Goal: Task Accomplishment & Management: Manage account settings

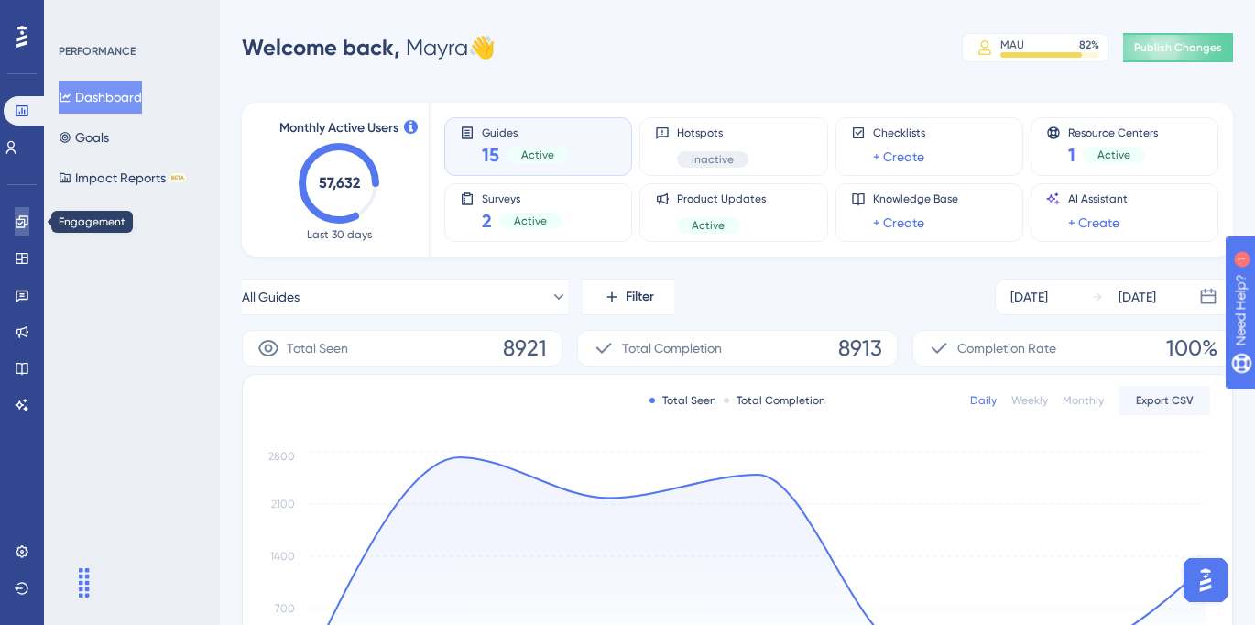
click at [23, 228] on icon at bounding box center [22, 221] width 15 height 15
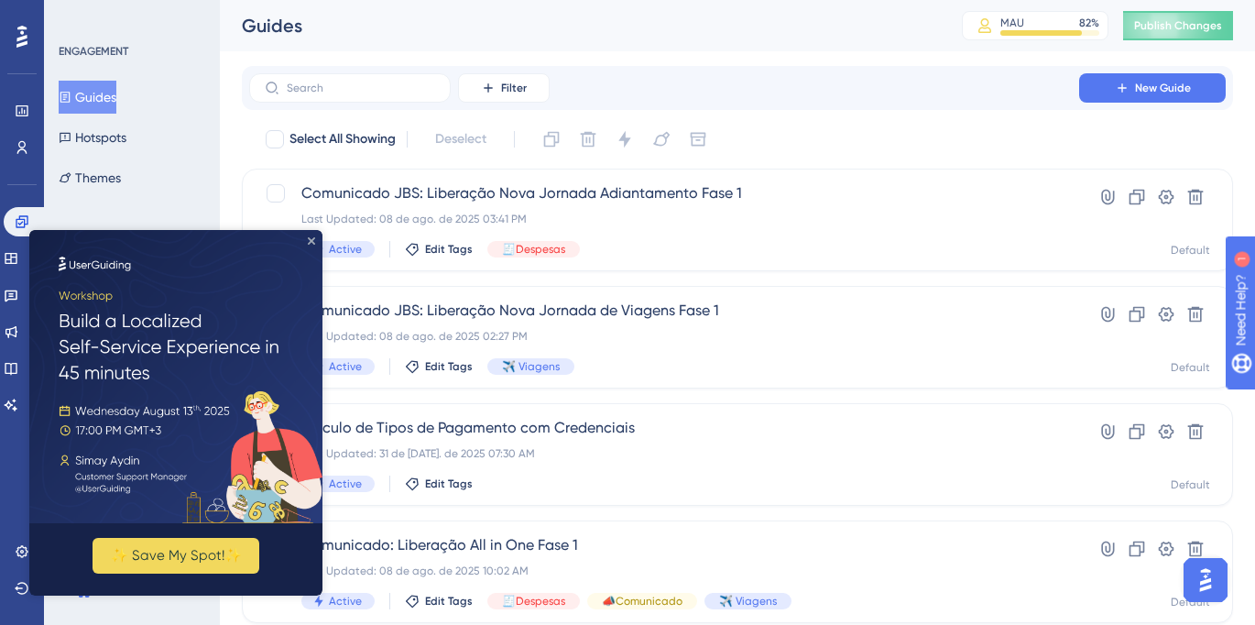
click at [311, 244] on icon "Close Preview" at bounding box center [311, 240] width 7 height 7
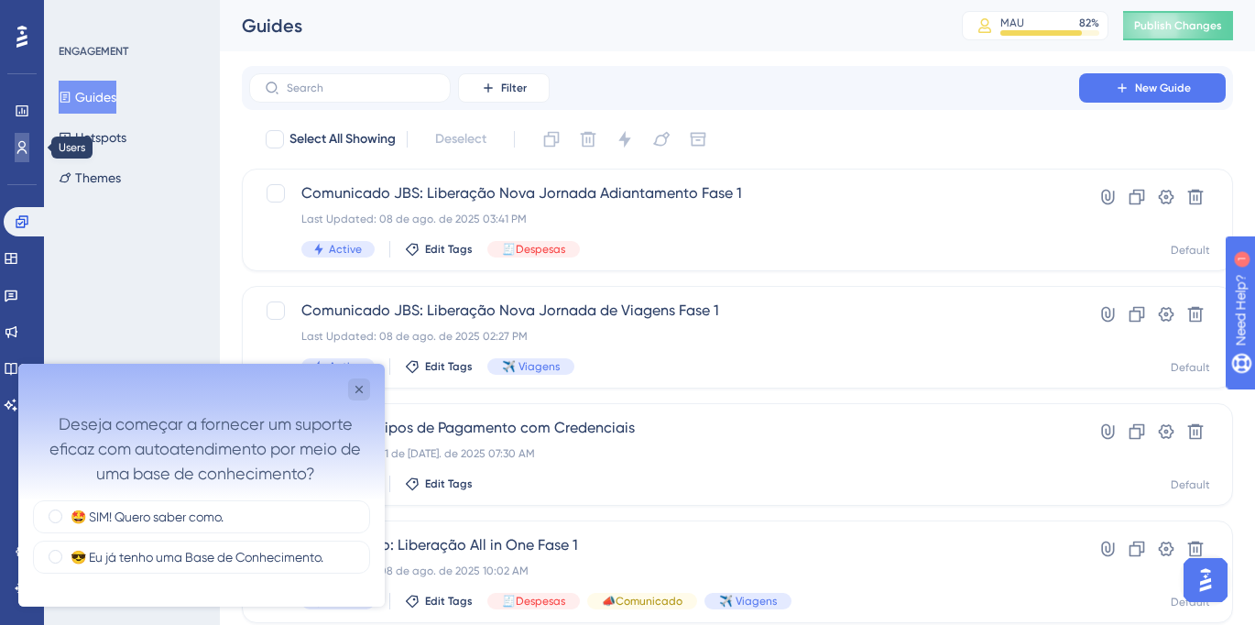
click at [25, 144] on icon at bounding box center [22, 147] width 10 height 13
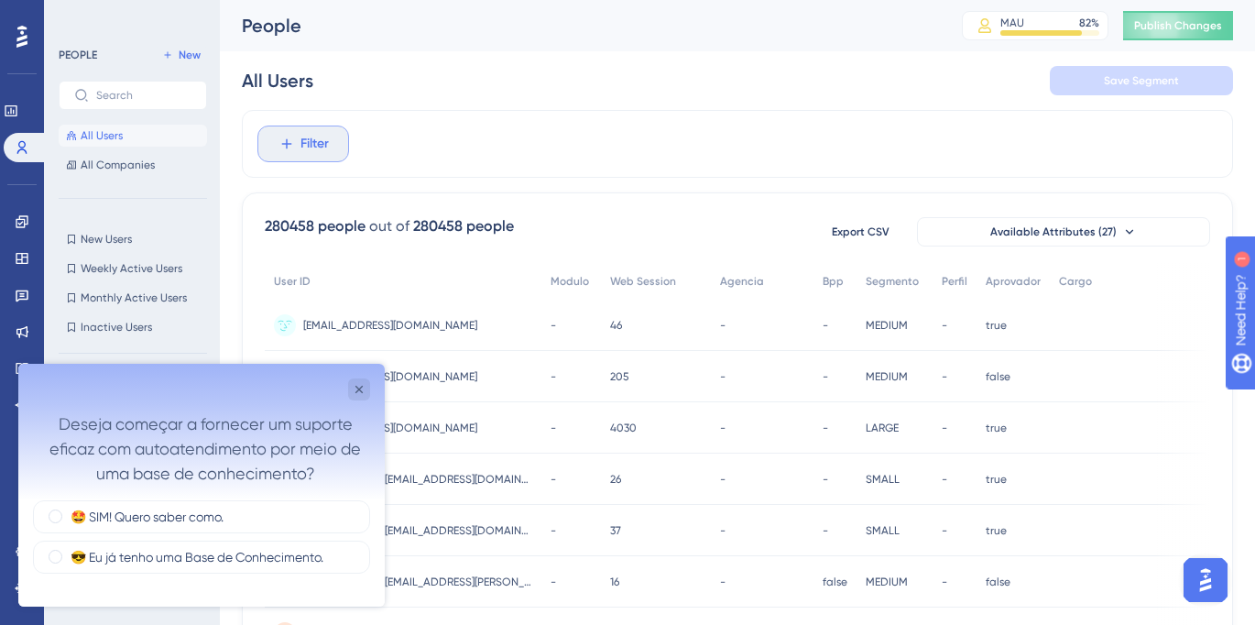
click at [326, 138] on span "Filter" at bounding box center [315, 144] width 28 height 22
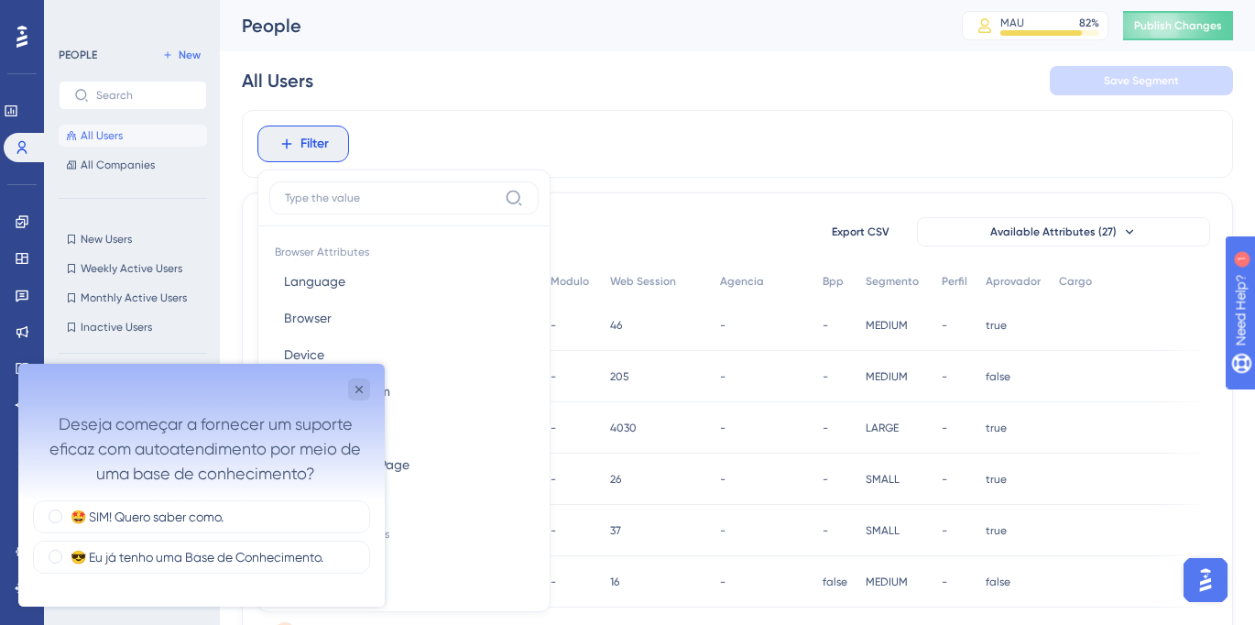
scroll to position [78, 0]
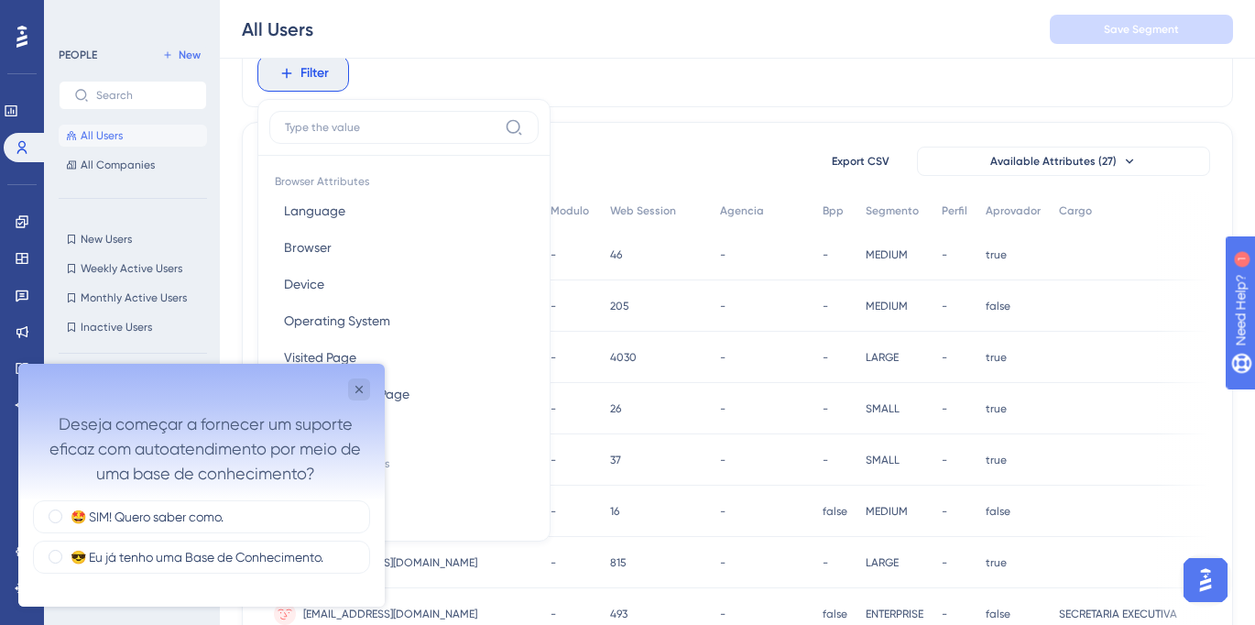
click at [699, 93] on div "Filter Browser Attributes Language Language Browser Browser Device Device Opera…" at bounding box center [737, 73] width 991 height 68
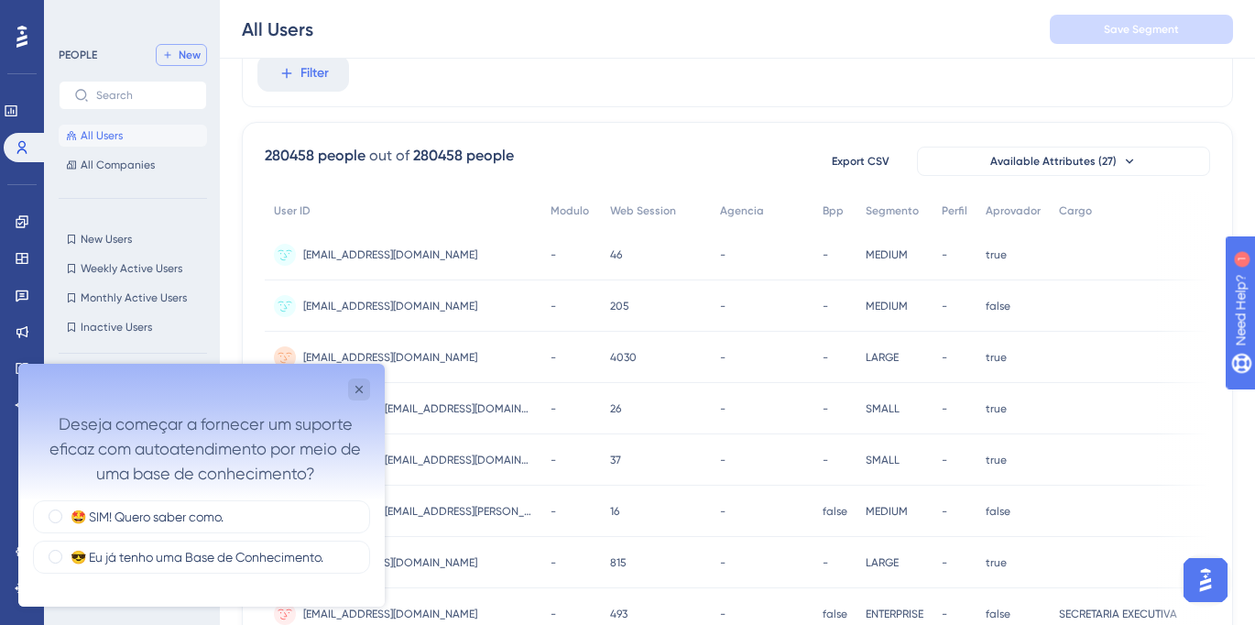
click at [187, 57] on span "New" at bounding box center [190, 55] width 22 height 15
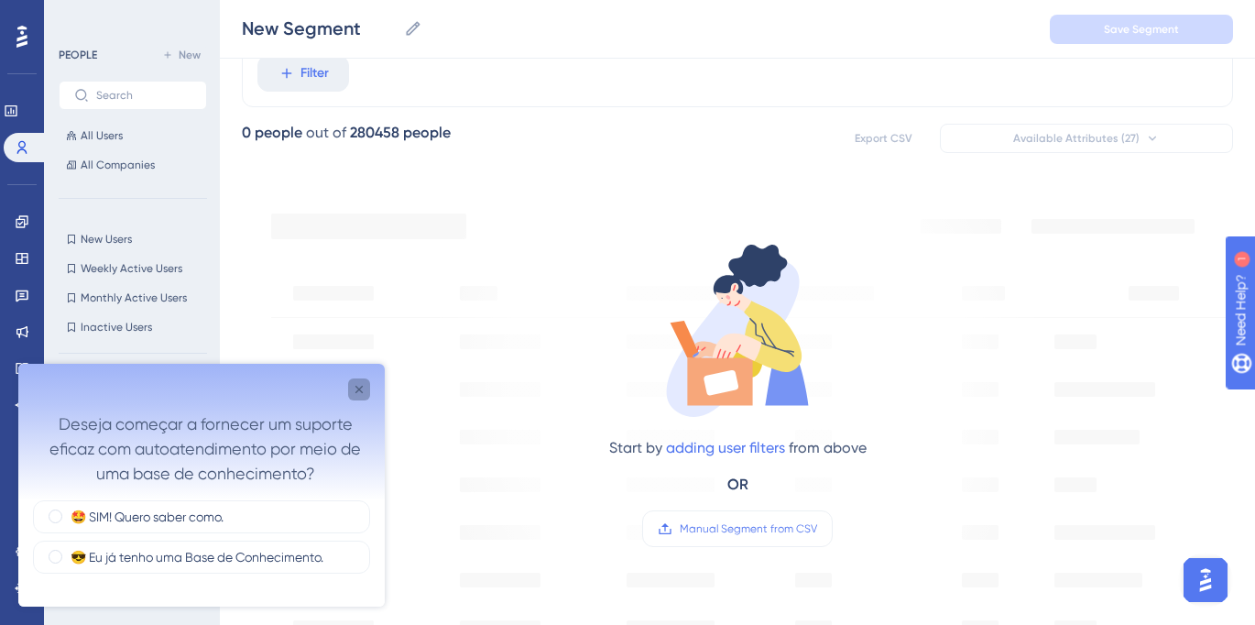
click at [359, 386] on icon "Close survey" at bounding box center [359, 389] width 15 height 15
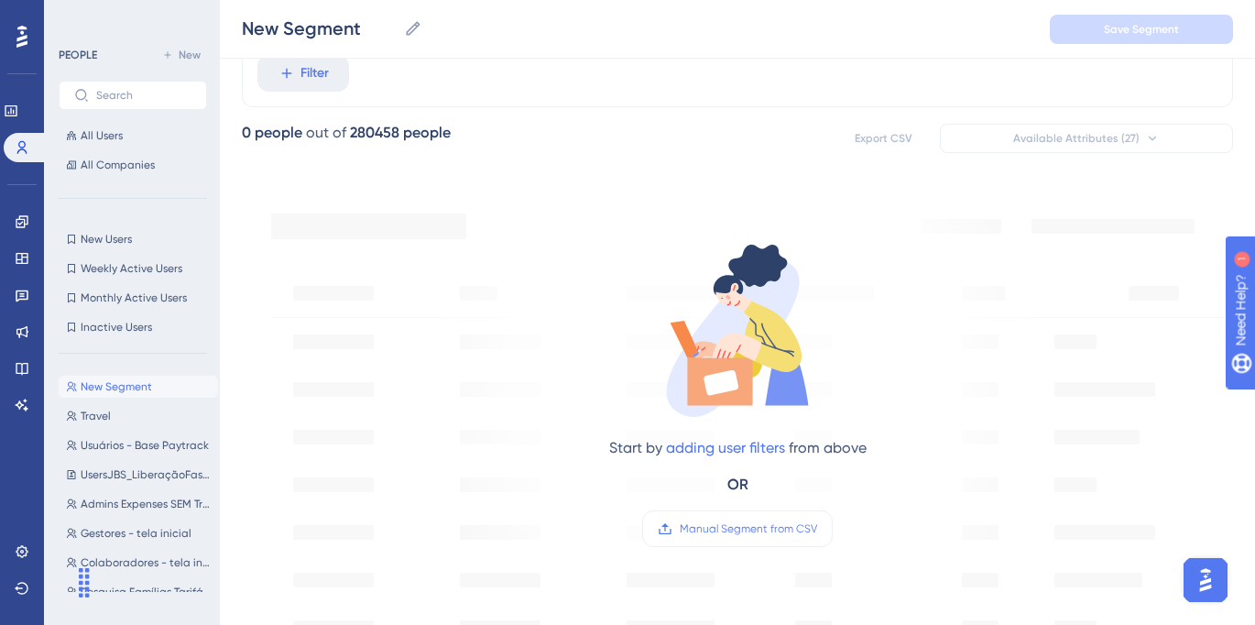
scroll to position [0, 0]
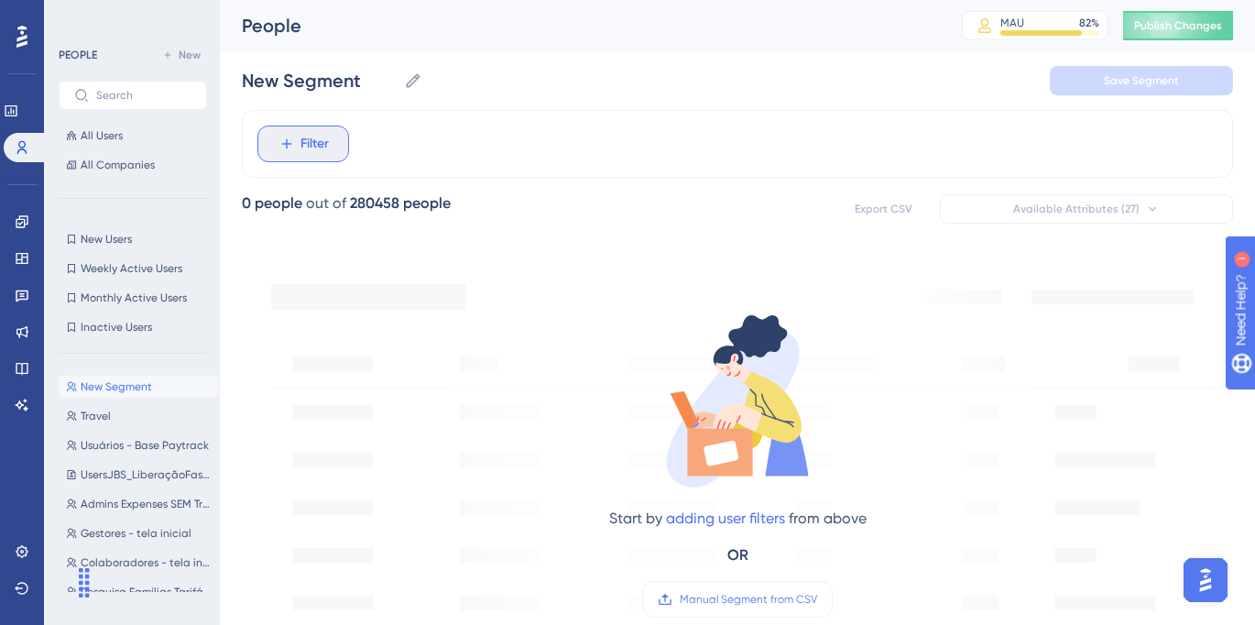
click at [305, 147] on span "Filter" at bounding box center [315, 144] width 28 height 22
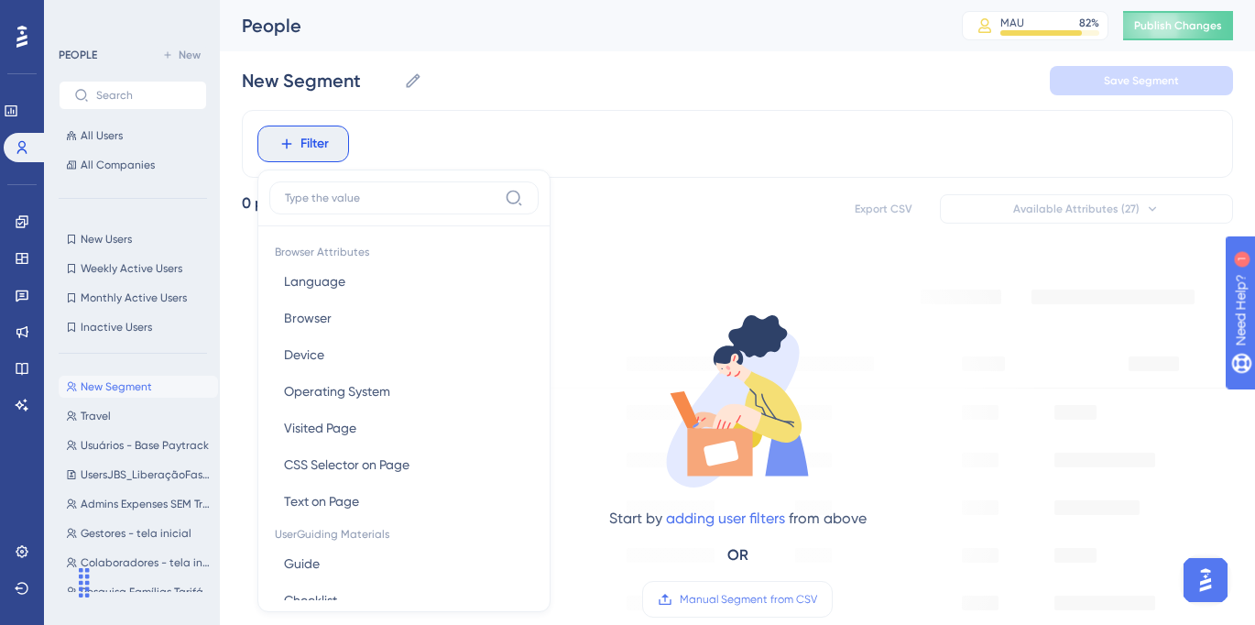
scroll to position [78, 0]
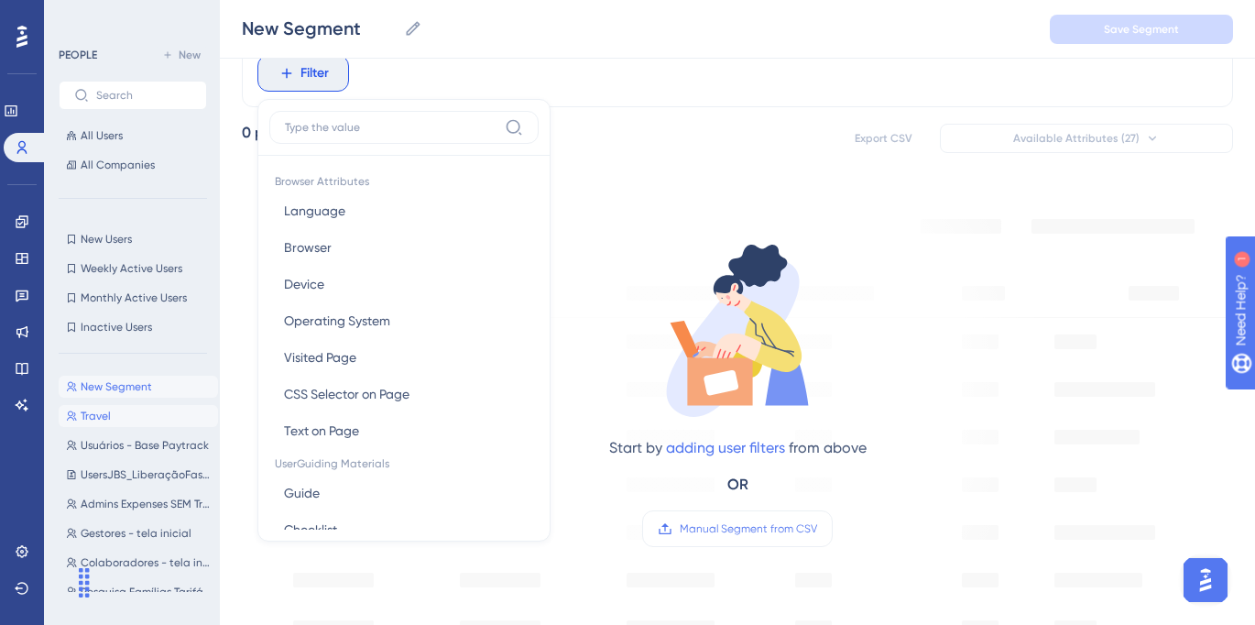
click at [114, 419] on button "Travel Travel" at bounding box center [138, 416] width 159 height 22
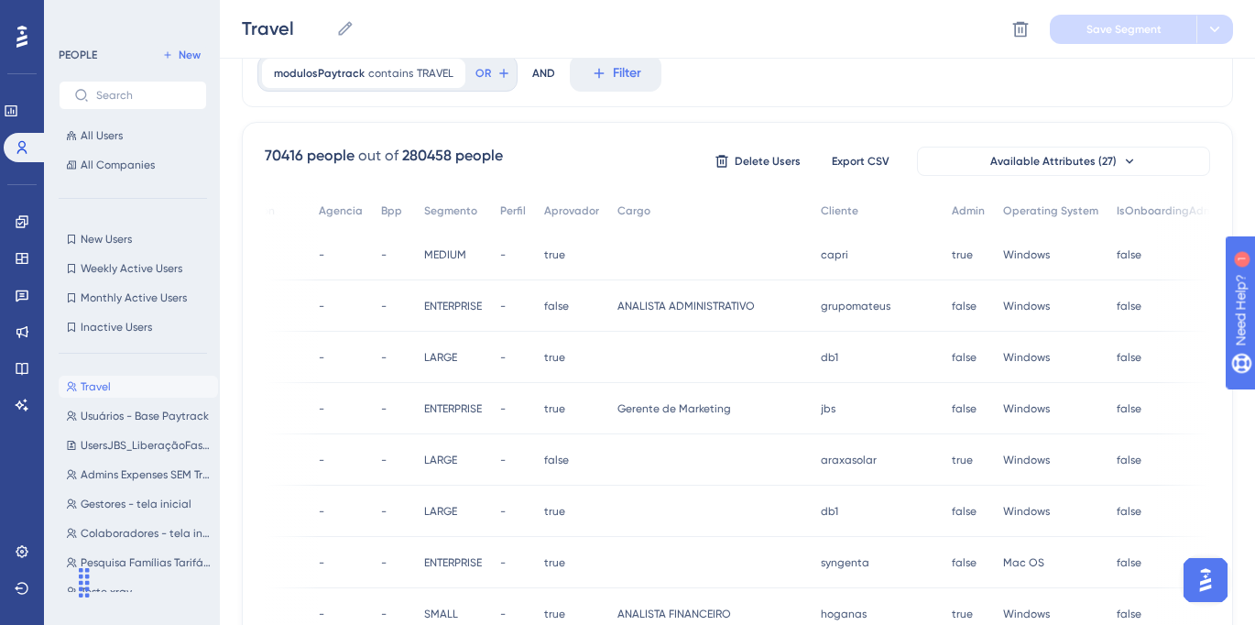
scroll to position [0, 401]
click at [184, 57] on span "New" at bounding box center [190, 55] width 22 height 15
type input "New Segment"
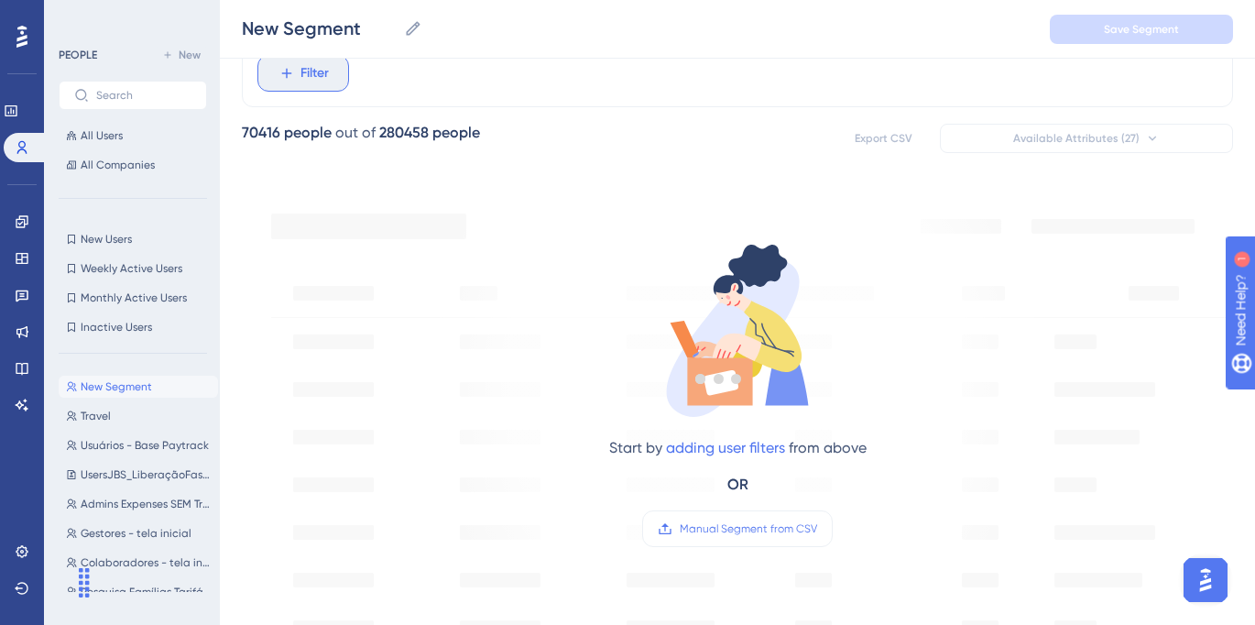
click at [294, 67] on button "Filter" at bounding box center [303, 73] width 92 height 37
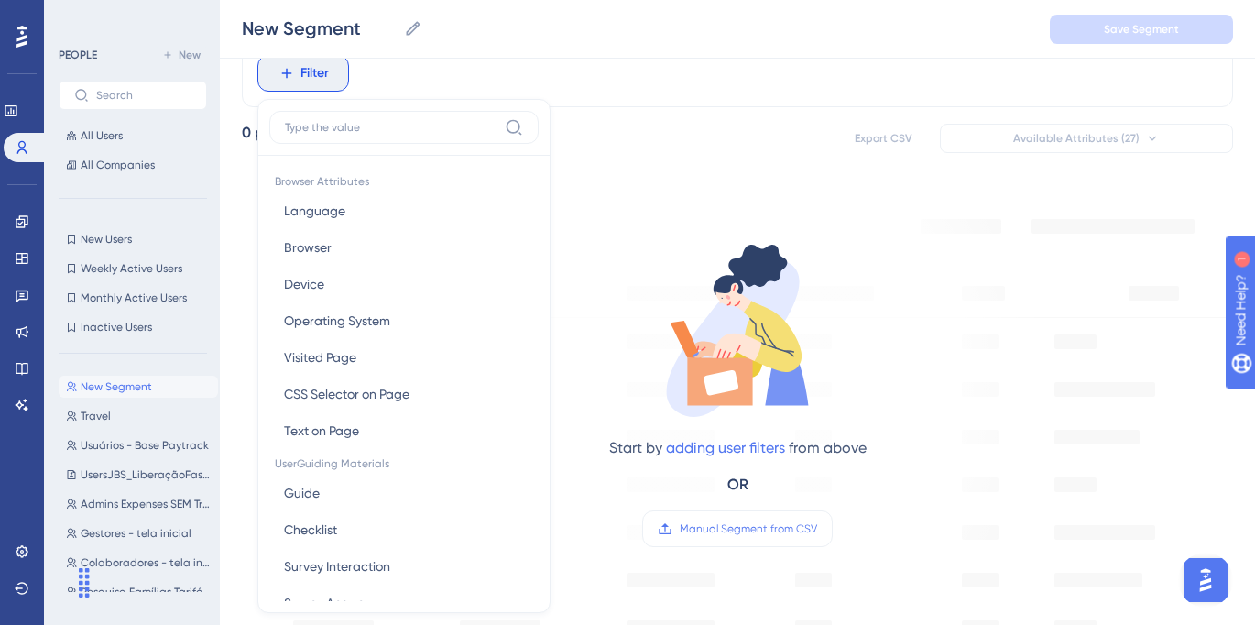
scroll to position [116, 0]
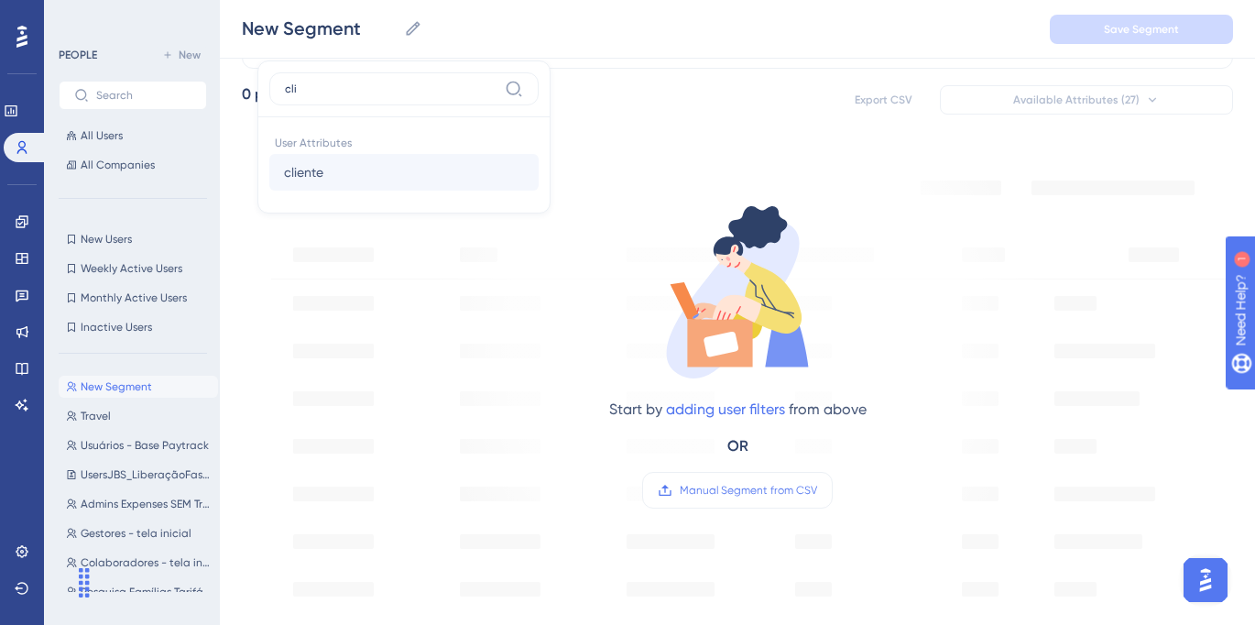
type input "cli"
click at [373, 170] on button "cliente cliente" at bounding box center [403, 172] width 269 height 37
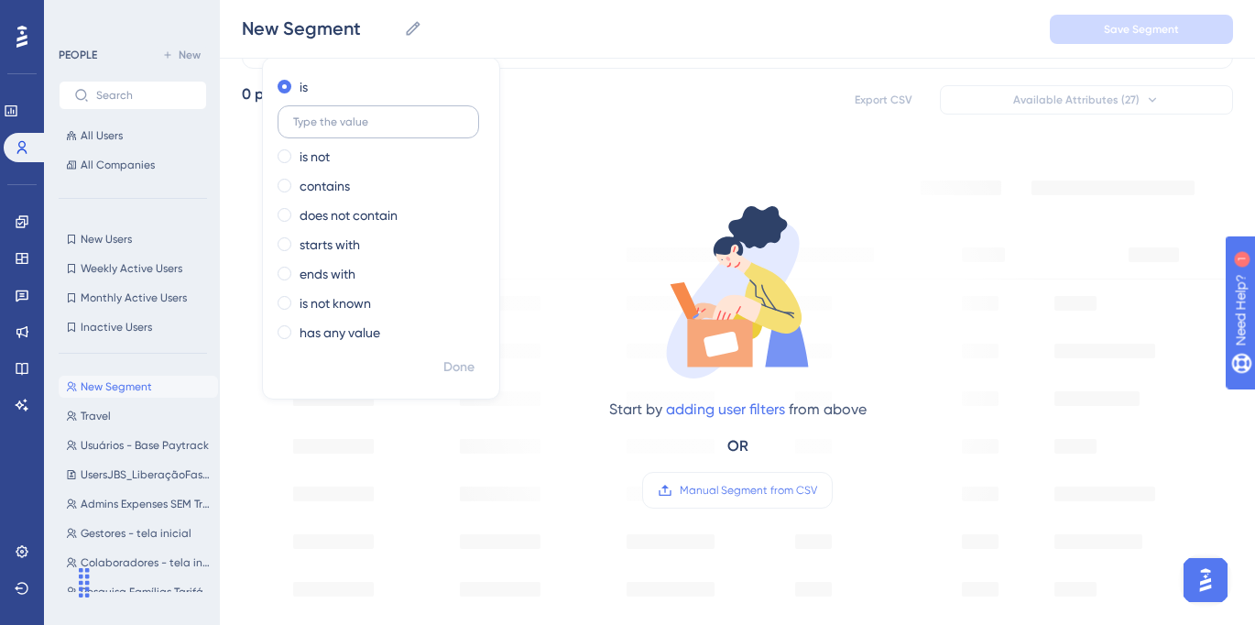
click at [344, 121] on input "text" at bounding box center [378, 121] width 170 height 13
paste input "menegotti"
type input "menegotti"
click at [452, 369] on span "Done" at bounding box center [458, 367] width 31 height 22
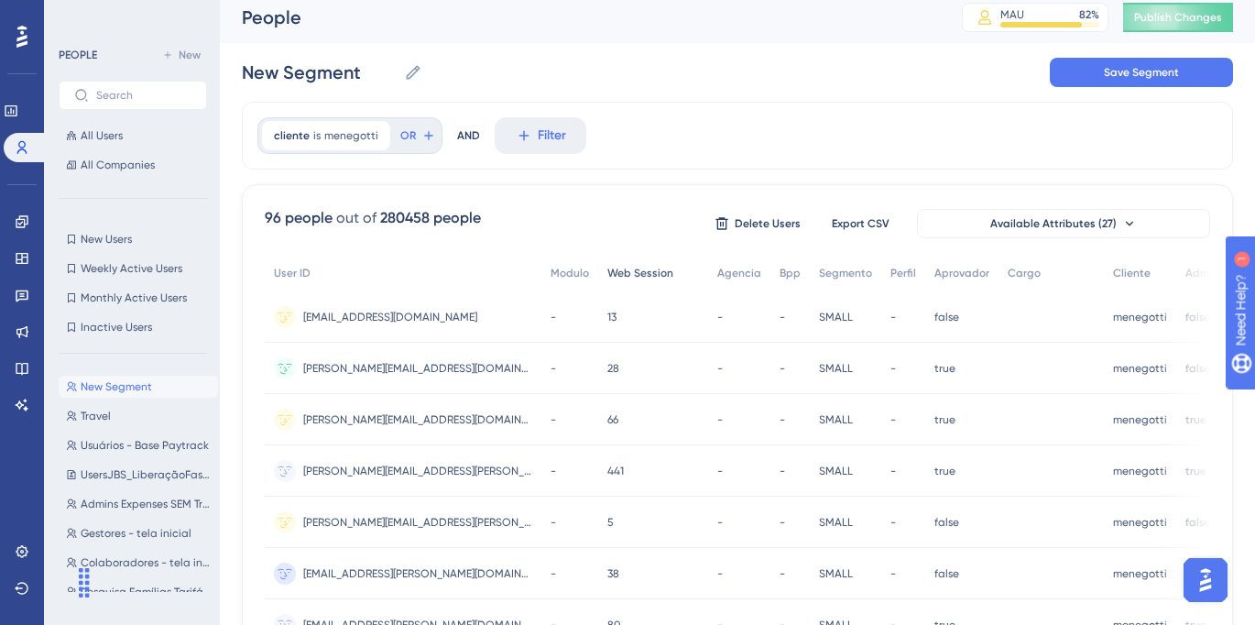
scroll to position [5, 0]
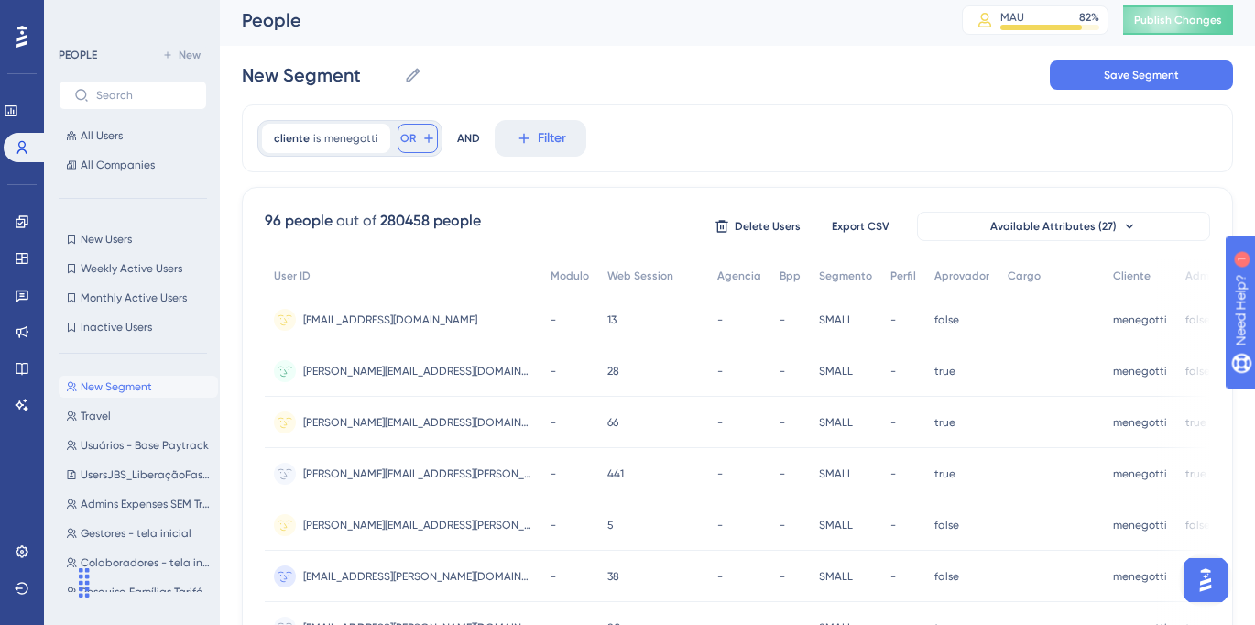
click at [404, 138] on span "OR" at bounding box center [408, 138] width 16 height 15
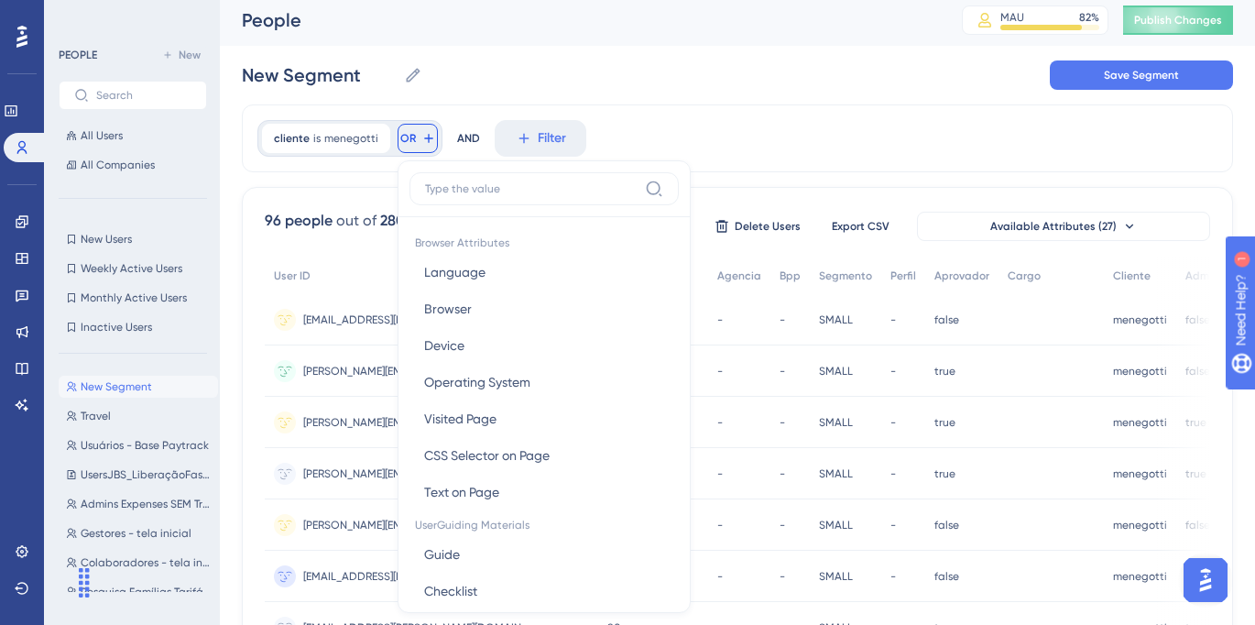
scroll to position [79, 0]
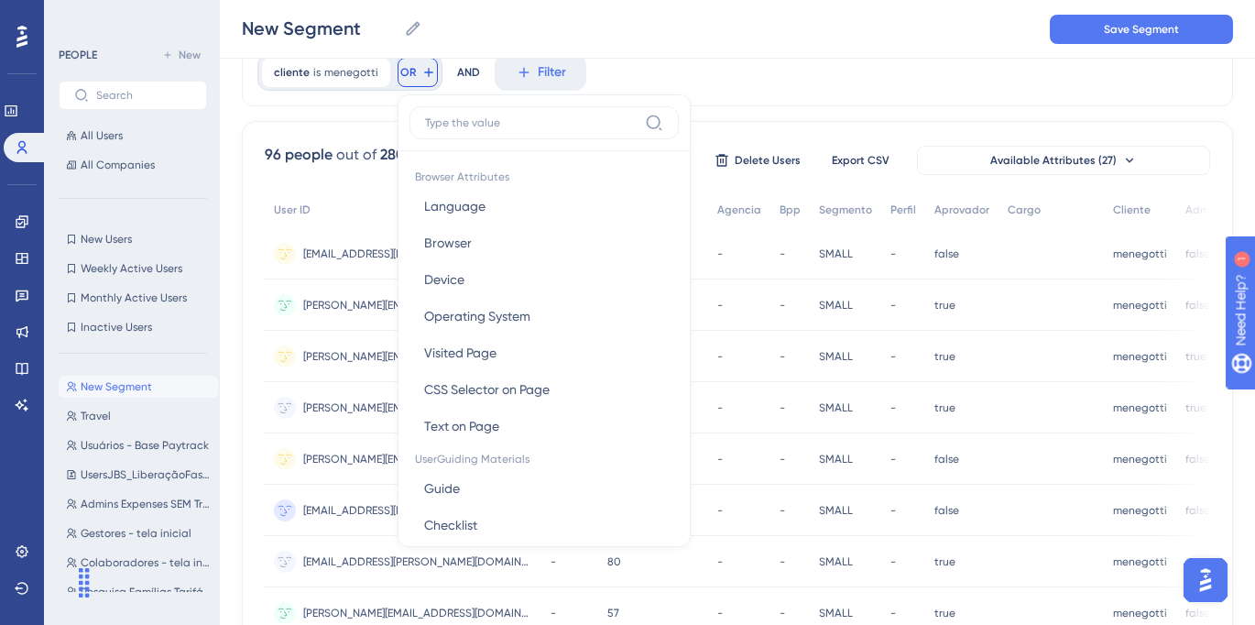
click at [678, 78] on div "cliente is menegotti menegotti Remove OR Browser Attributes Language Language B…" at bounding box center [737, 72] width 991 height 68
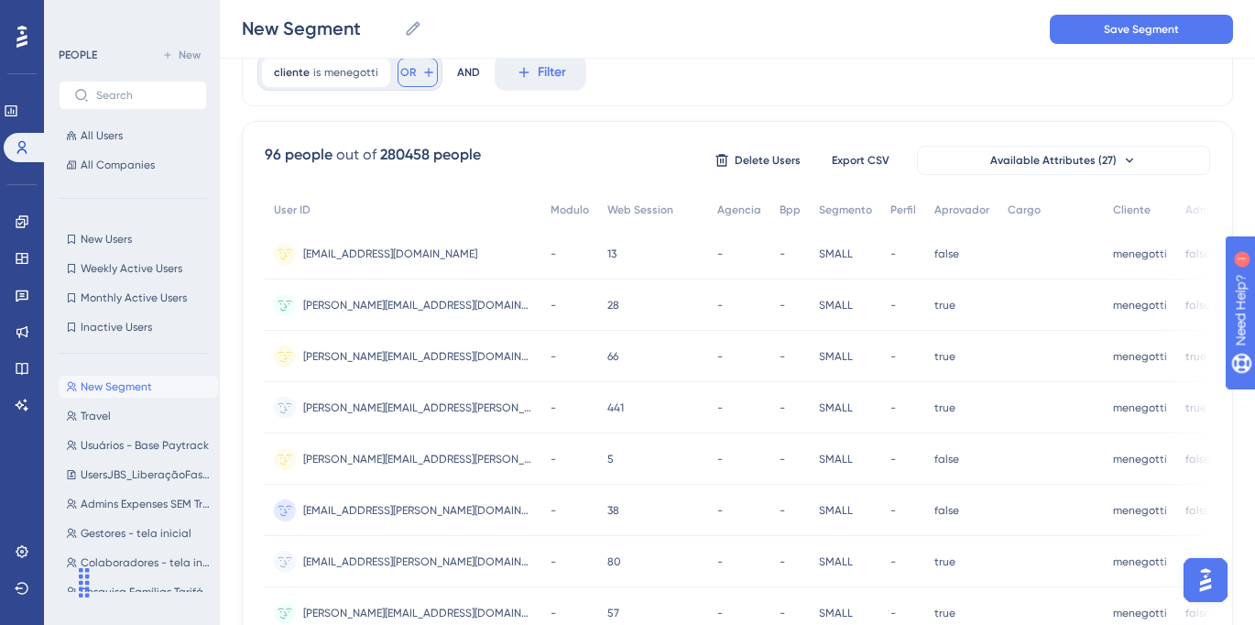
click at [426, 74] on icon at bounding box center [428, 72] width 15 height 15
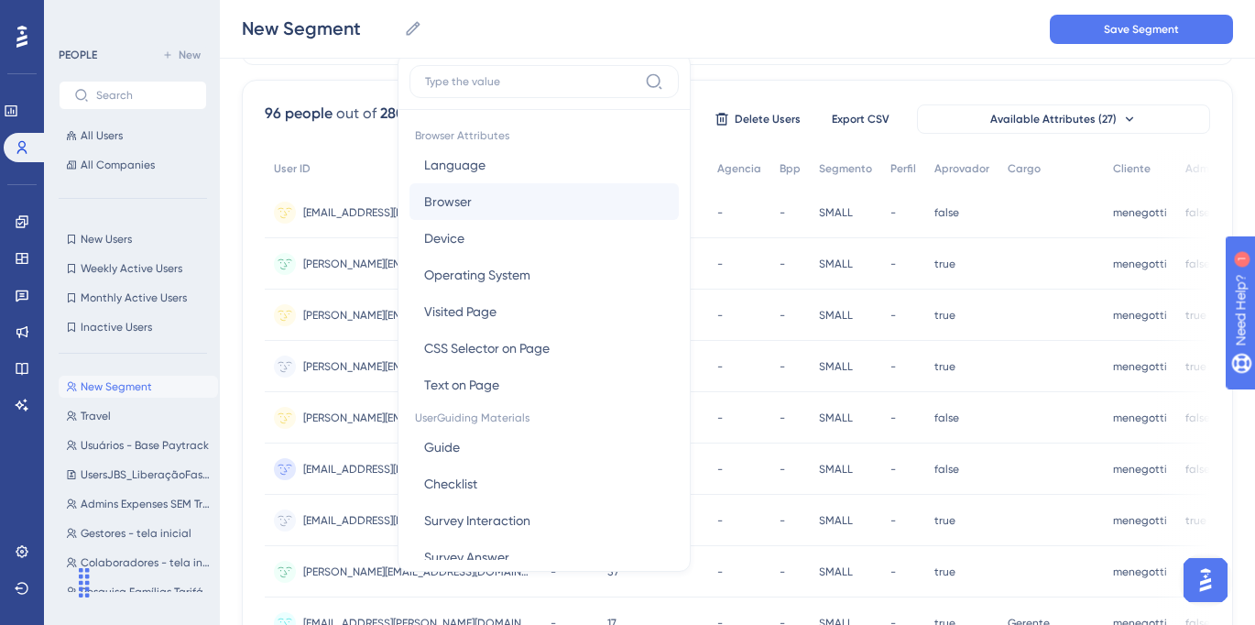
scroll to position [0, 0]
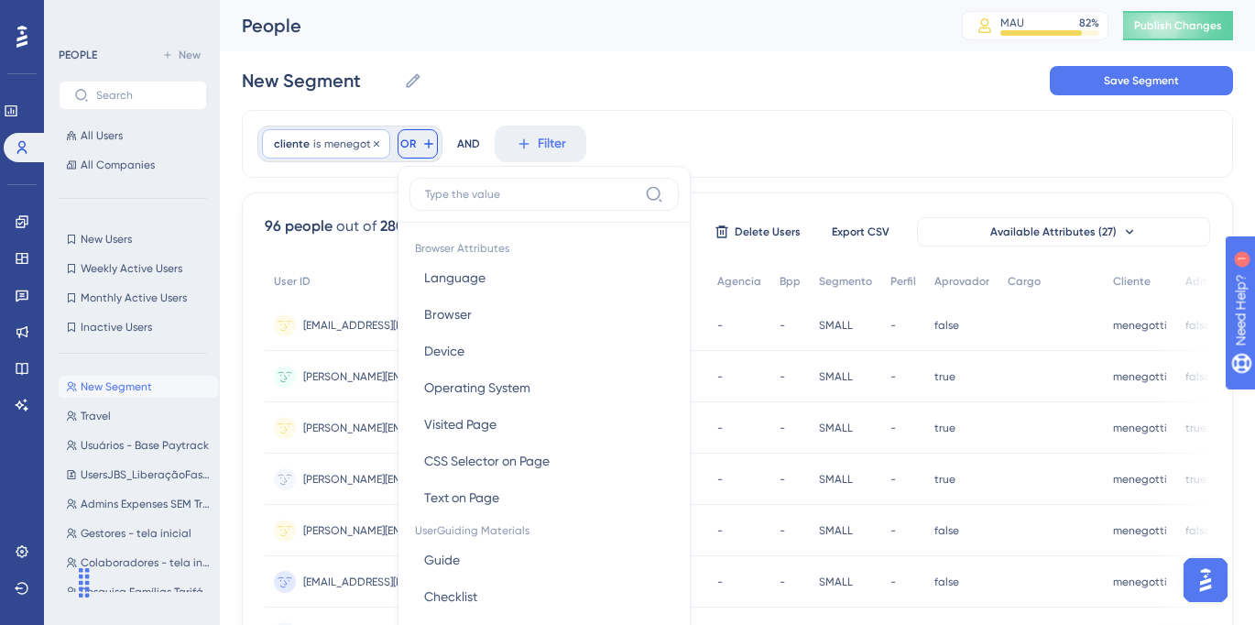
click at [347, 142] on span "menegotti" at bounding box center [351, 144] width 54 height 15
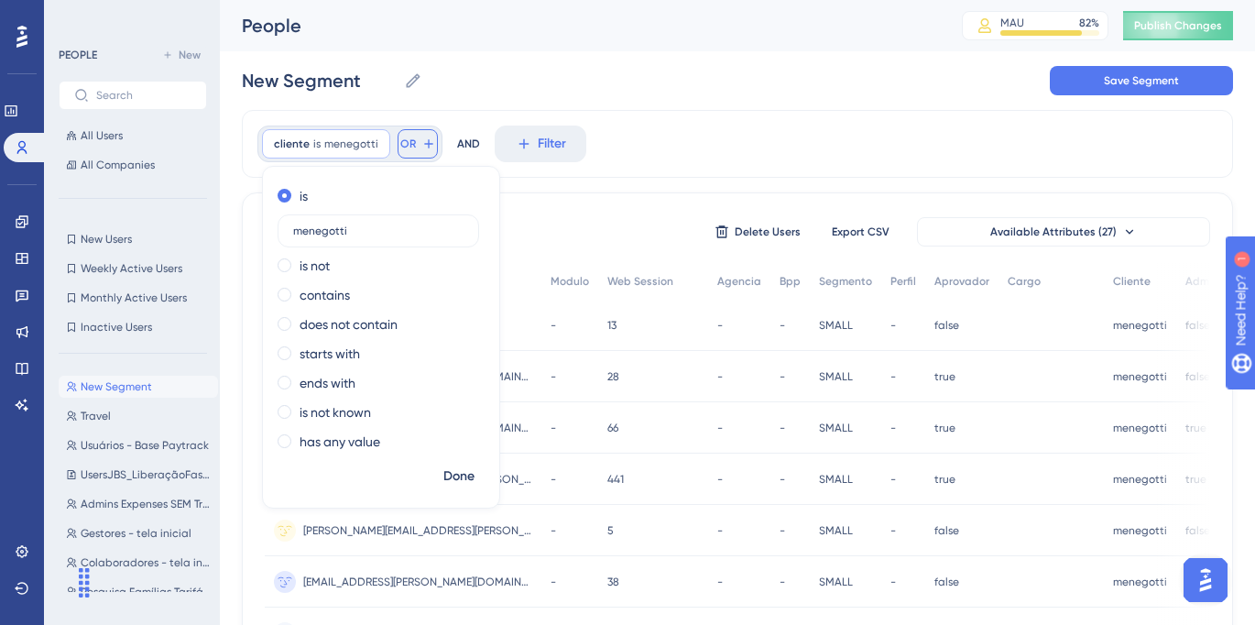
click at [408, 145] on span "OR" at bounding box center [408, 144] width 16 height 15
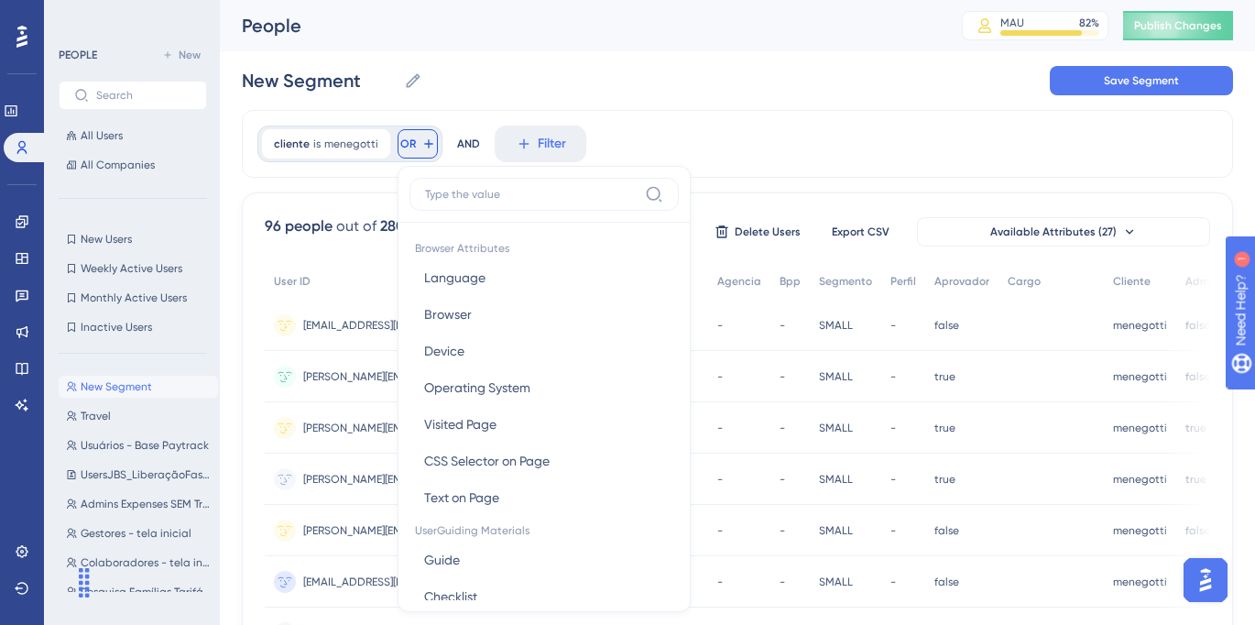
scroll to position [60, 0]
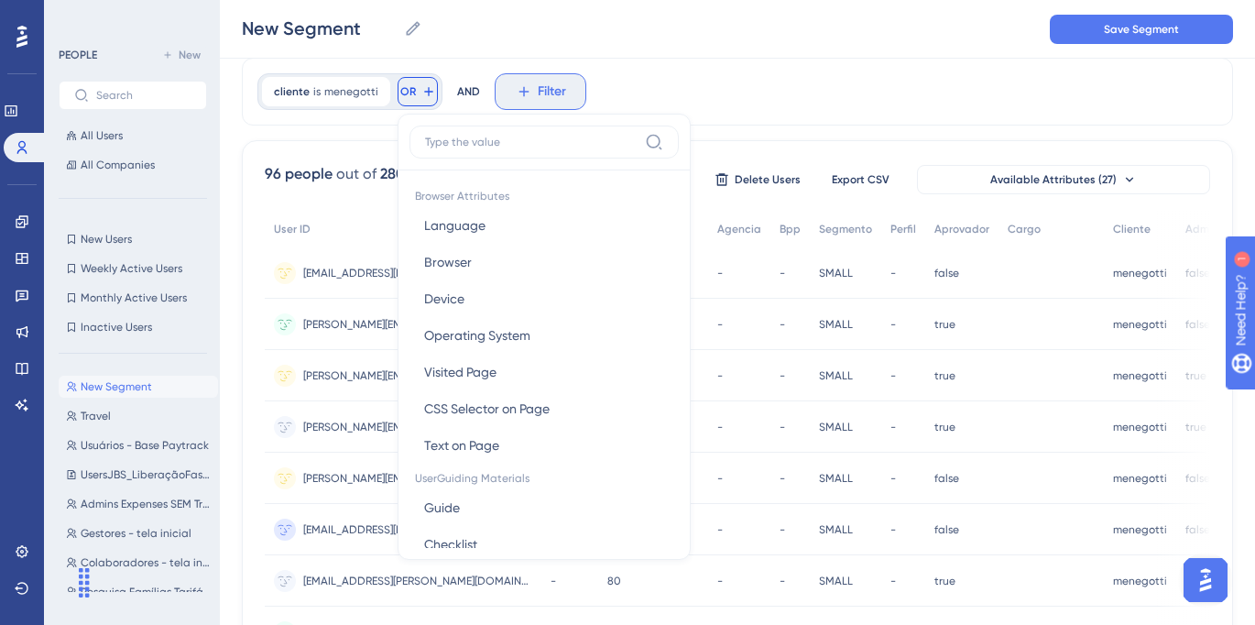
click at [539, 92] on span "Filter" at bounding box center [552, 92] width 28 height 22
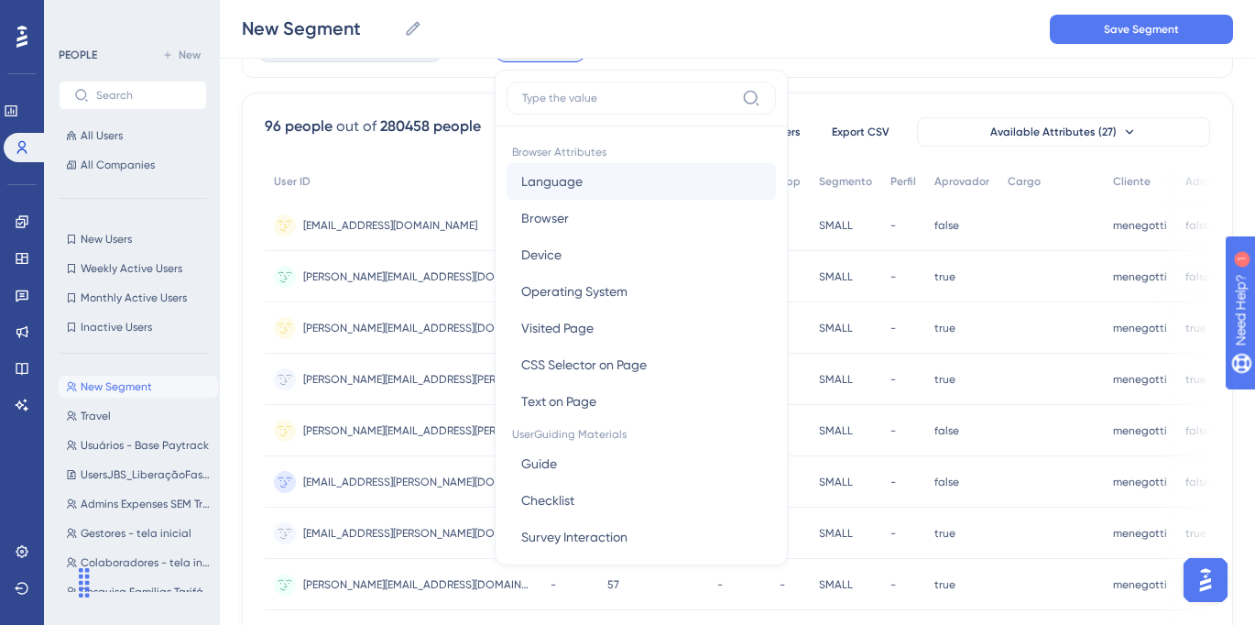
scroll to position [0, 0]
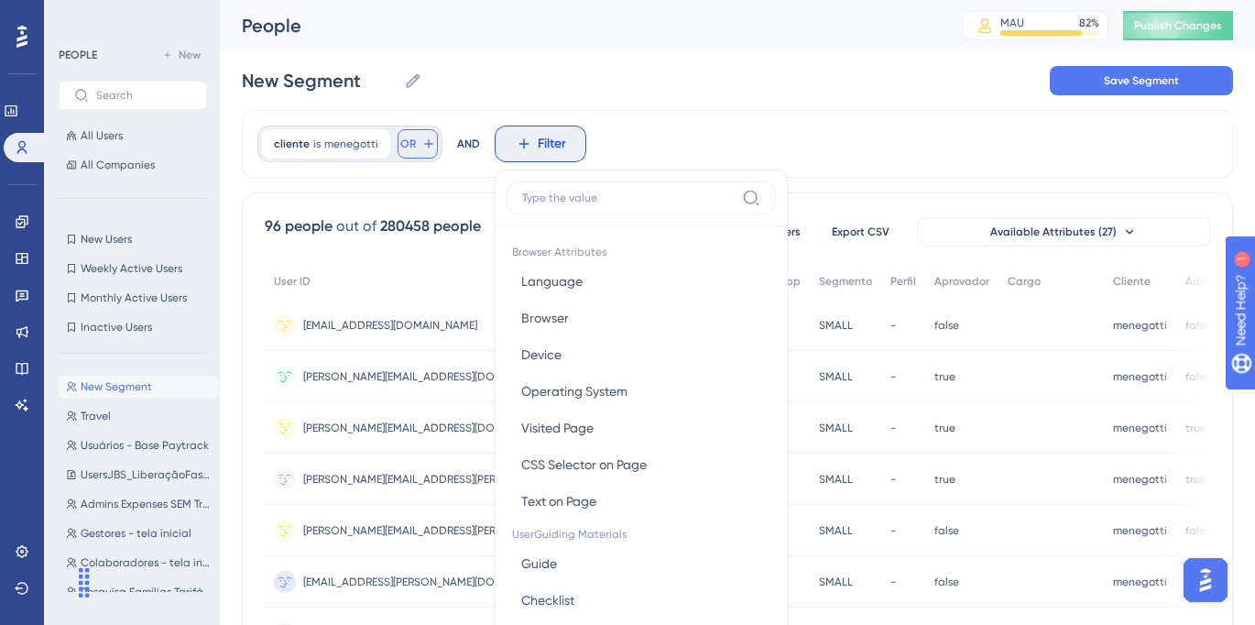
click at [421, 145] on icon at bounding box center [428, 144] width 15 height 15
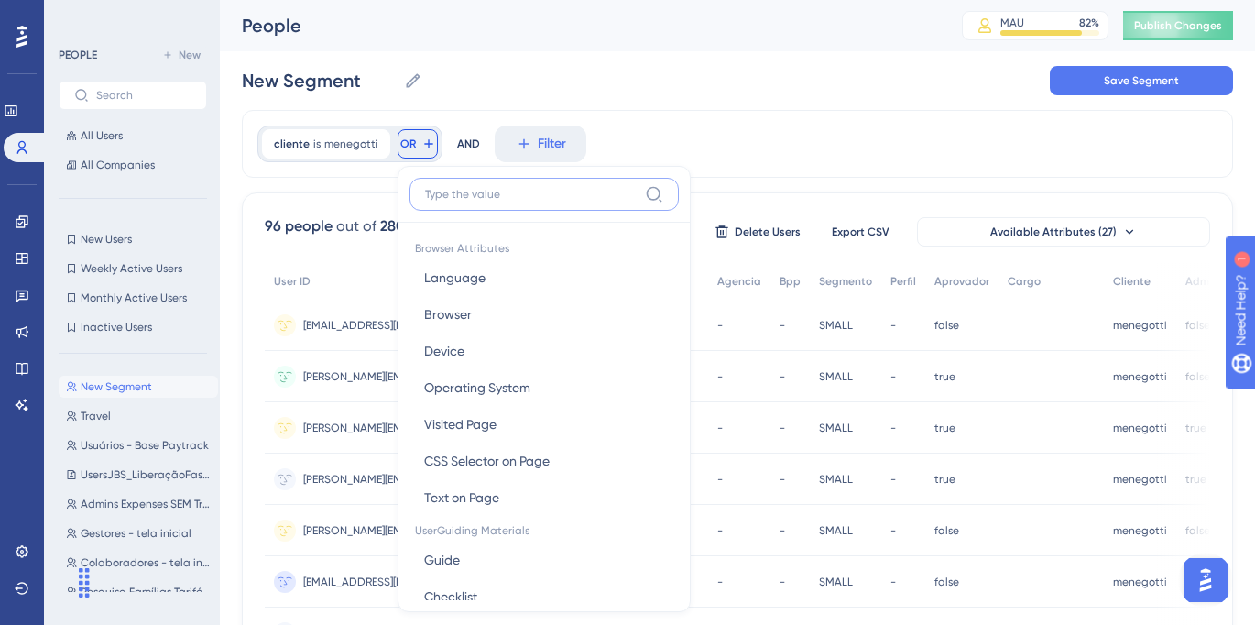
scroll to position [72, 0]
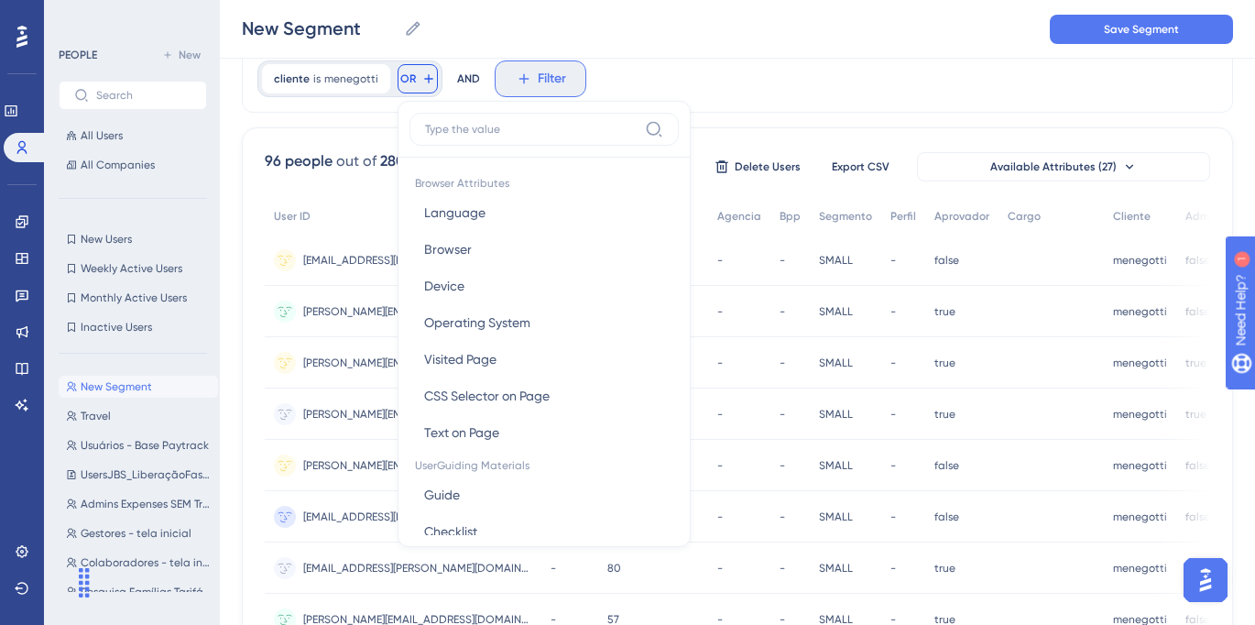
click at [550, 82] on span "Filter" at bounding box center [552, 79] width 28 height 22
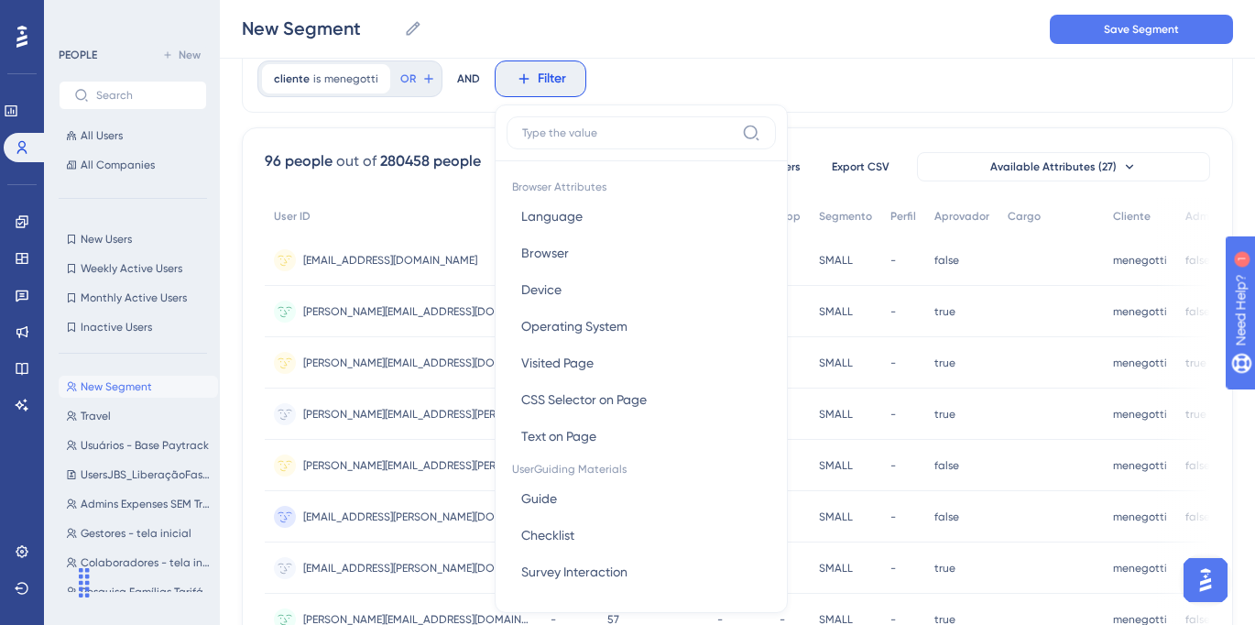
scroll to position [99, 0]
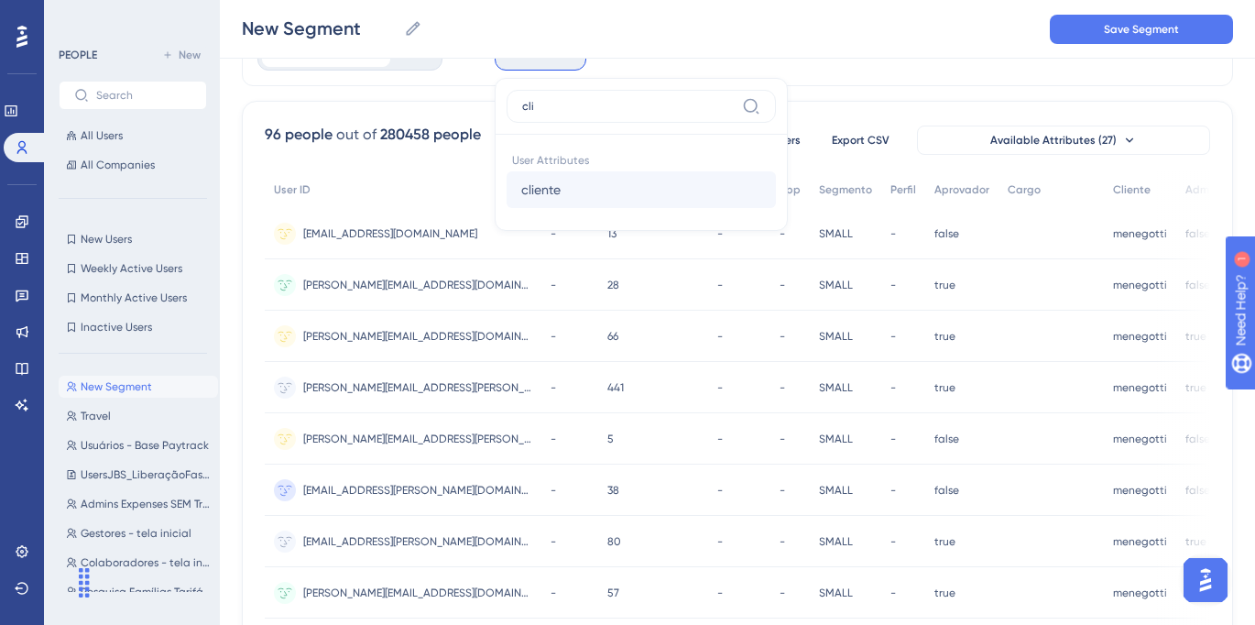
type input "cli"
click at [574, 179] on button "cliente cliente" at bounding box center [641, 189] width 269 height 37
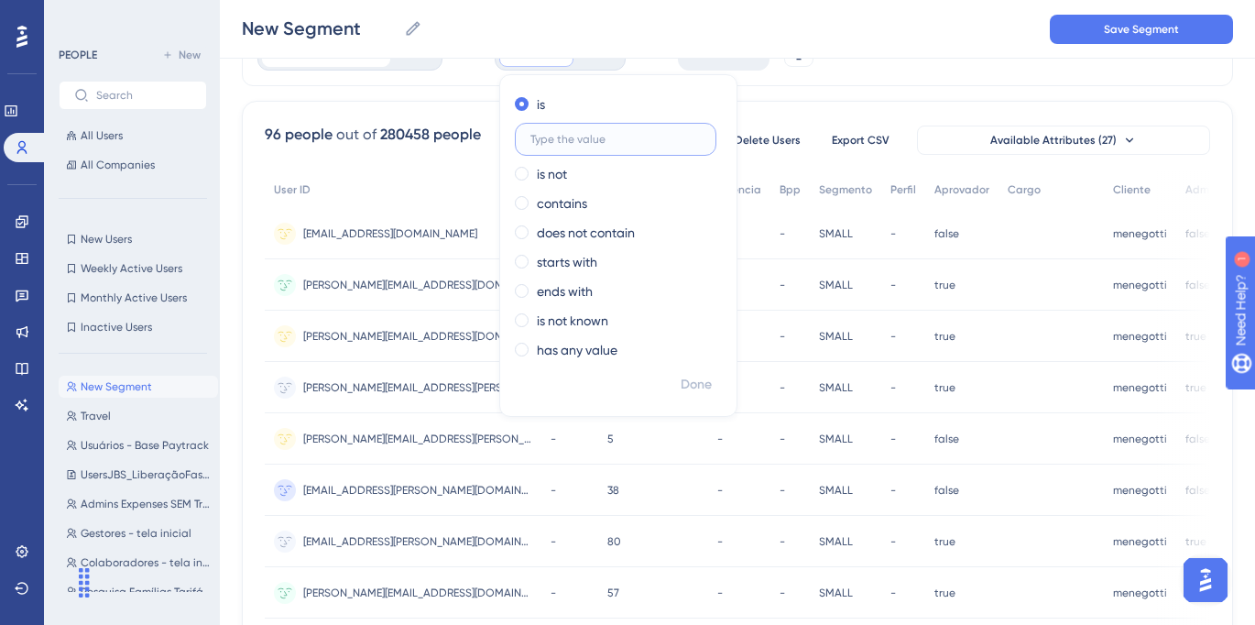
paste input "laracentral"
type input "laracentral"
click at [700, 382] on span "Done" at bounding box center [696, 385] width 31 height 22
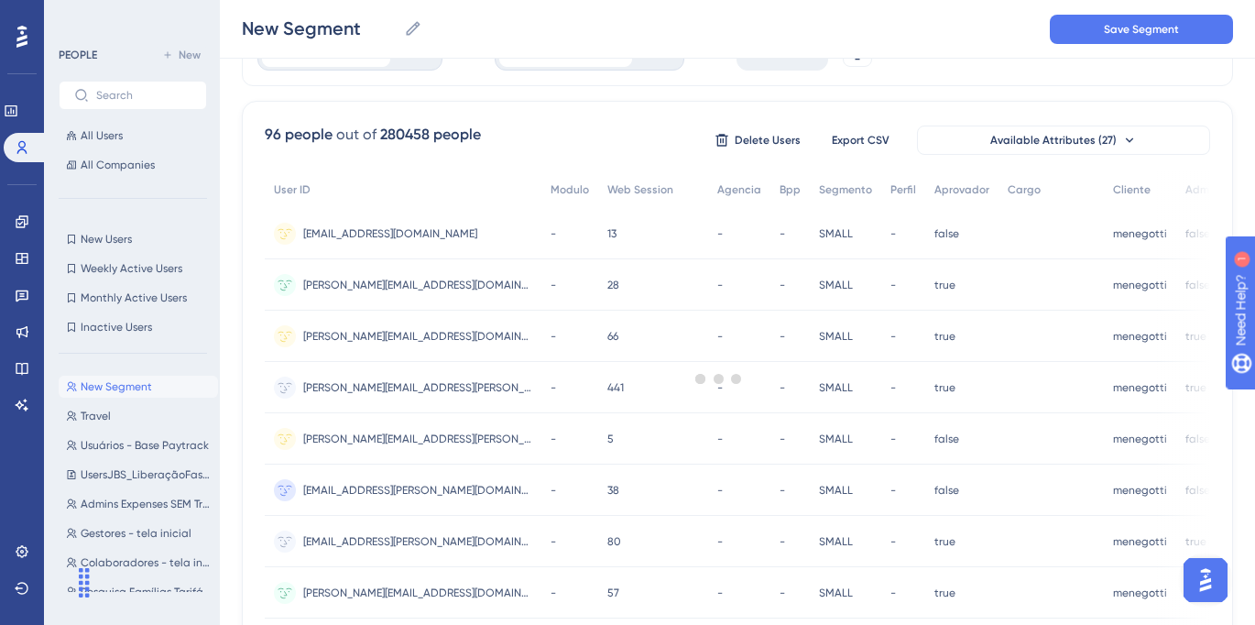
scroll to position [54, 0]
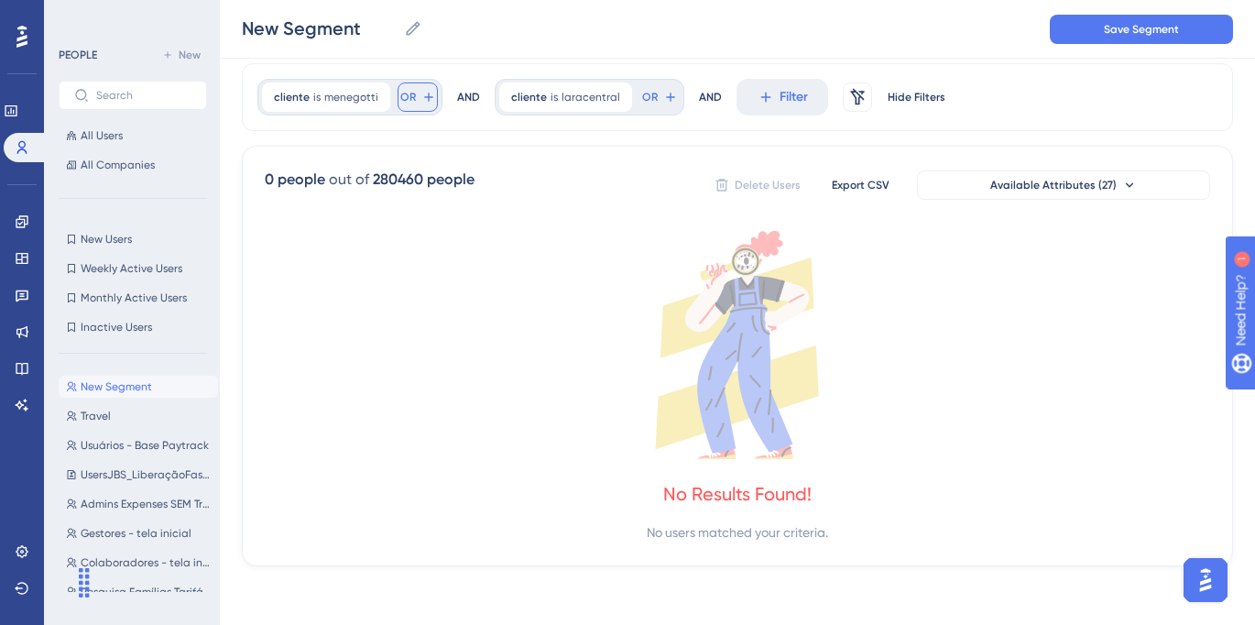
click at [416, 91] on button "OR" at bounding box center [418, 96] width 40 height 29
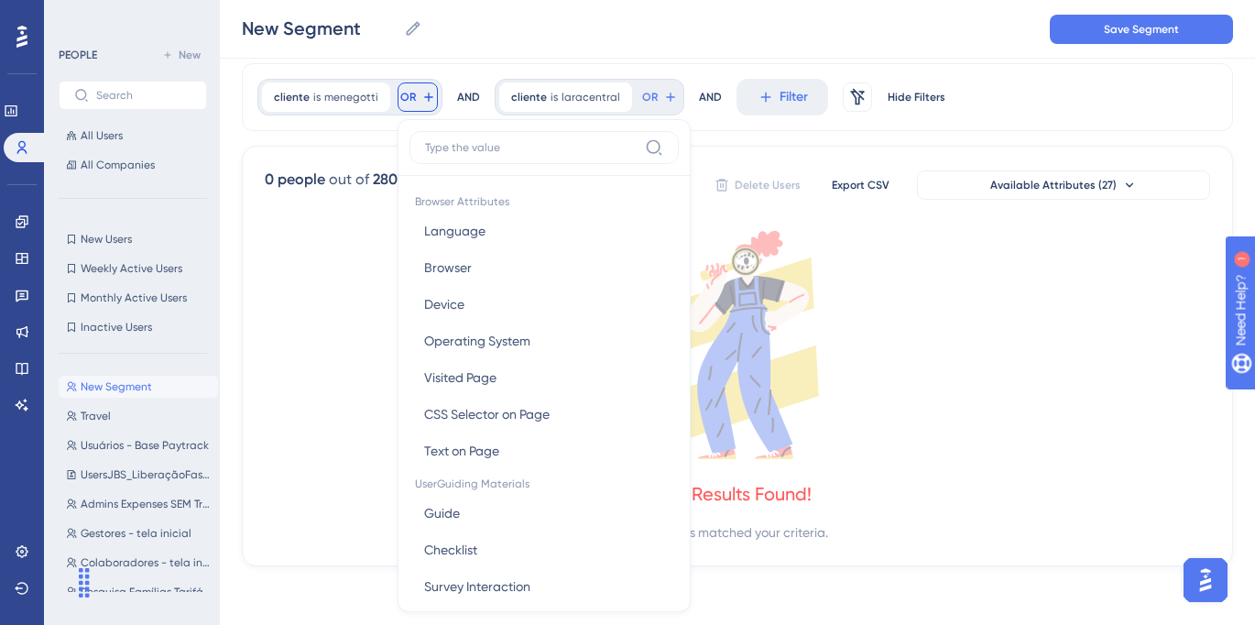
scroll to position [103, 0]
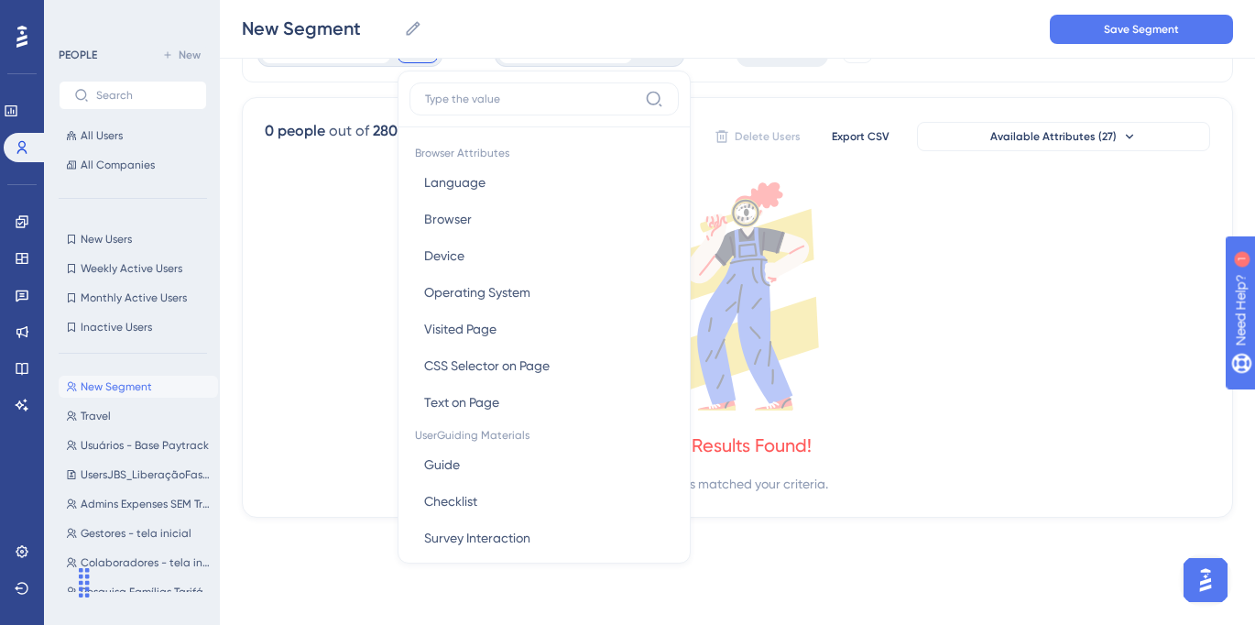
click at [481, 98] on input at bounding box center [531, 99] width 213 height 15
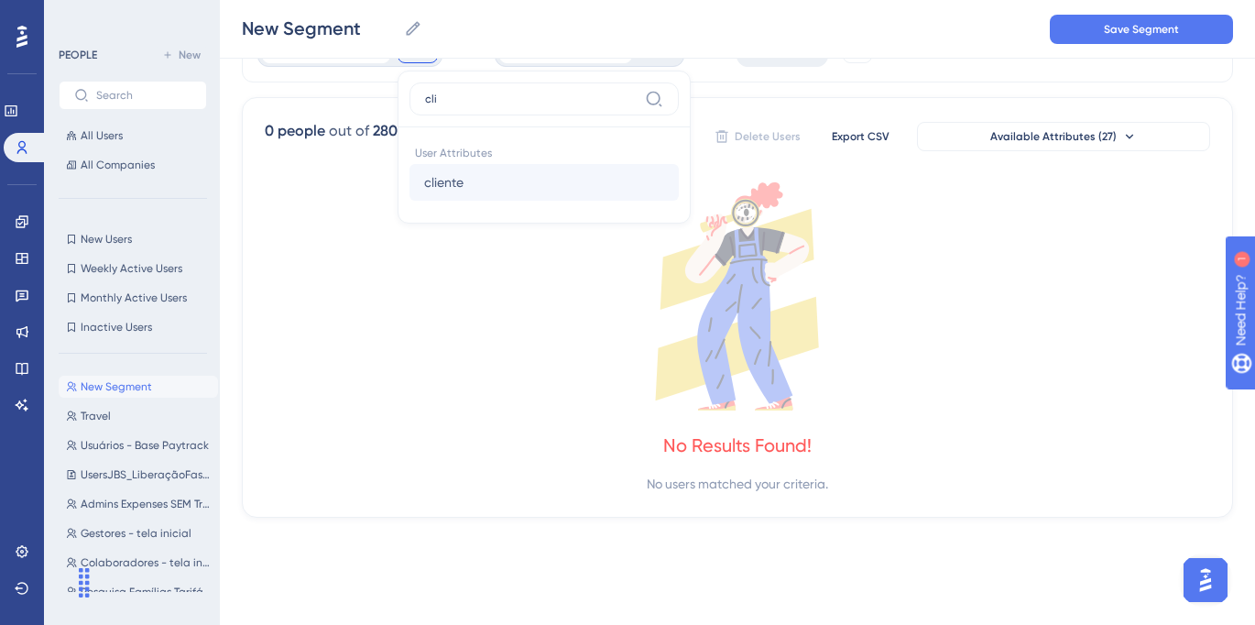
type input "cli"
click at [465, 185] on button "cliente cliente" at bounding box center [544, 182] width 269 height 37
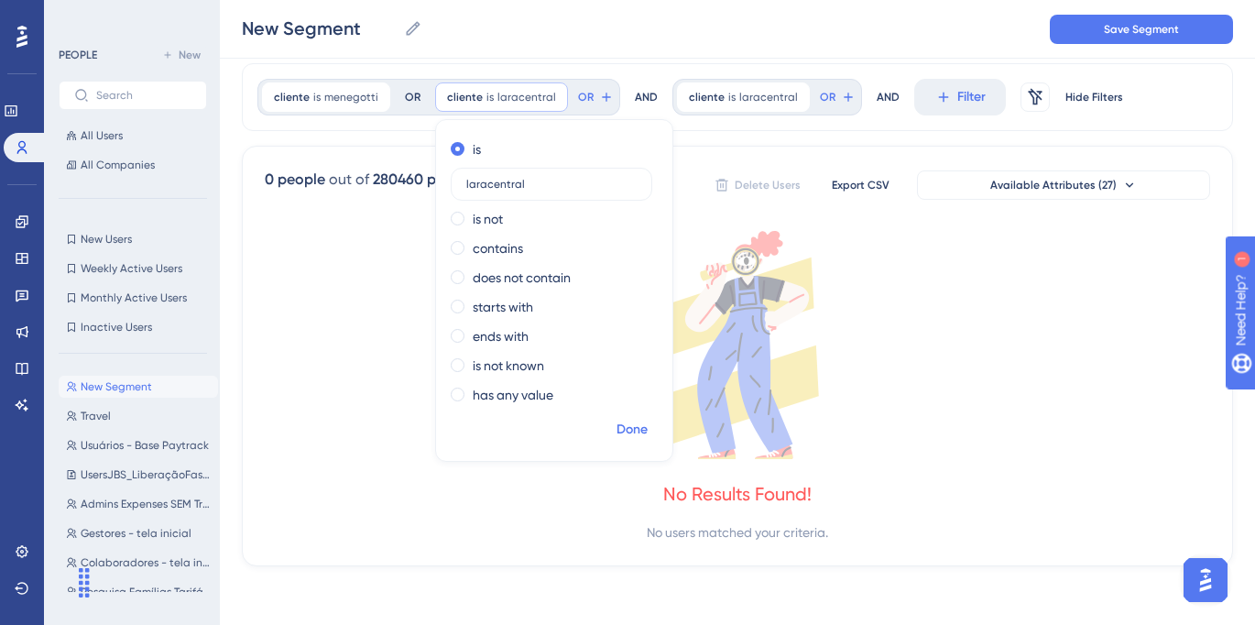
type input "laracentral"
click at [634, 426] on span "Done" at bounding box center [632, 430] width 31 height 22
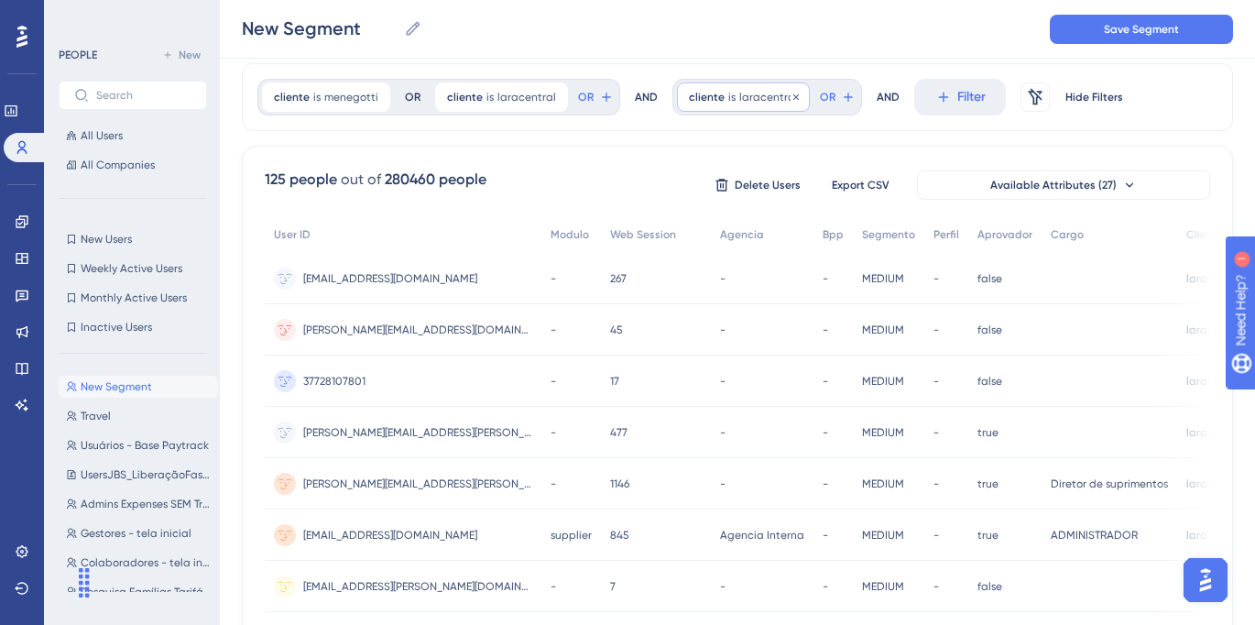
click at [752, 98] on span "laracentral" at bounding box center [768, 97] width 59 height 15
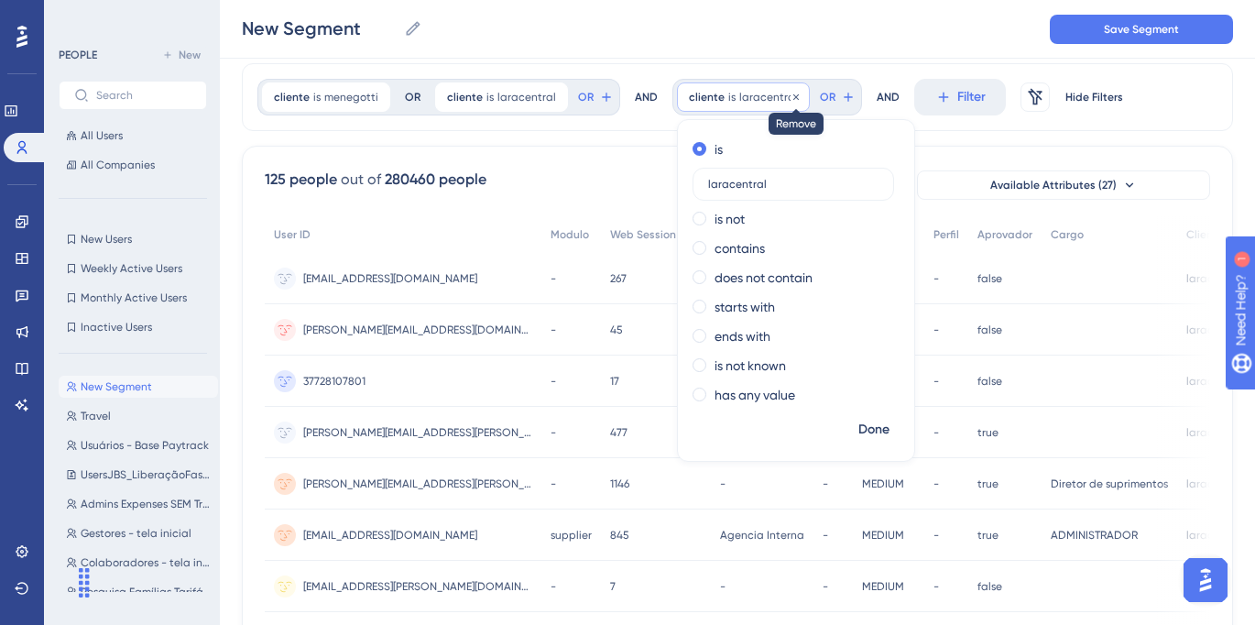
click at [793, 95] on icon at bounding box center [795, 95] width 5 height 5
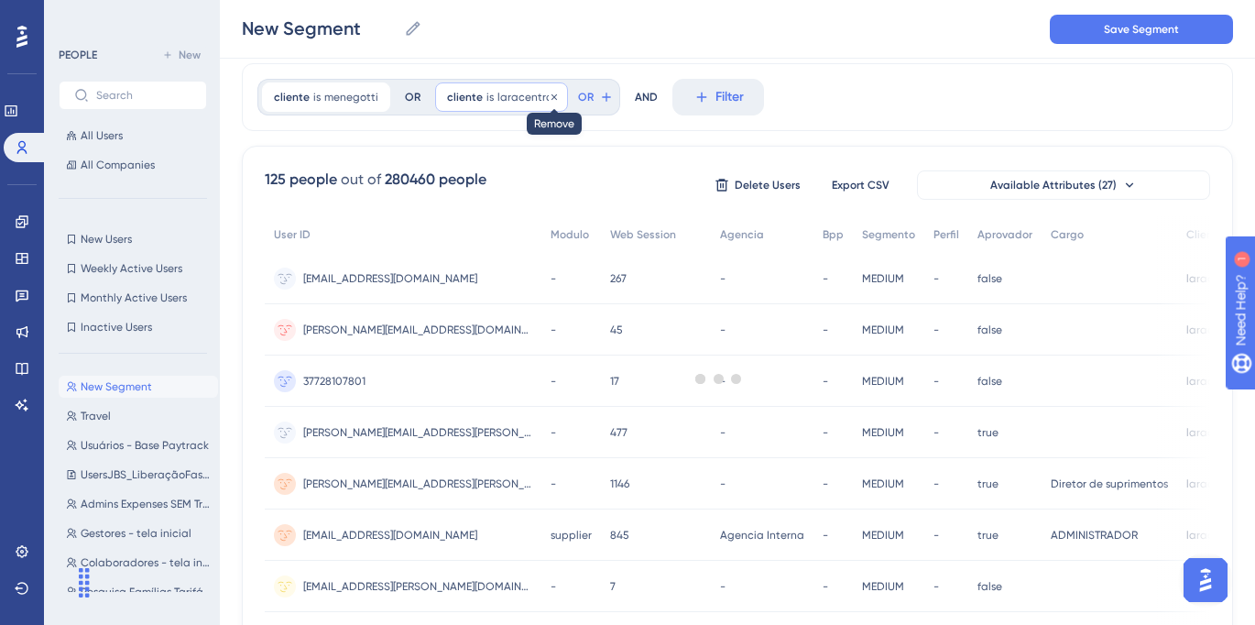
click at [549, 94] on icon at bounding box center [554, 97] width 11 height 11
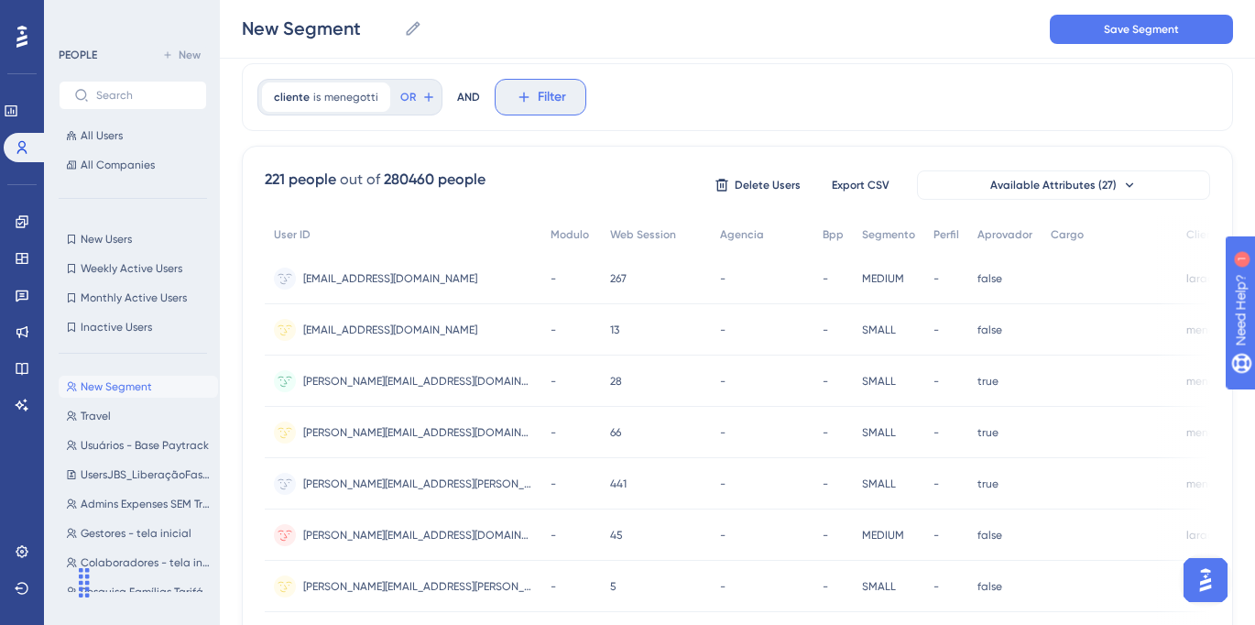
click at [553, 94] on span "Filter" at bounding box center [552, 97] width 28 height 22
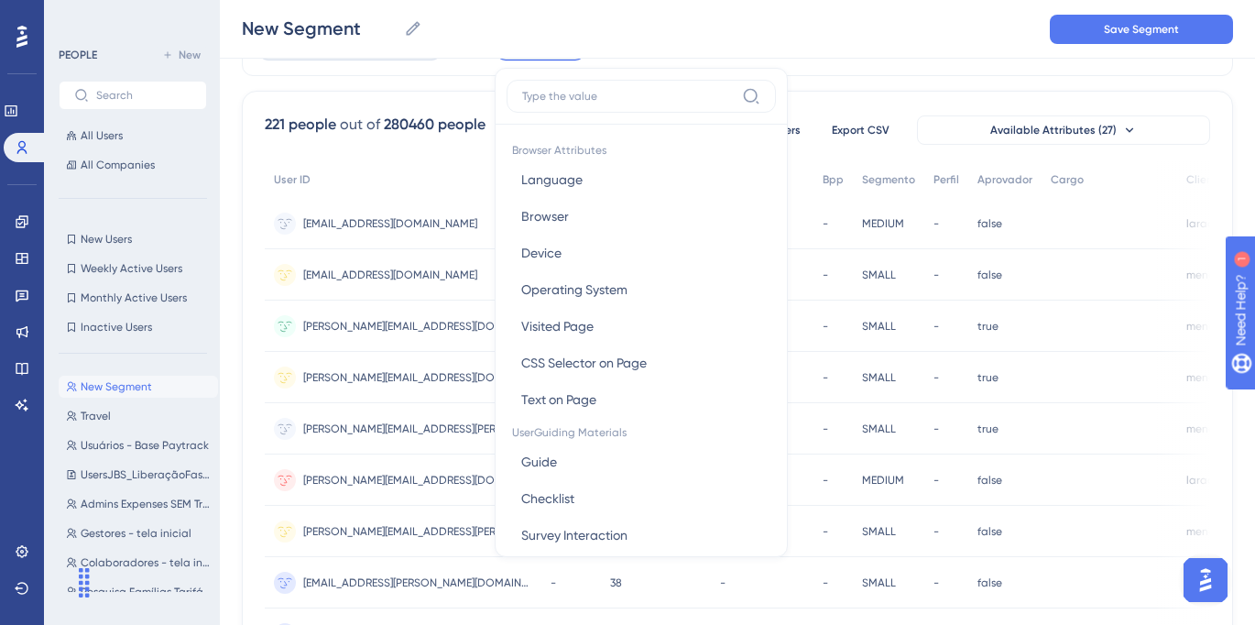
click at [894, 61] on div "cliente is menegotti menegotti Remove OR AND Filter Browser Attributes Language…" at bounding box center [737, 42] width 991 height 68
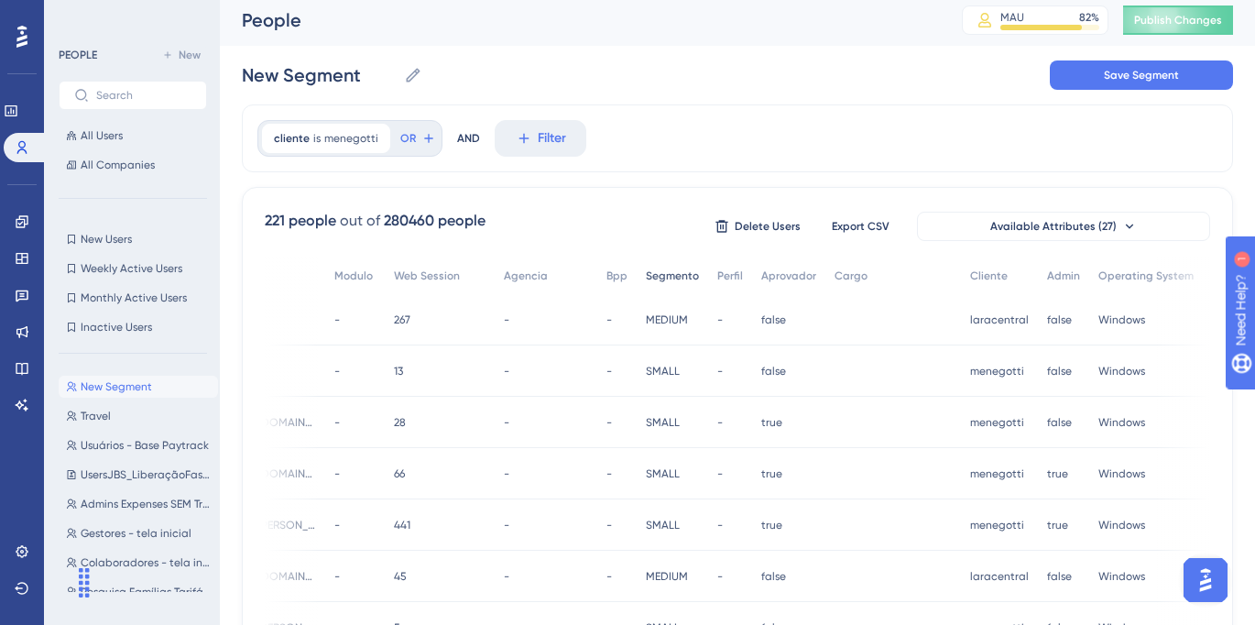
scroll to position [0, 0]
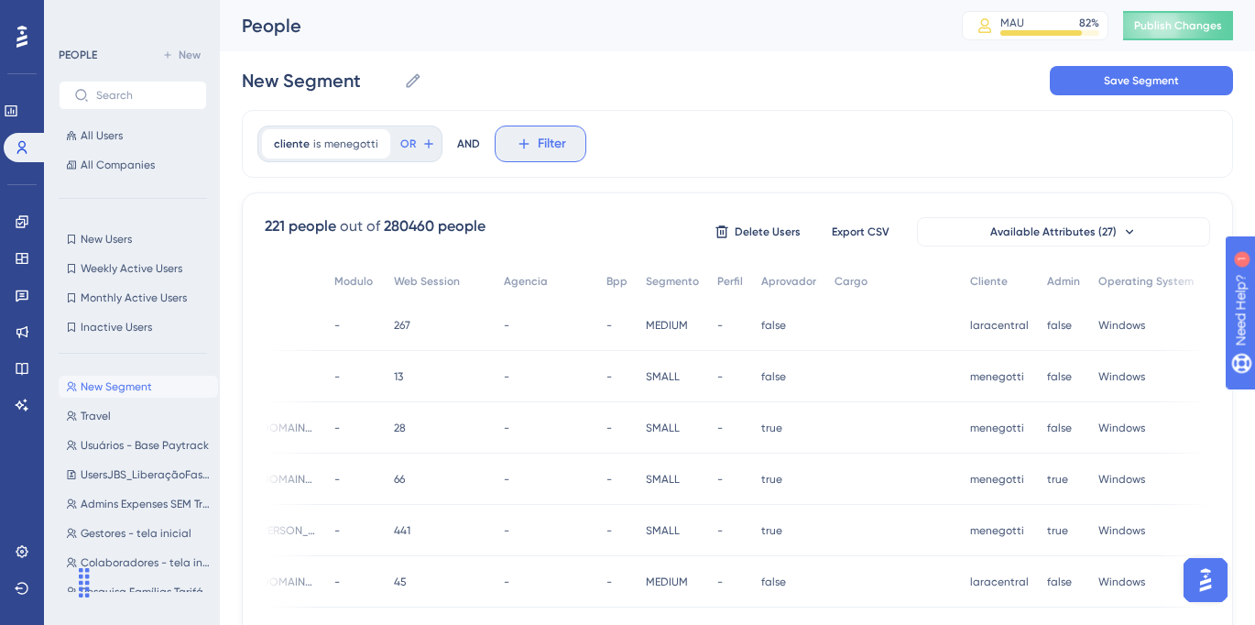
click at [539, 142] on span "Filter" at bounding box center [552, 144] width 28 height 22
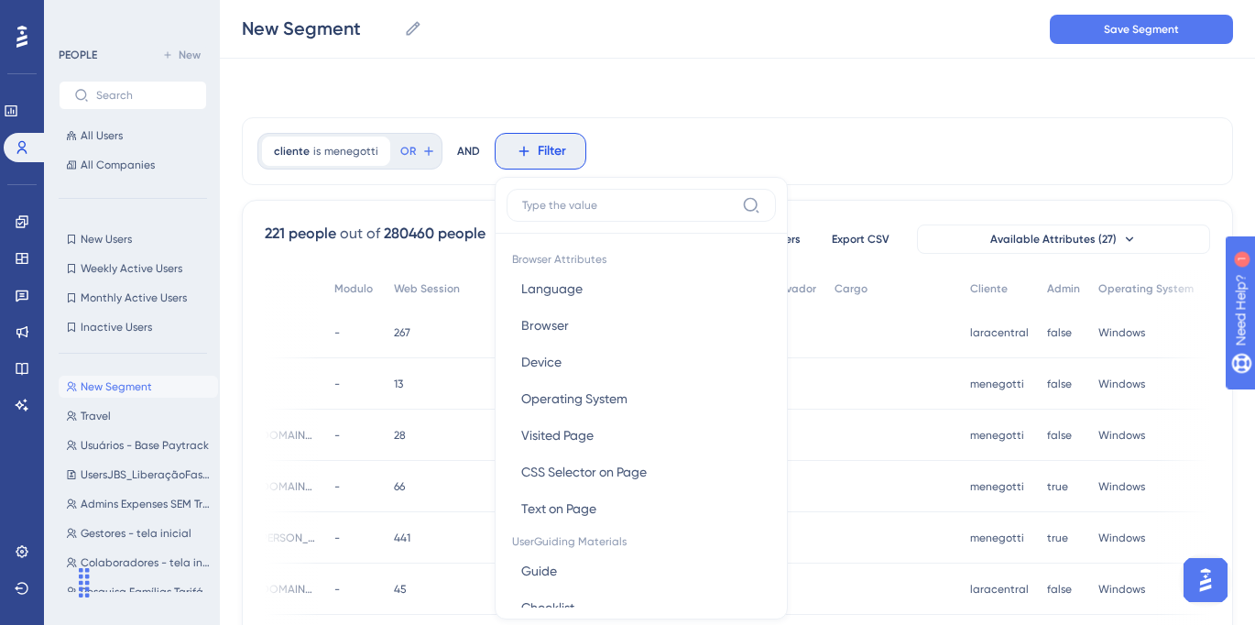
scroll to position [78, 0]
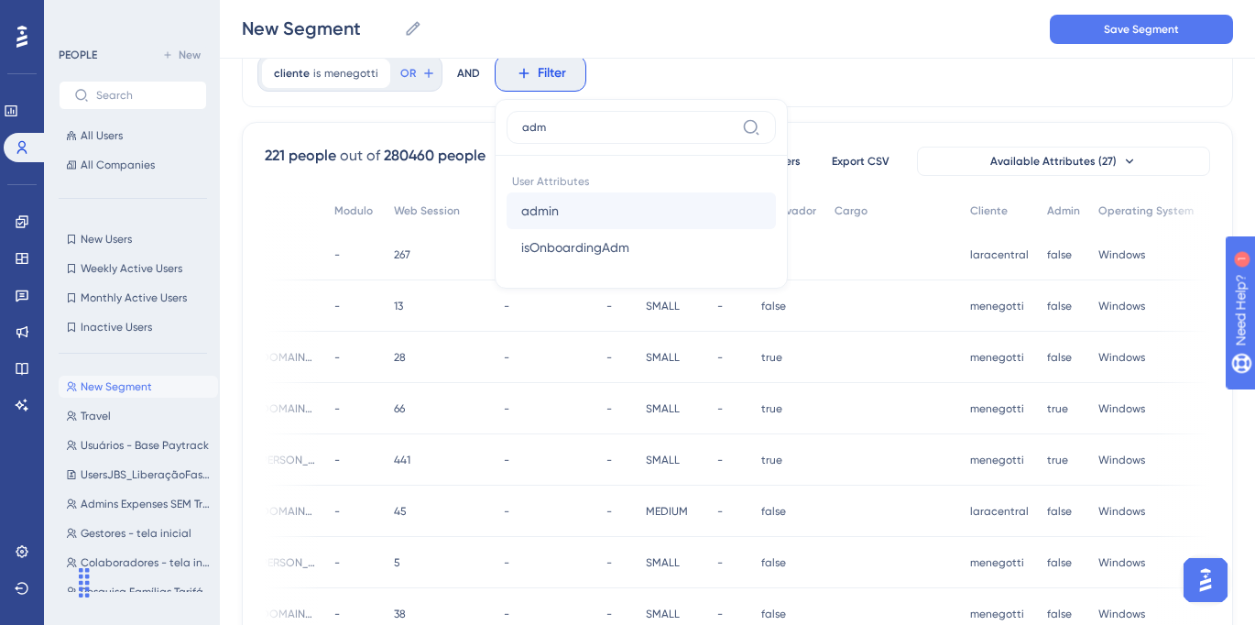
type input "adm"
click at [580, 204] on button "admin admin" at bounding box center [641, 210] width 269 height 37
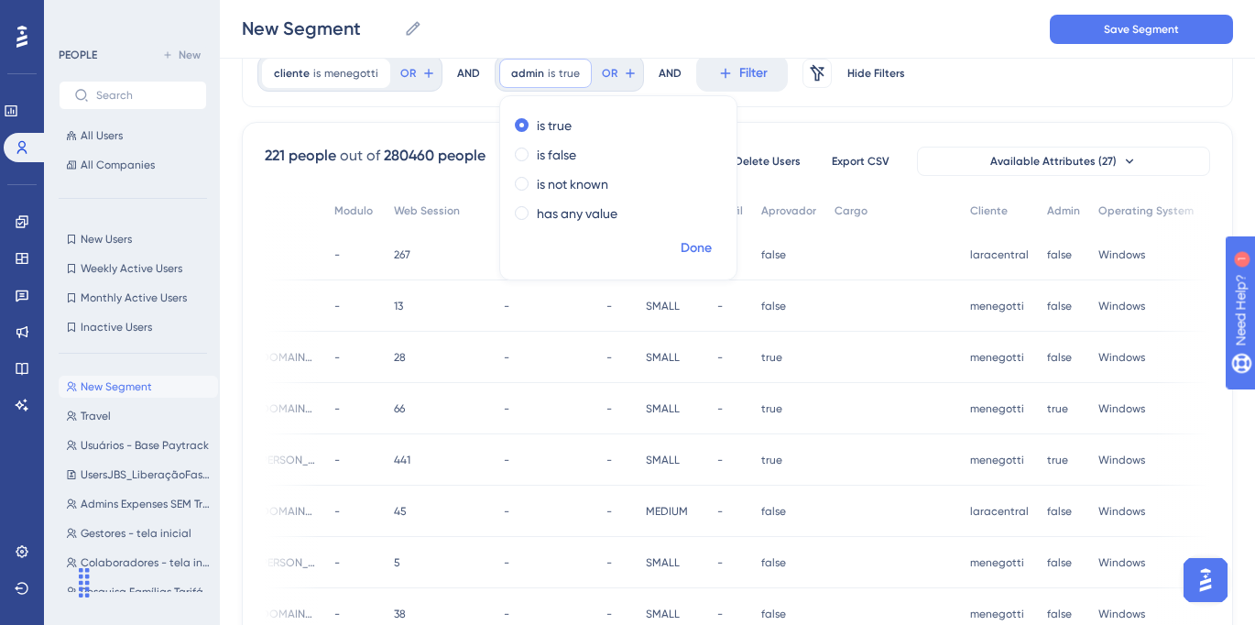
click at [696, 246] on span "Done" at bounding box center [696, 248] width 31 height 22
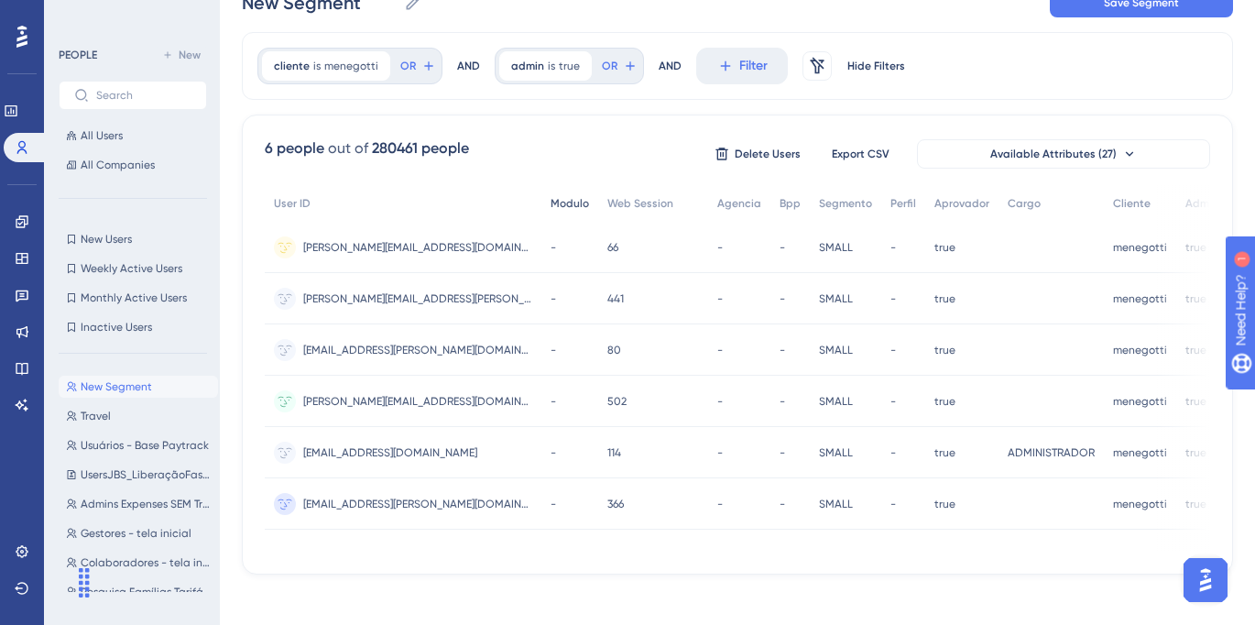
scroll to position [0, 0]
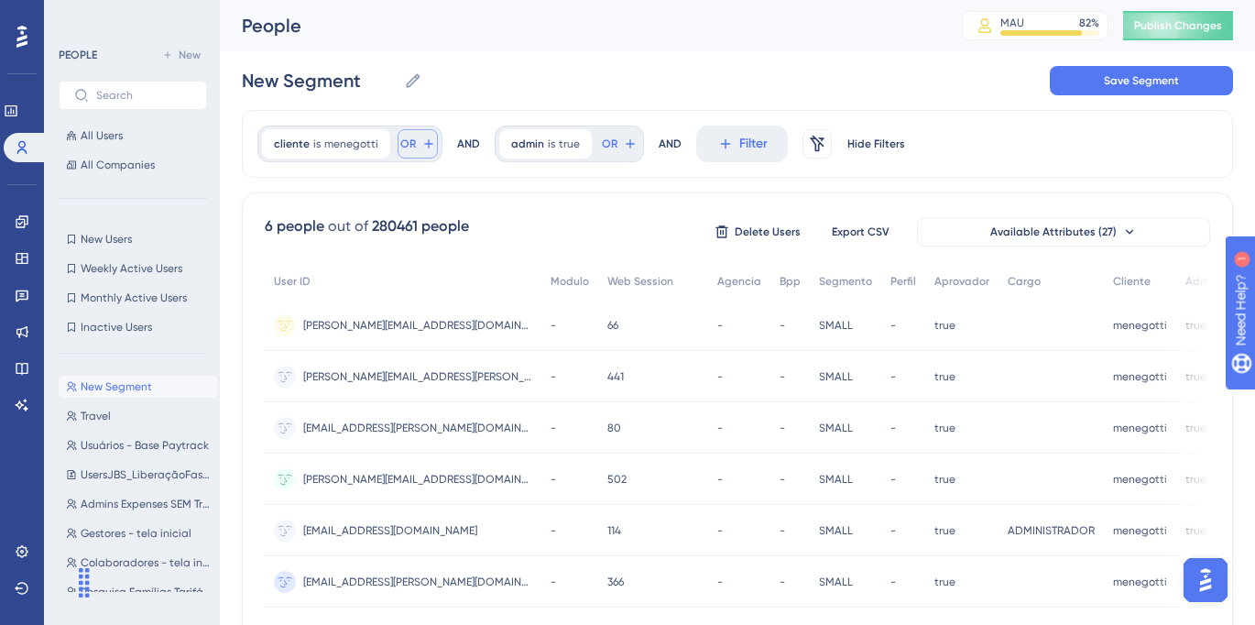
click at [422, 153] on button "OR" at bounding box center [418, 143] width 40 height 29
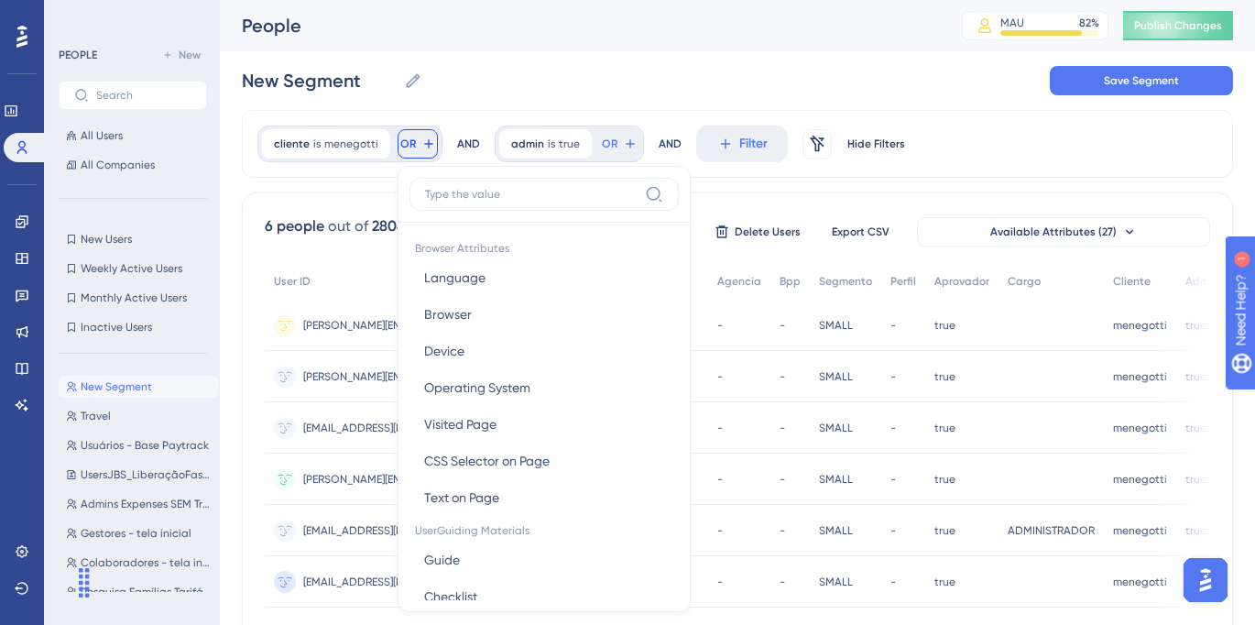
scroll to position [76, 0]
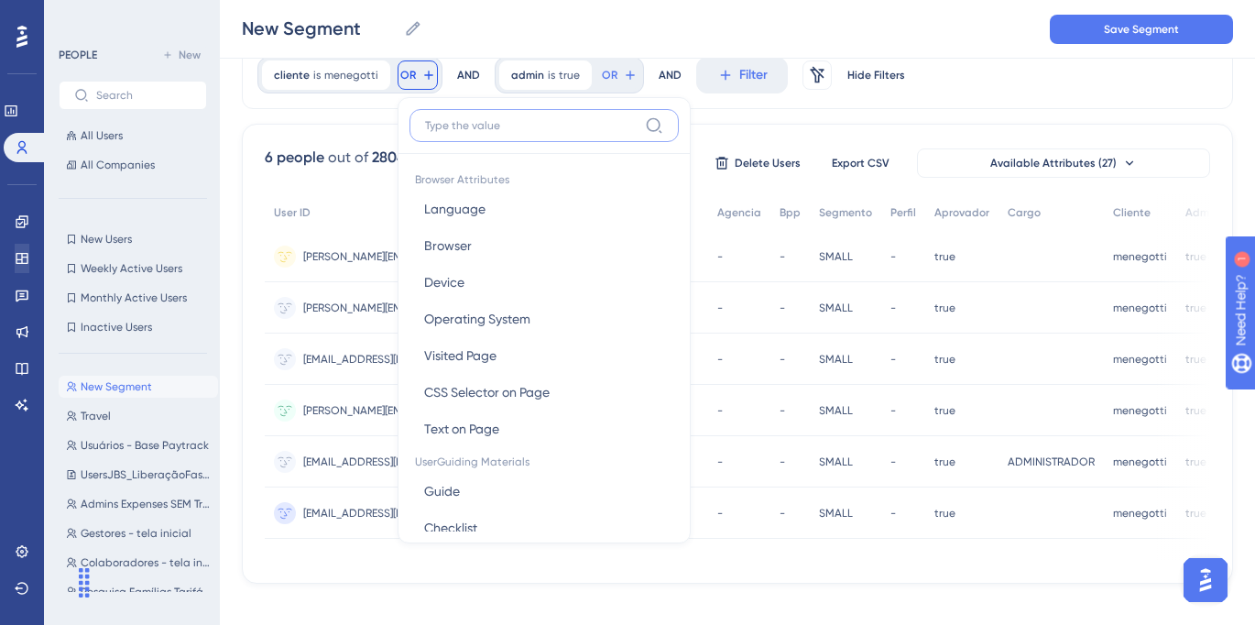
paste input "laracentral"
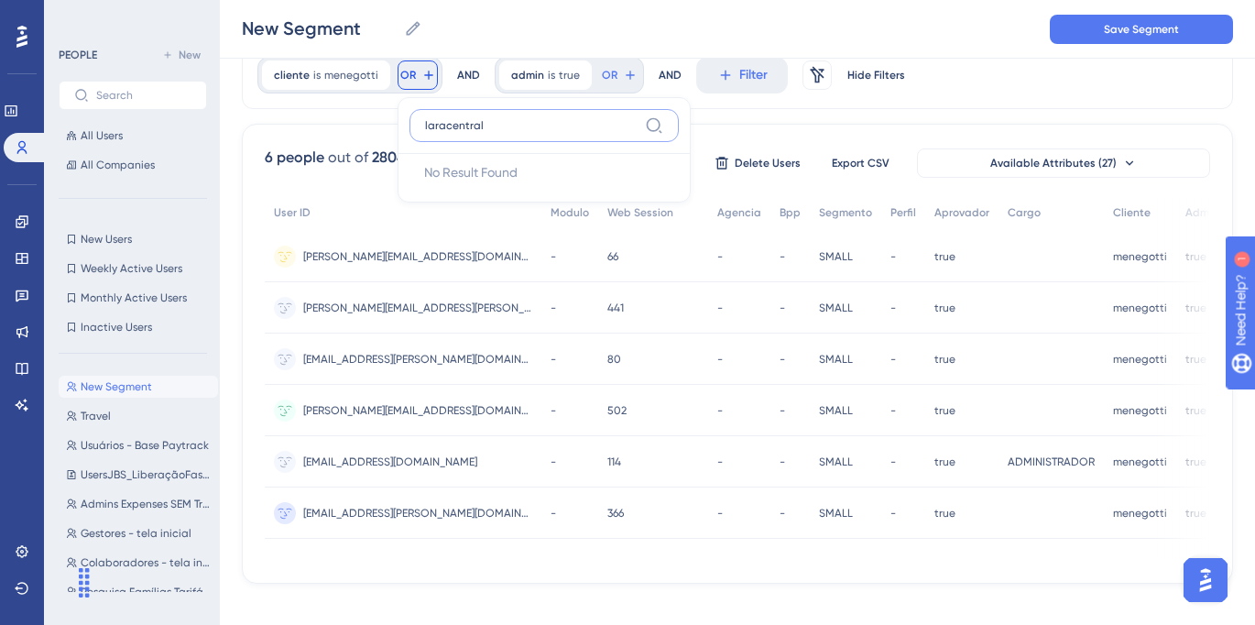
click at [500, 126] on input "laracentral" at bounding box center [531, 125] width 213 height 15
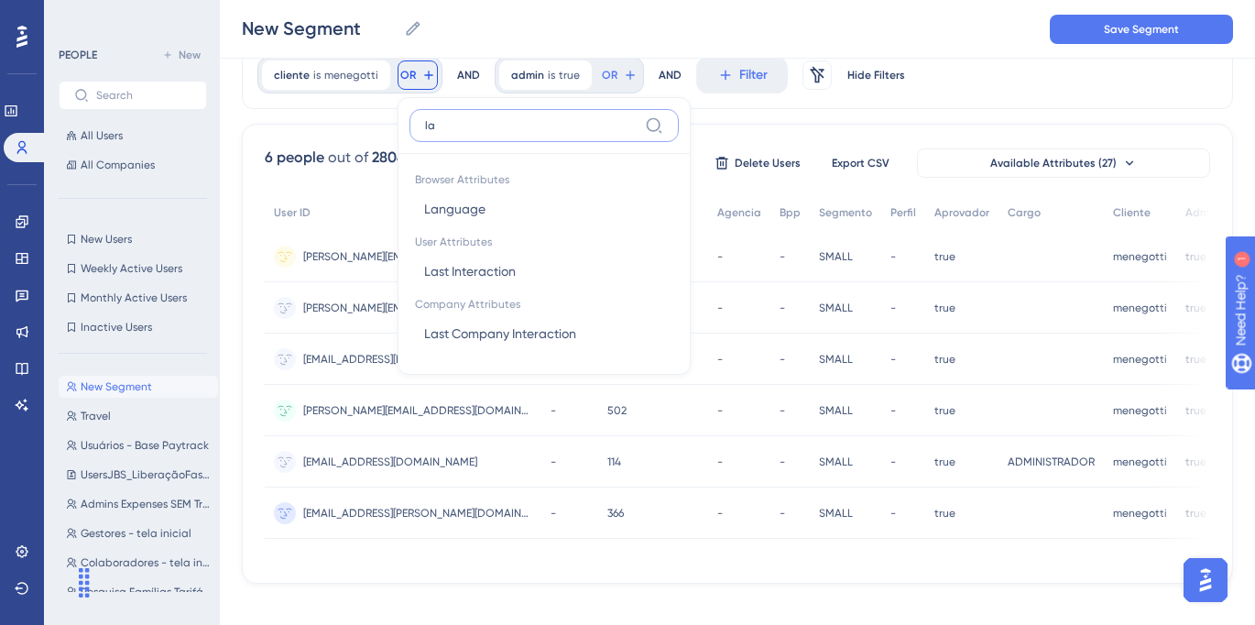
type input "l"
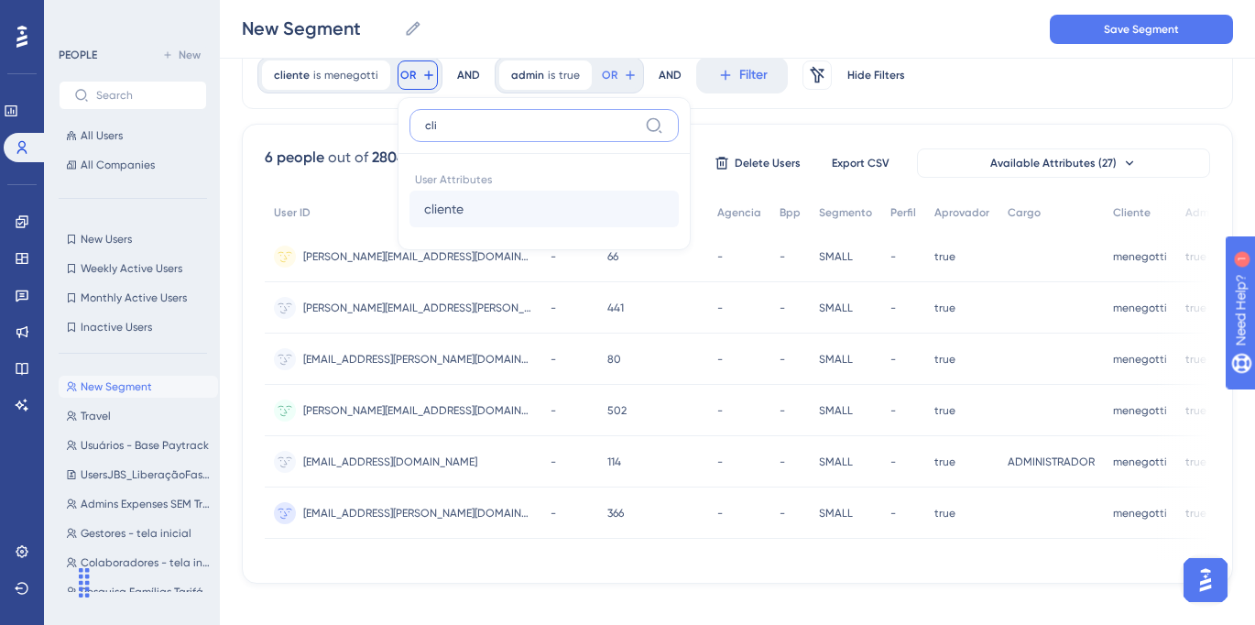
type input "cli"
click at [488, 213] on button "cliente cliente" at bounding box center [544, 209] width 269 height 37
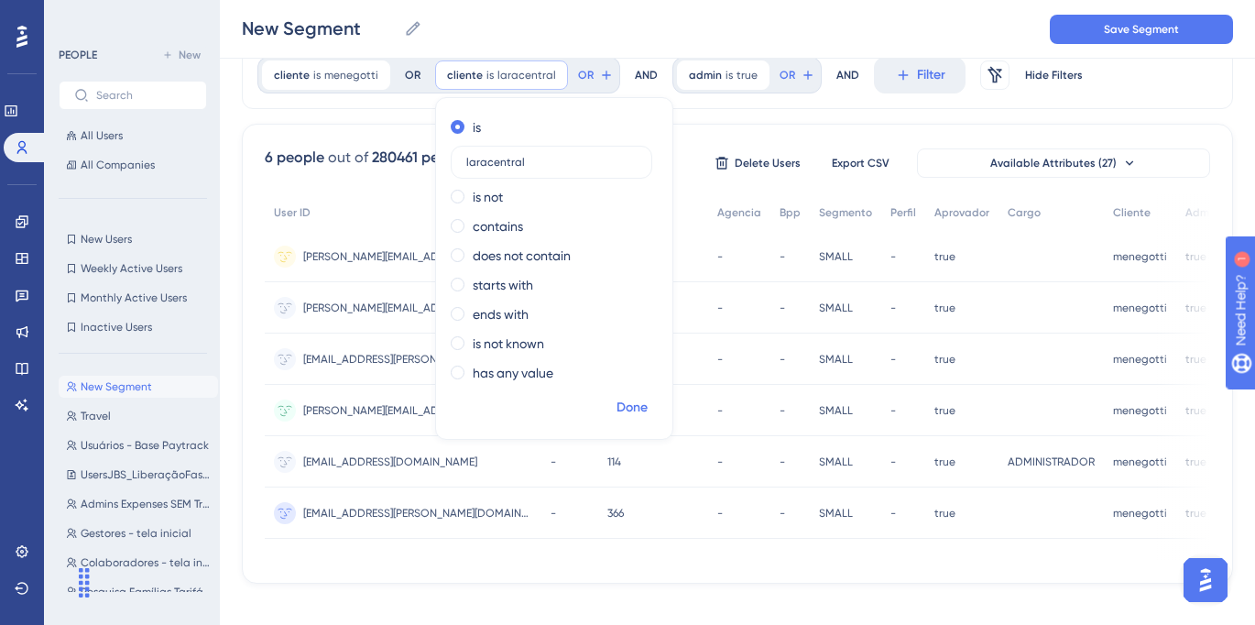
type input "laracentral"
click at [637, 413] on span "Done" at bounding box center [632, 408] width 31 height 22
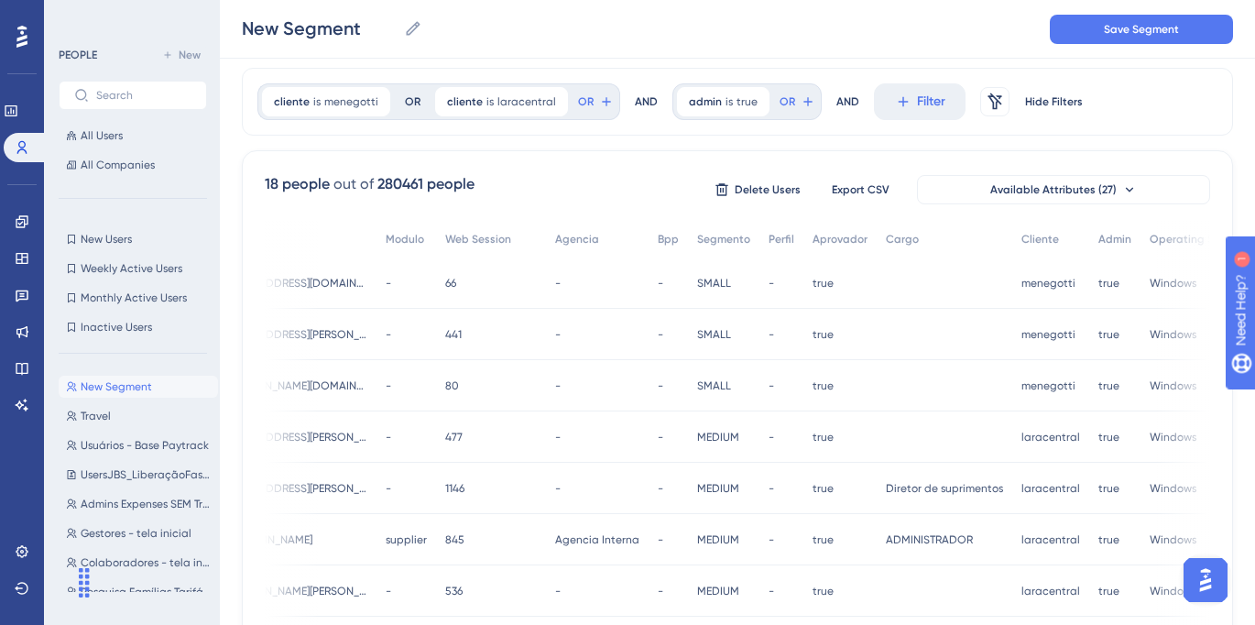
scroll to position [0, 0]
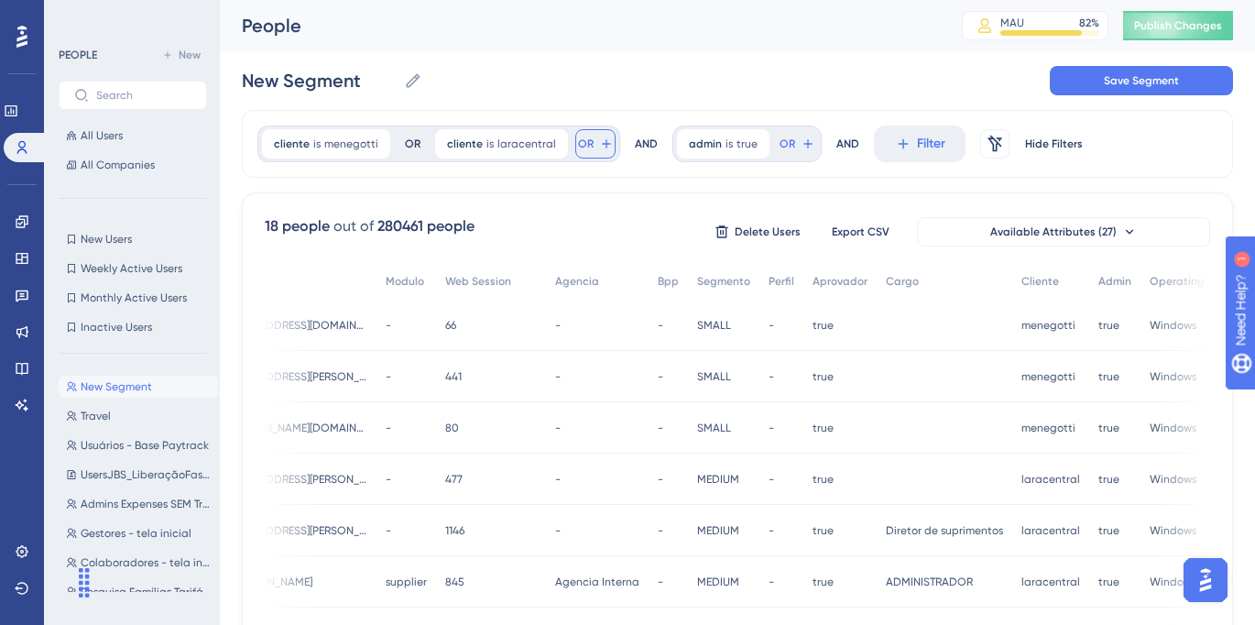
click at [584, 148] on span "OR" at bounding box center [586, 144] width 16 height 15
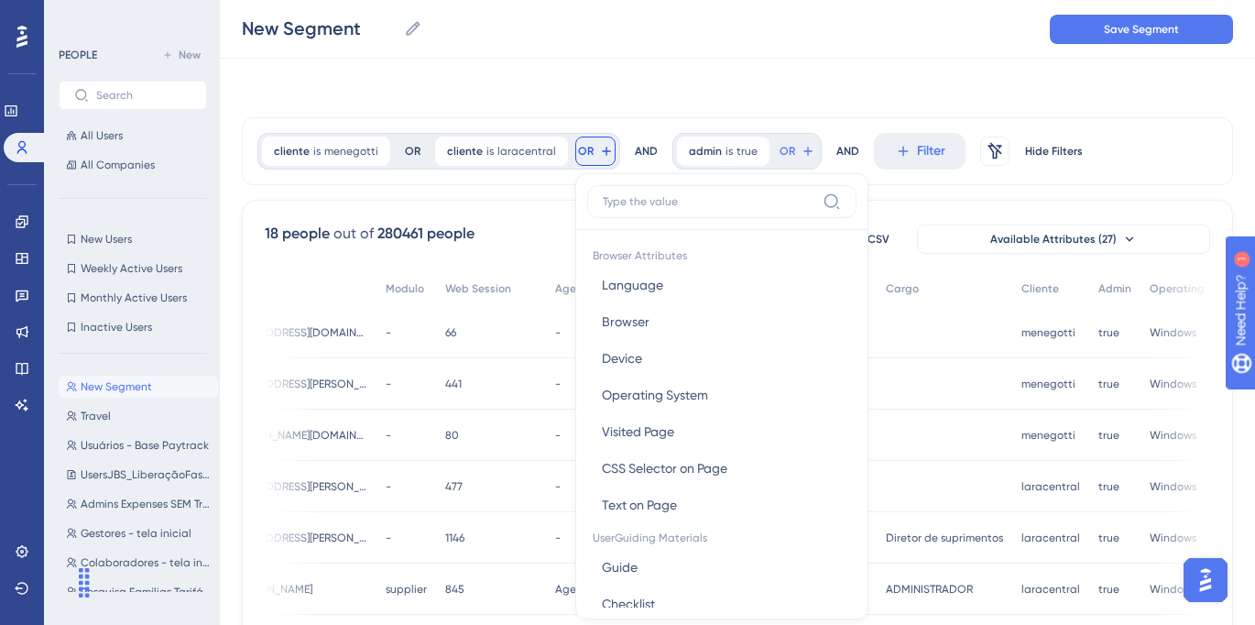
scroll to position [76, 0]
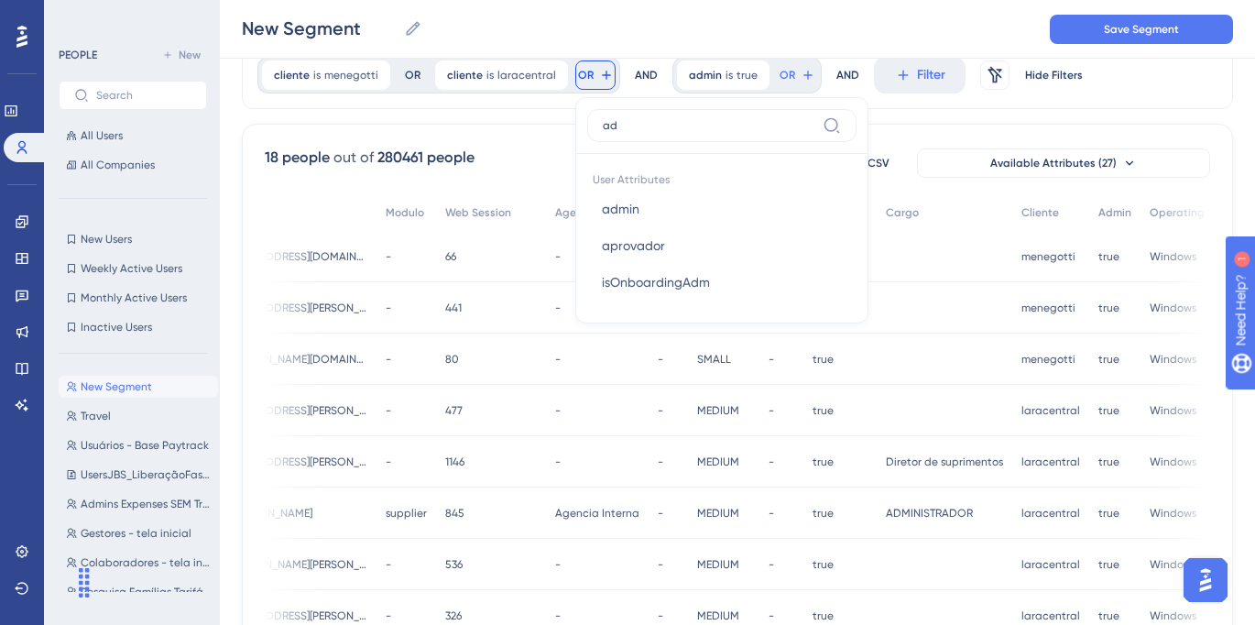
type input "a"
type input "cl"
click at [632, 271] on button "cliente cliente" at bounding box center [721, 271] width 269 height 37
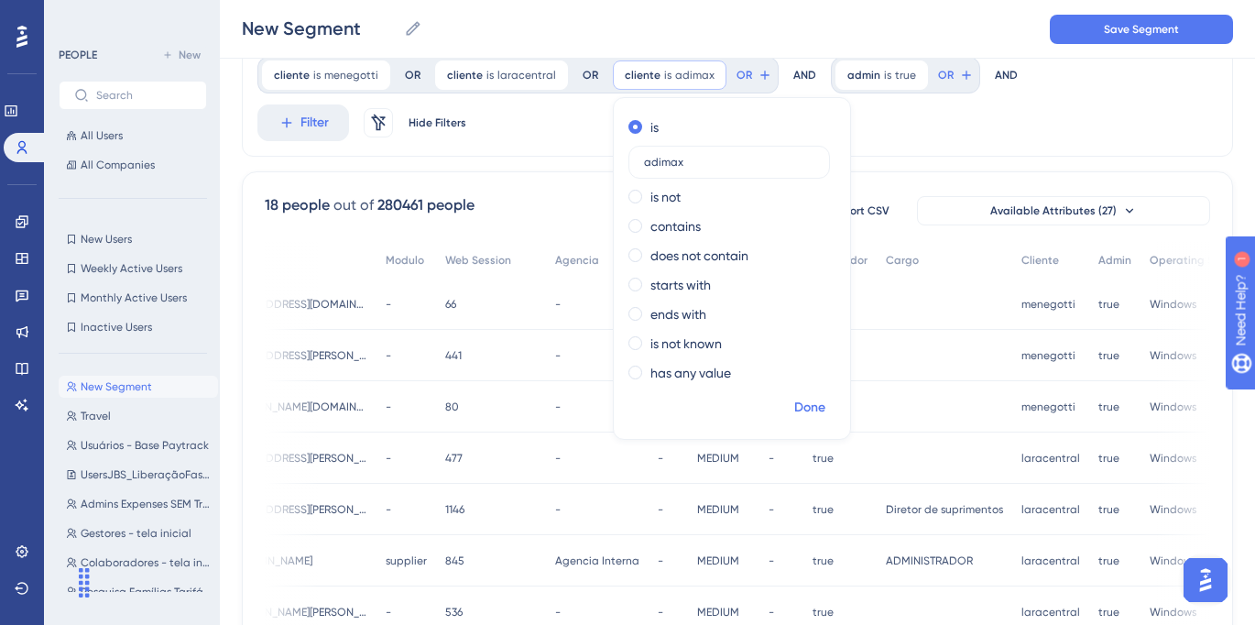
type input "adimax"
click at [804, 409] on span "Done" at bounding box center [809, 408] width 31 height 22
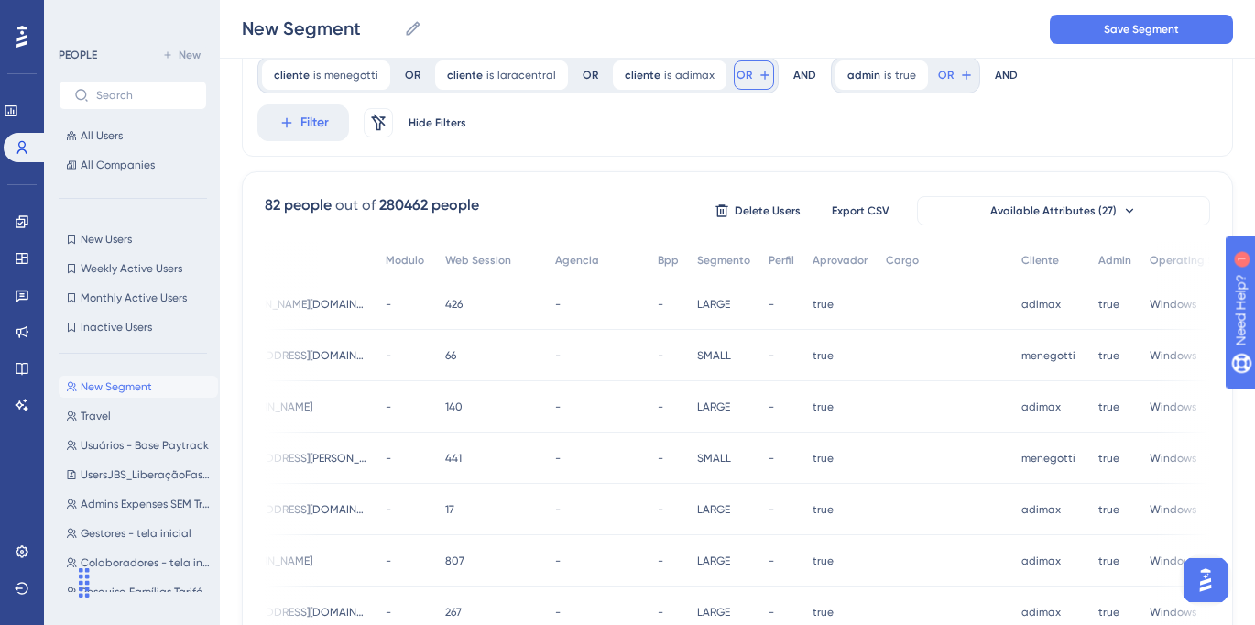
click at [760, 75] on icon at bounding box center [764, 75] width 8 height 8
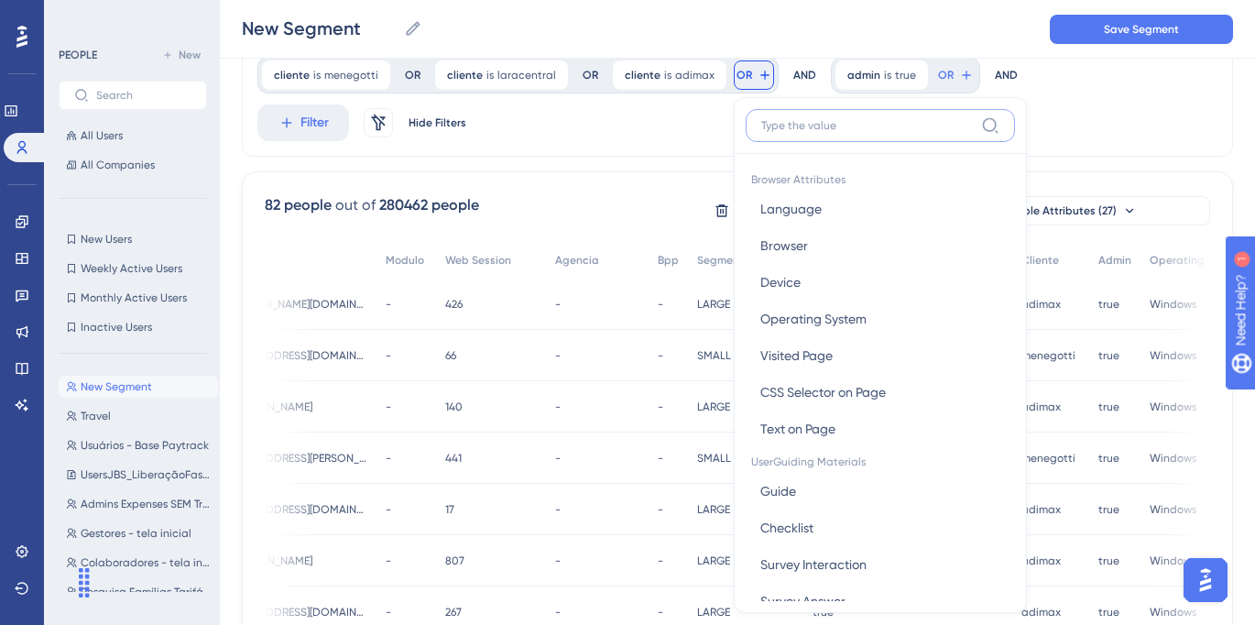
scroll to position [99, 0]
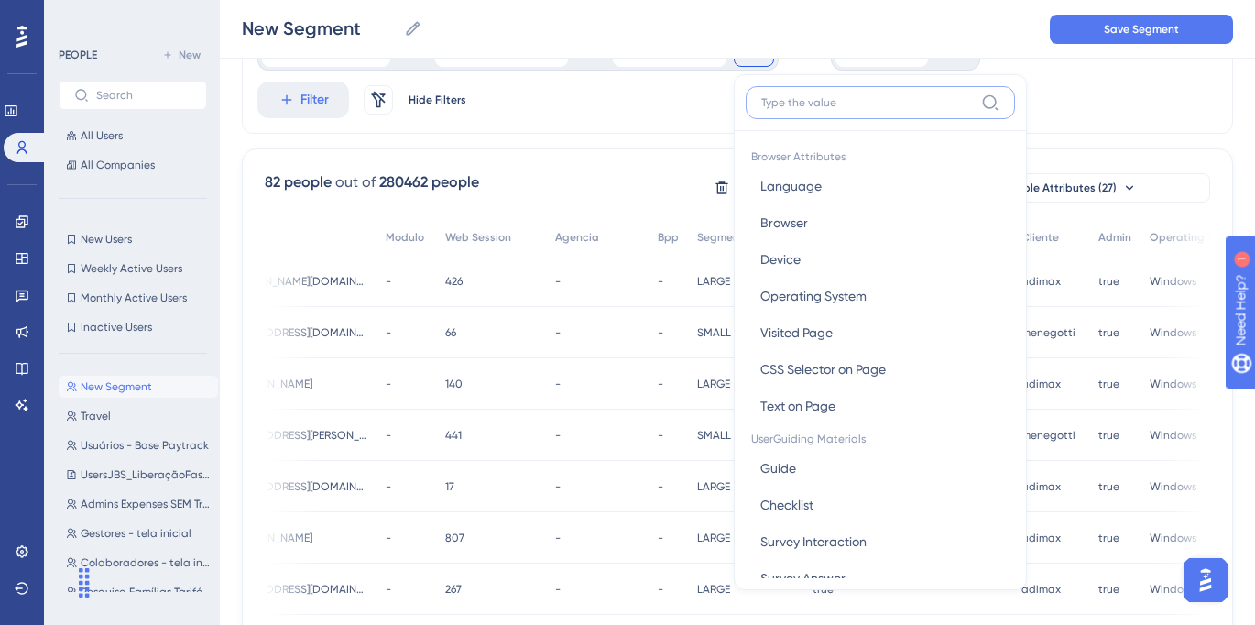
click at [877, 103] on input at bounding box center [867, 102] width 213 height 15
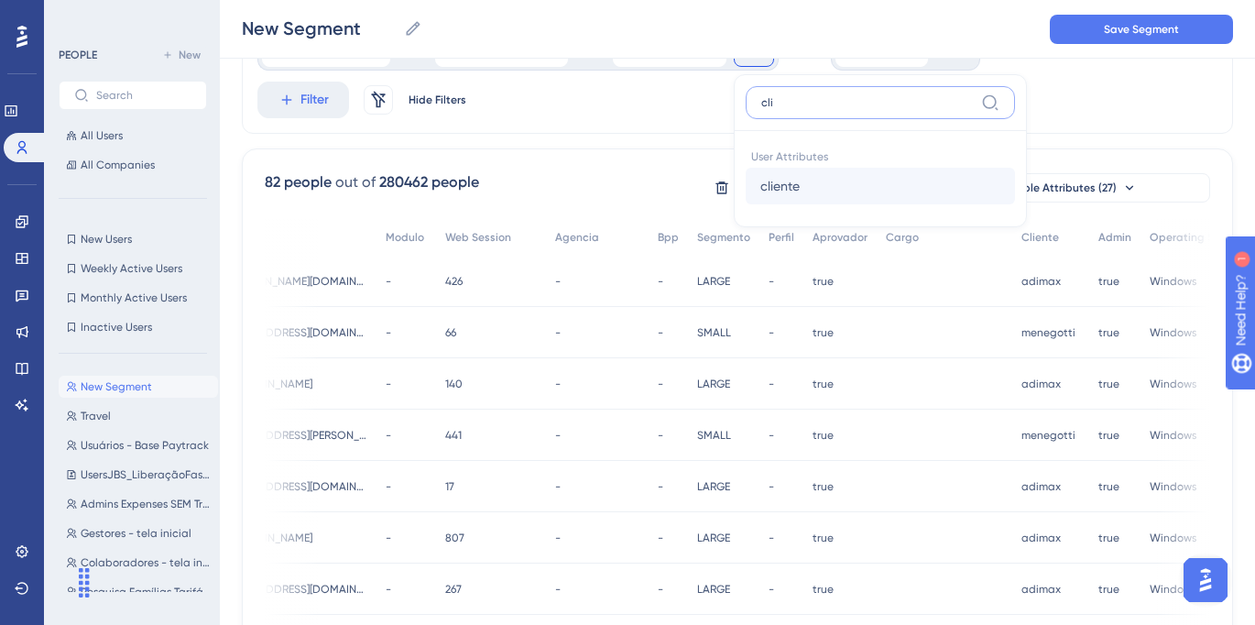
type input "cli"
click at [809, 185] on button "cliente cliente" at bounding box center [880, 186] width 269 height 37
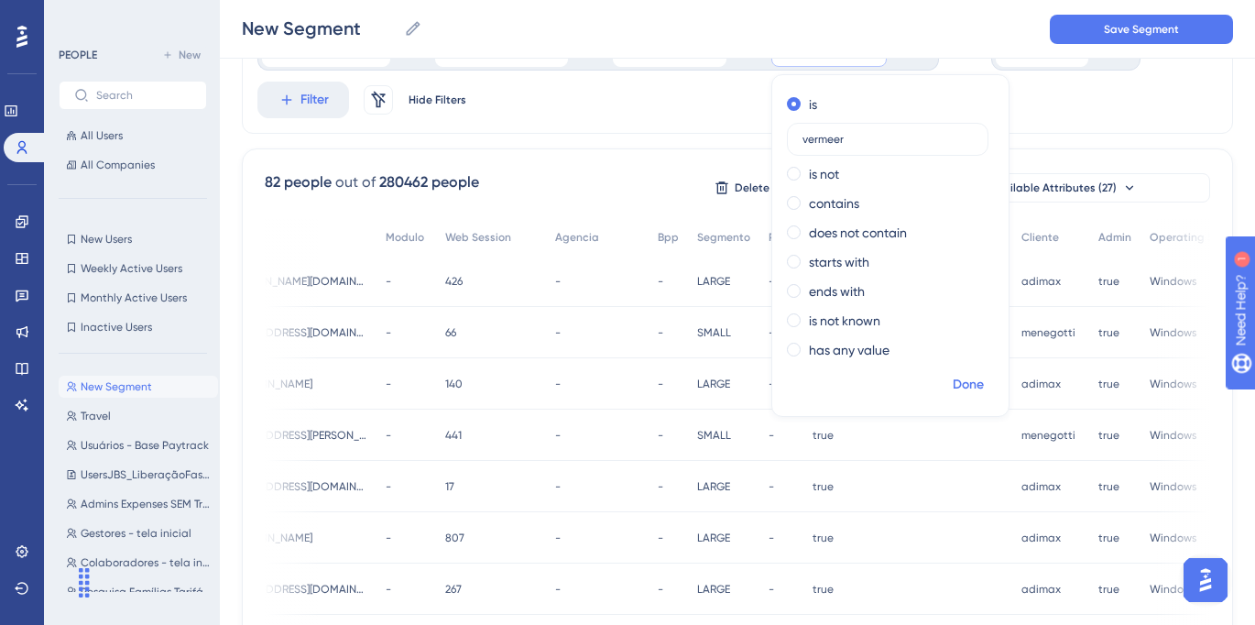
type input "vermeer"
click at [964, 378] on span "Done" at bounding box center [968, 385] width 31 height 22
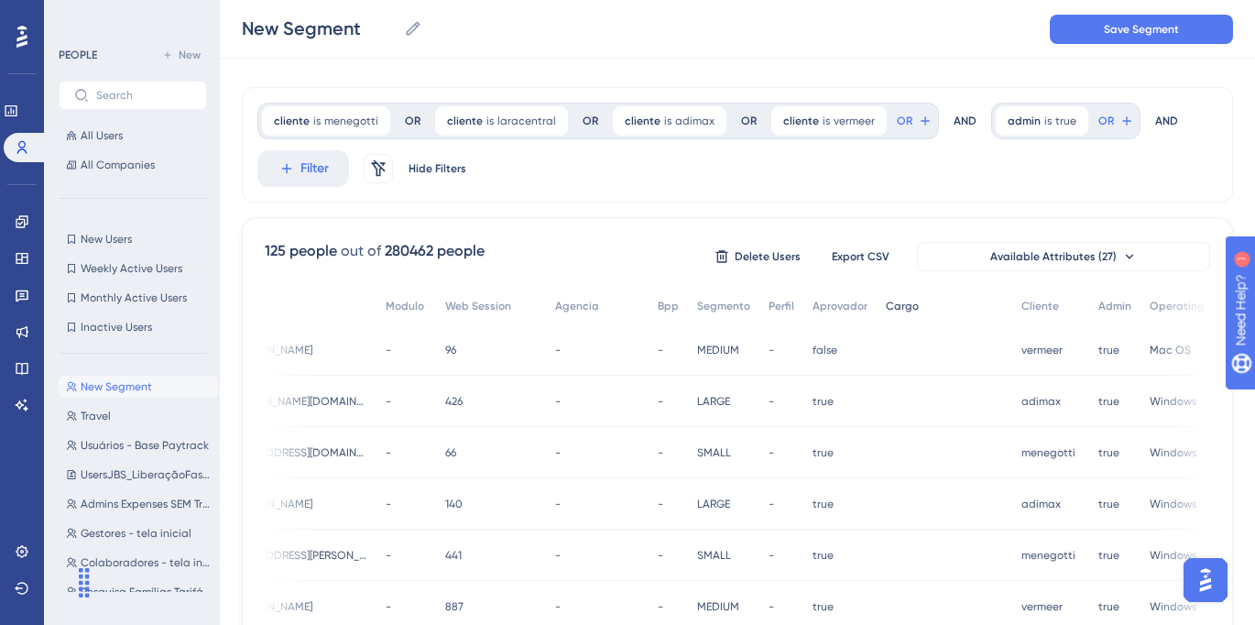
scroll to position [0, 0]
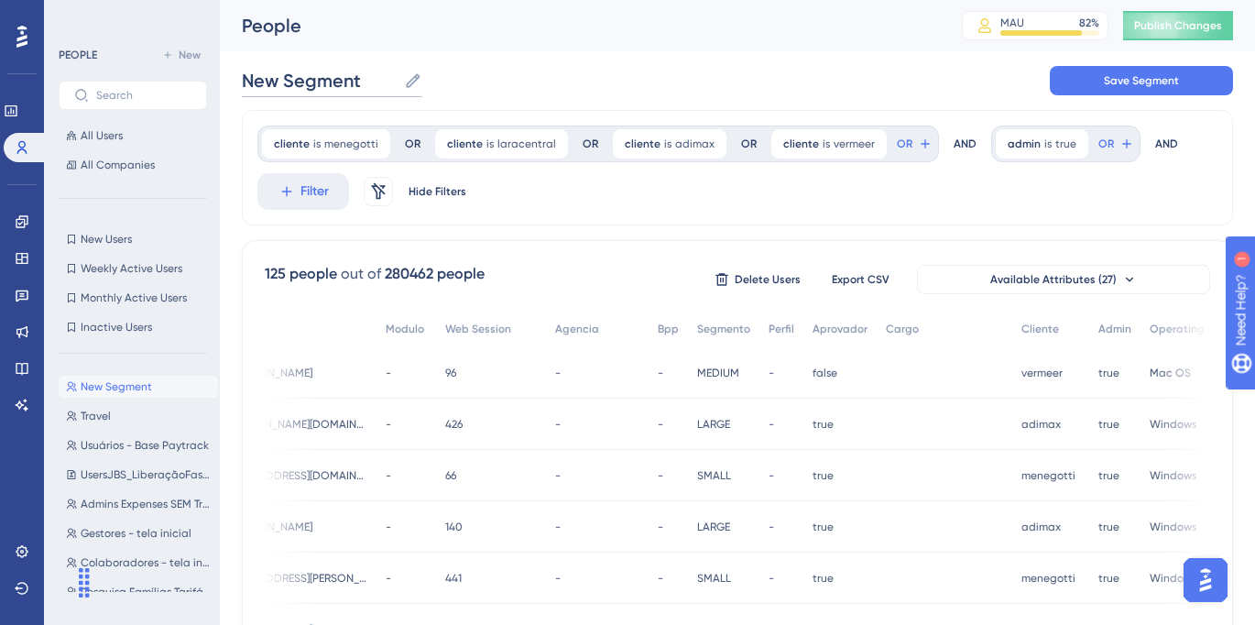
click at [348, 81] on input "New Segment" at bounding box center [319, 81] width 155 height 26
click at [413, 82] on icon at bounding box center [413, 80] width 14 height 14
click at [397, 82] on input "New Segment" at bounding box center [319, 81] width 155 height 26
drag, startPoint x: 369, startPoint y: 82, endPoint x: 134, endPoint y: 75, distance: 235.6
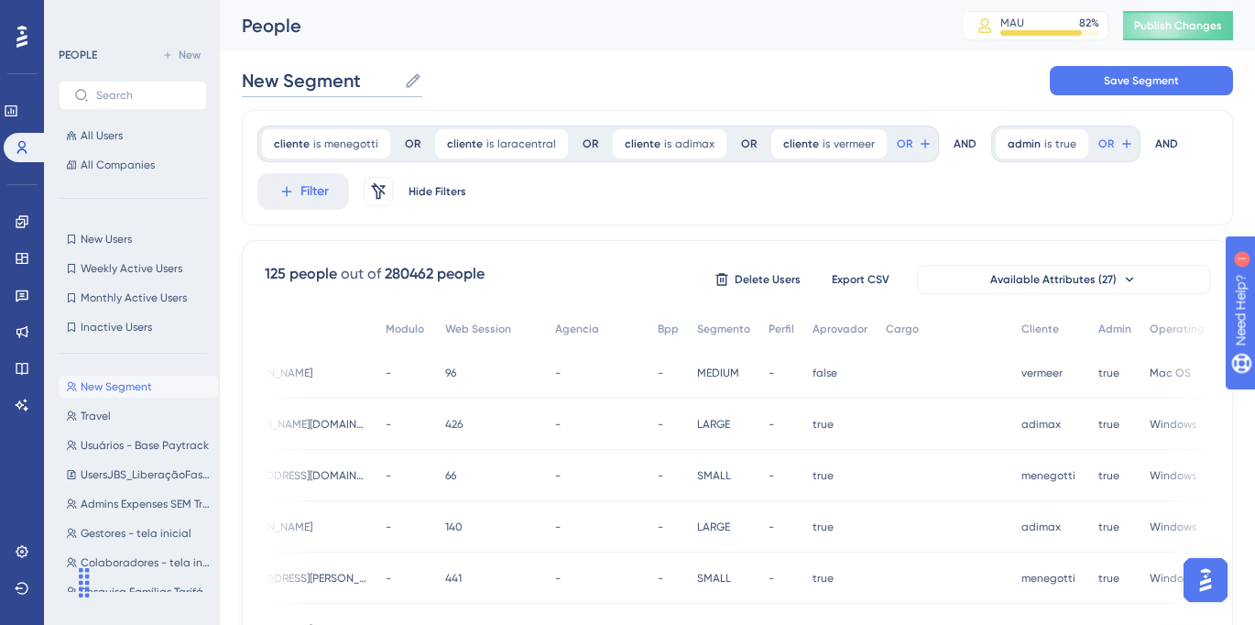
paste input "Vínculo de pagamentos aos fornecedores"
click at [242, 83] on input "Vínculo de pagamentos aos fornecedores" at bounding box center [436, 81] width 389 height 26
click at [611, 74] on input "Vínculo de pagamentos aos fornecedores" at bounding box center [436, 81] width 389 height 26
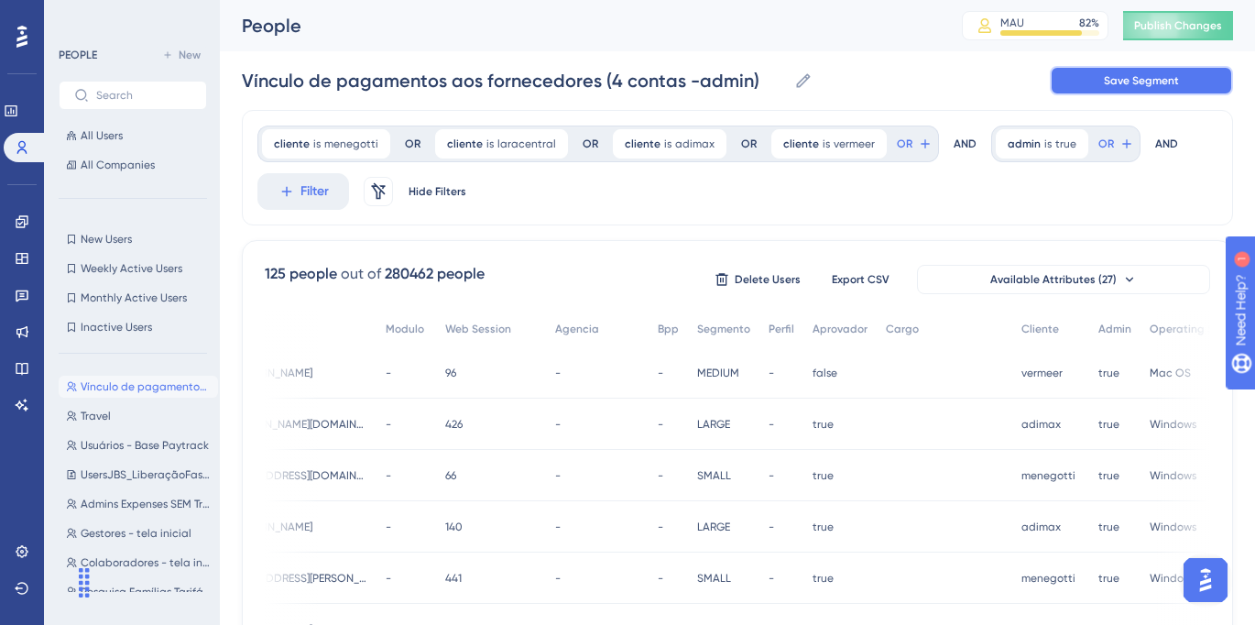
click at [1158, 78] on span "Save Segment" at bounding box center [1141, 80] width 75 height 15
click at [1099, 82] on button "Save Segment" at bounding box center [1141, 80] width 183 height 29
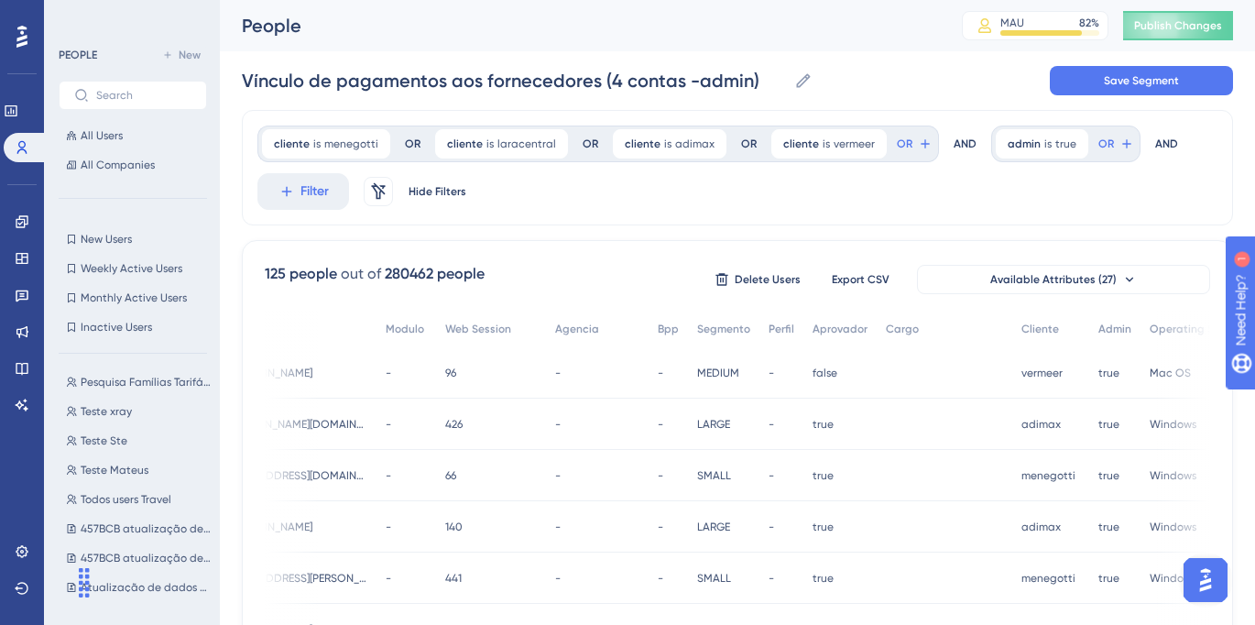
scroll to position [224, 0]
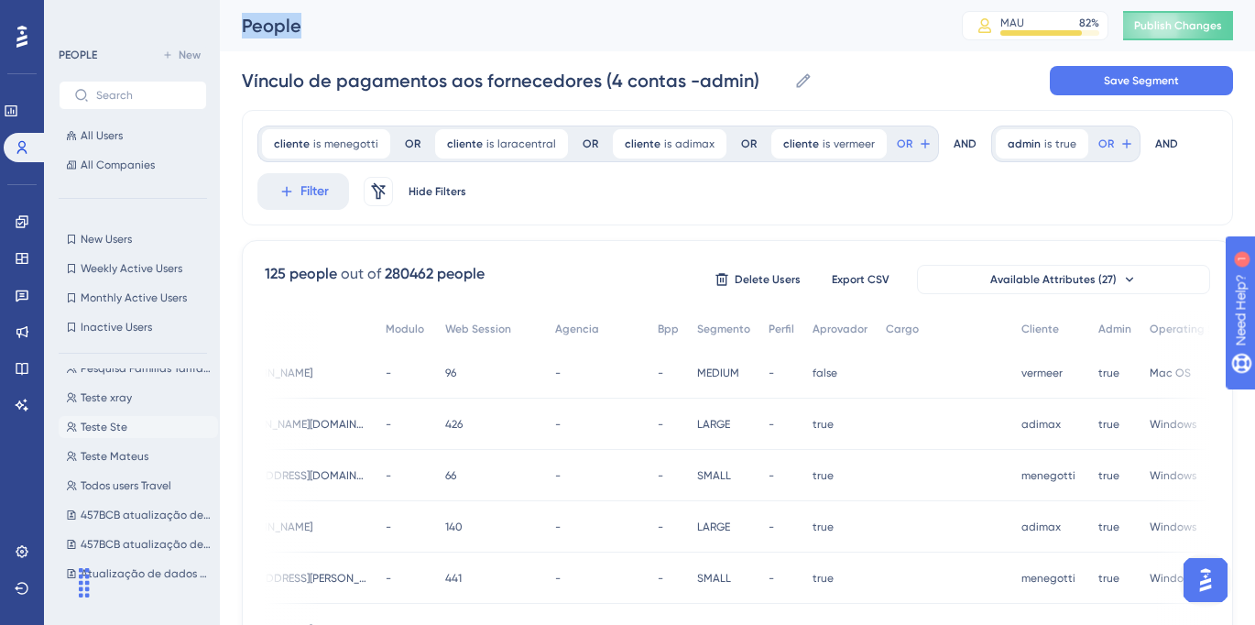
click at [115, 426] on span "Teste Ste" at bounding box center [104, 427] width 47 height 15
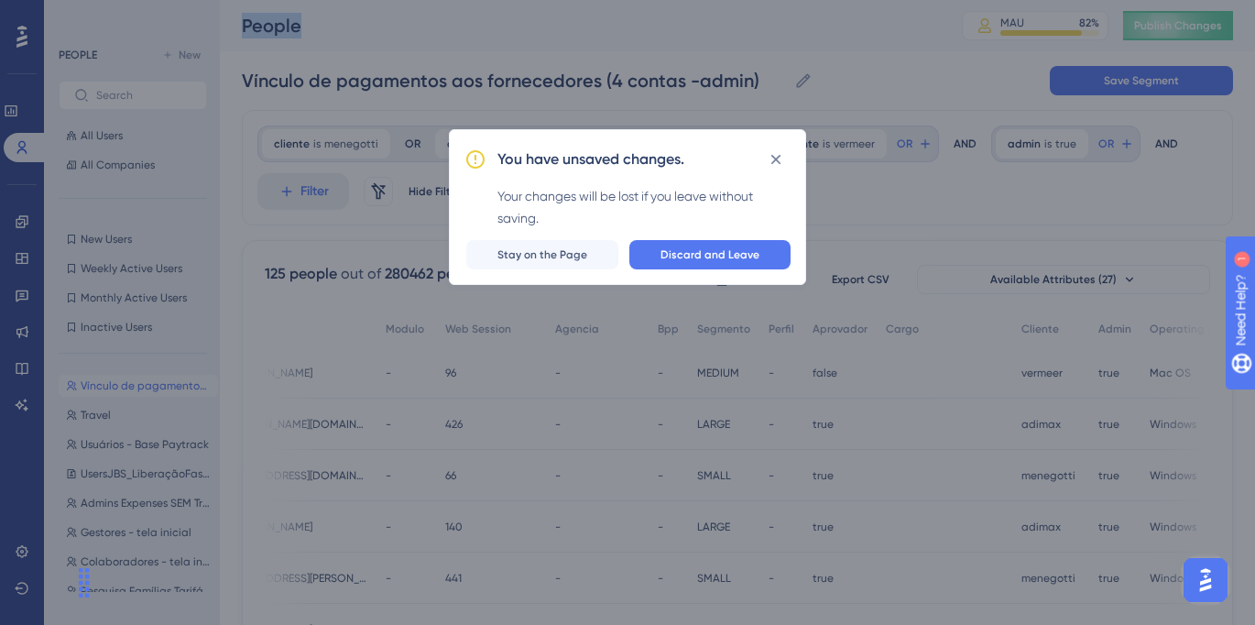
scroll to position [0, 0]
click at [722, 259] on span "Discard and Leave" at bounding box center [710, 254] width 99 height 15
type input "Teste Ste"
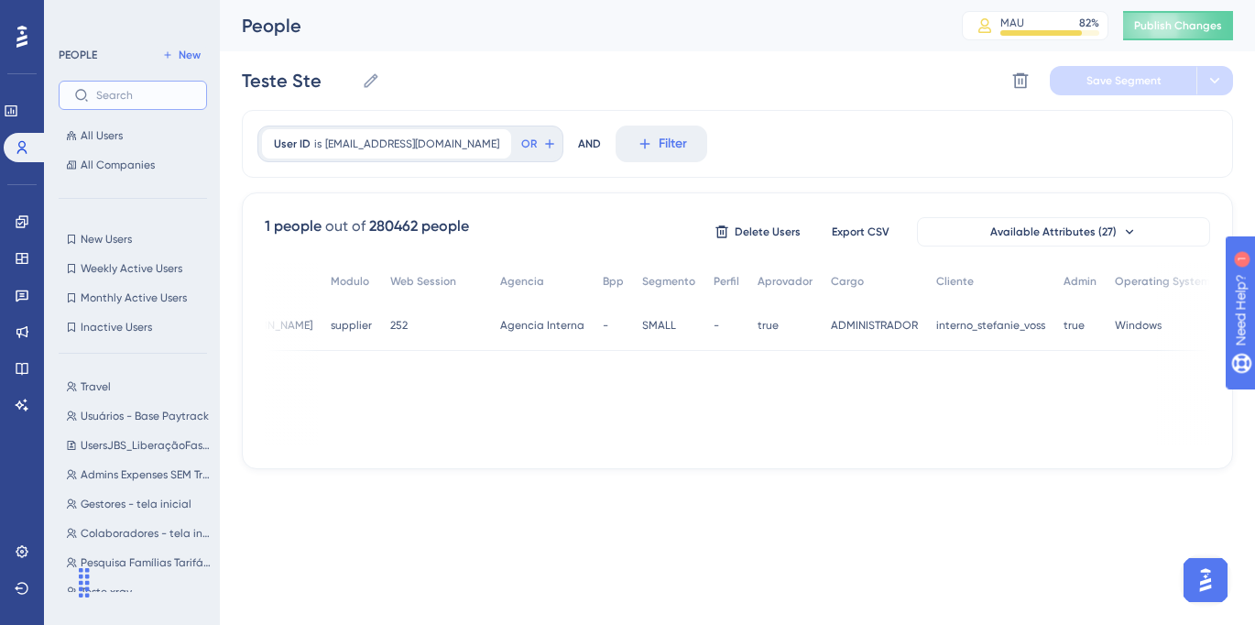
click at [145, 96] on input "text" at bounding box center [143, 95] width 95 height 13
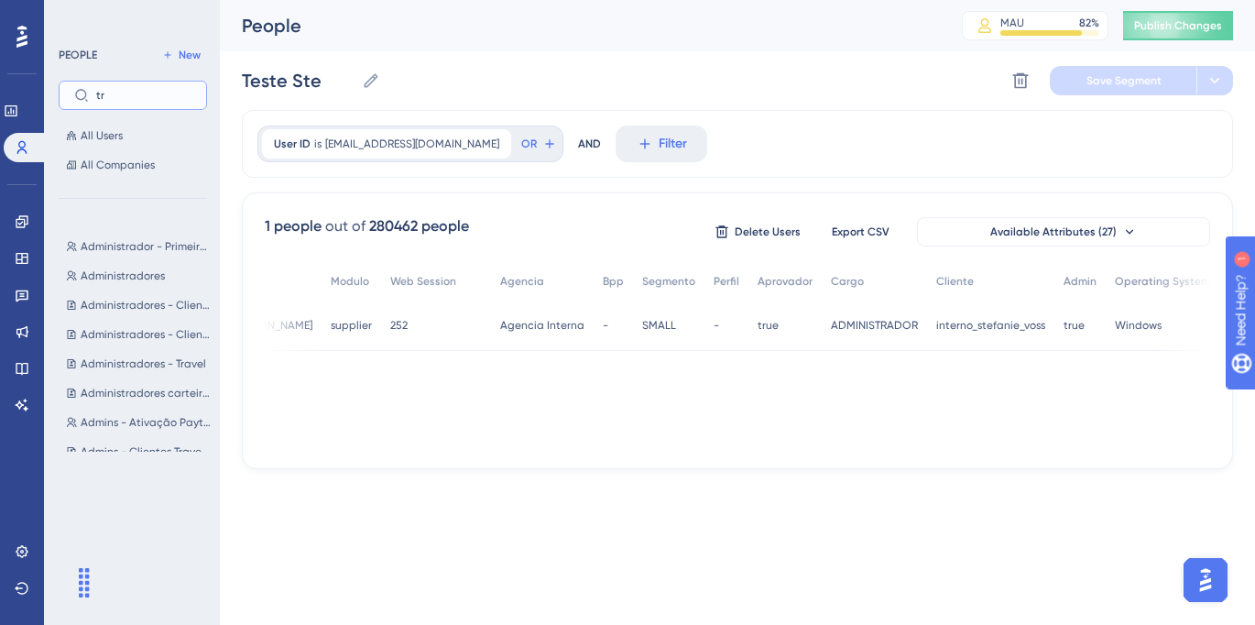
type input "t"
type input "e"
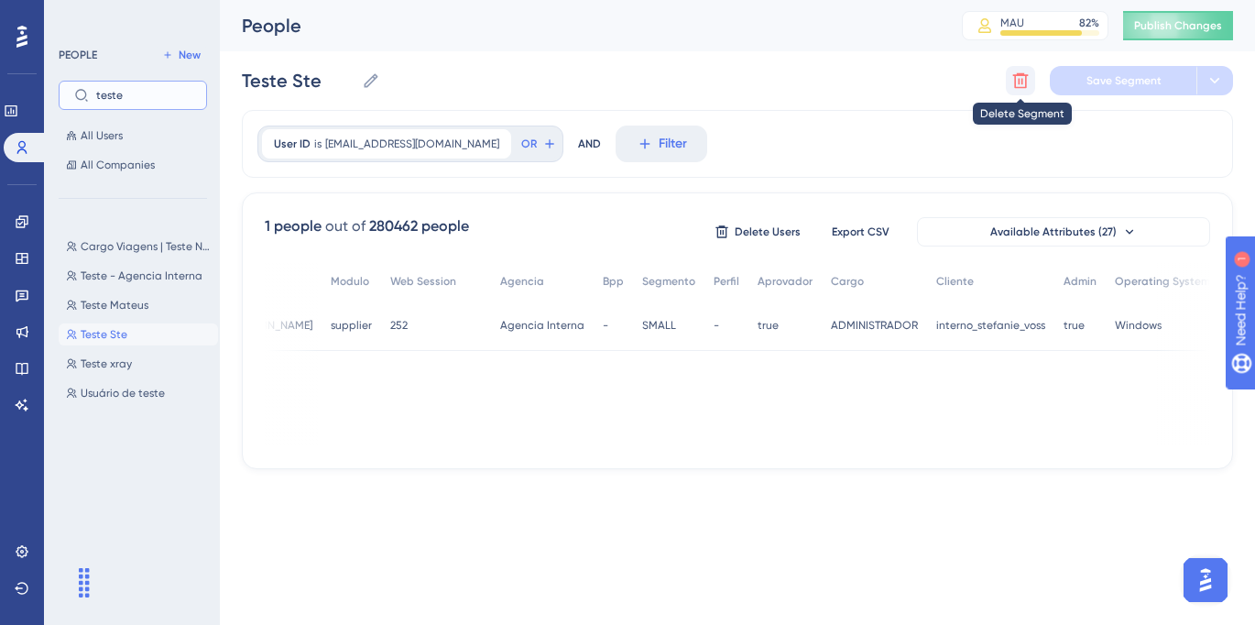
type input "teste"
click at [1018, 77] on icon at bounding box center [1020, 80] width 18 height 18
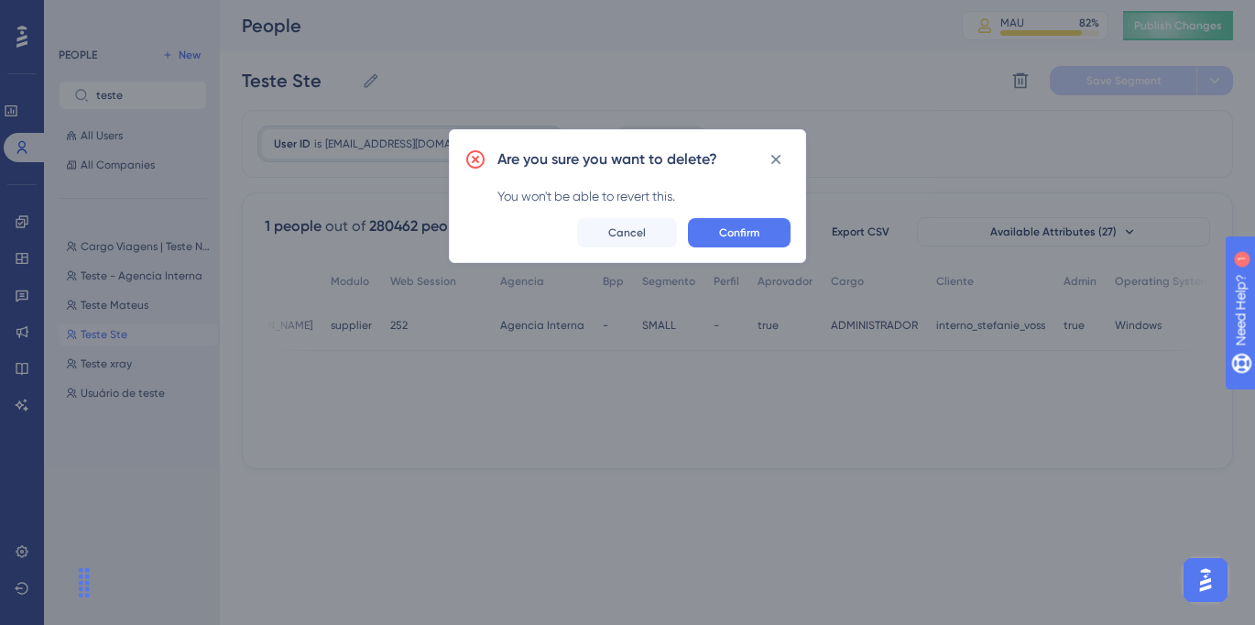
click at [748, 257] on div "Are you sure you want to delete? You won't be able to revert this. Confirm Canc…" at bounding box center [627, 196] width 357 height 134
click at [744, 238] on span "Confirm" at bounding box center [739, 232] width 40 height 15
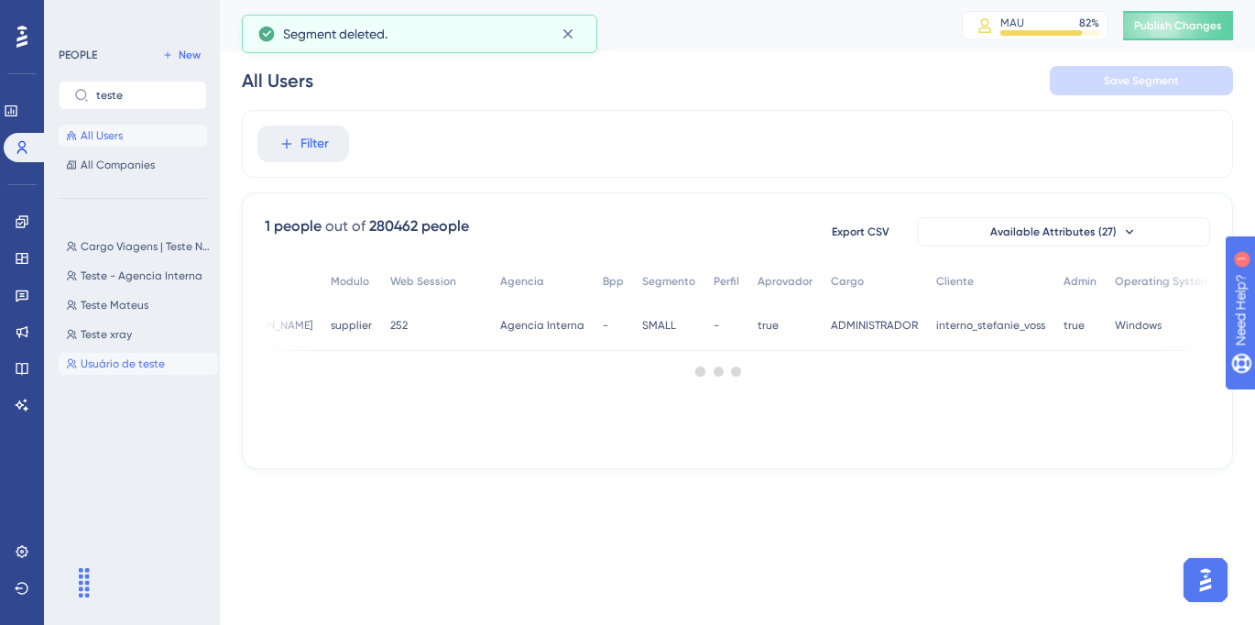
click at [136, 359] on span "Usuário de teste" at bounding box center [123, 363] width 84 height 15
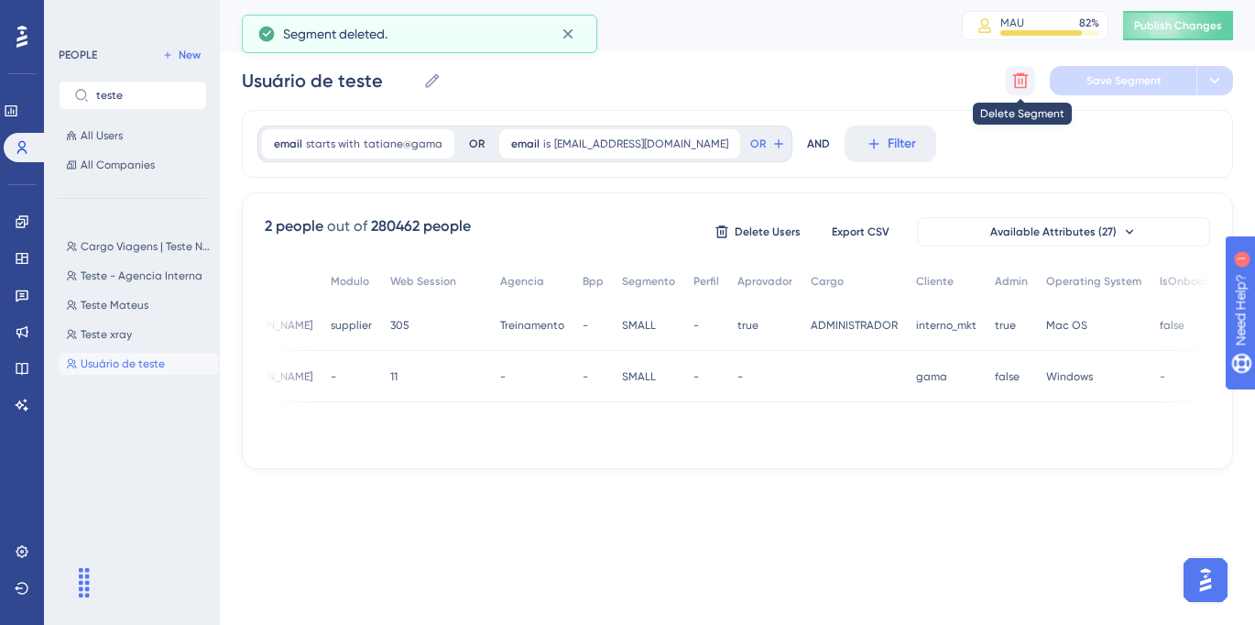
click at [1031, 72] on button at bounding box center [1020, 80] width 29 height 29
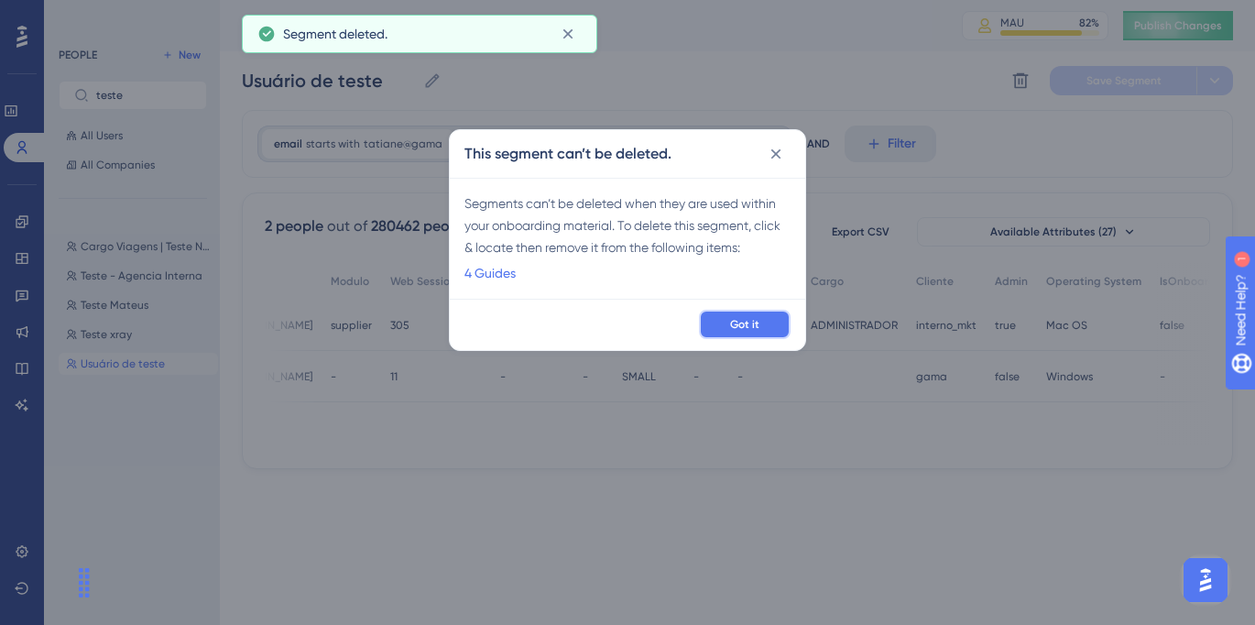
click at [749, 333] on button "Got it" at bounding box center [745, 324] width 92 height 29
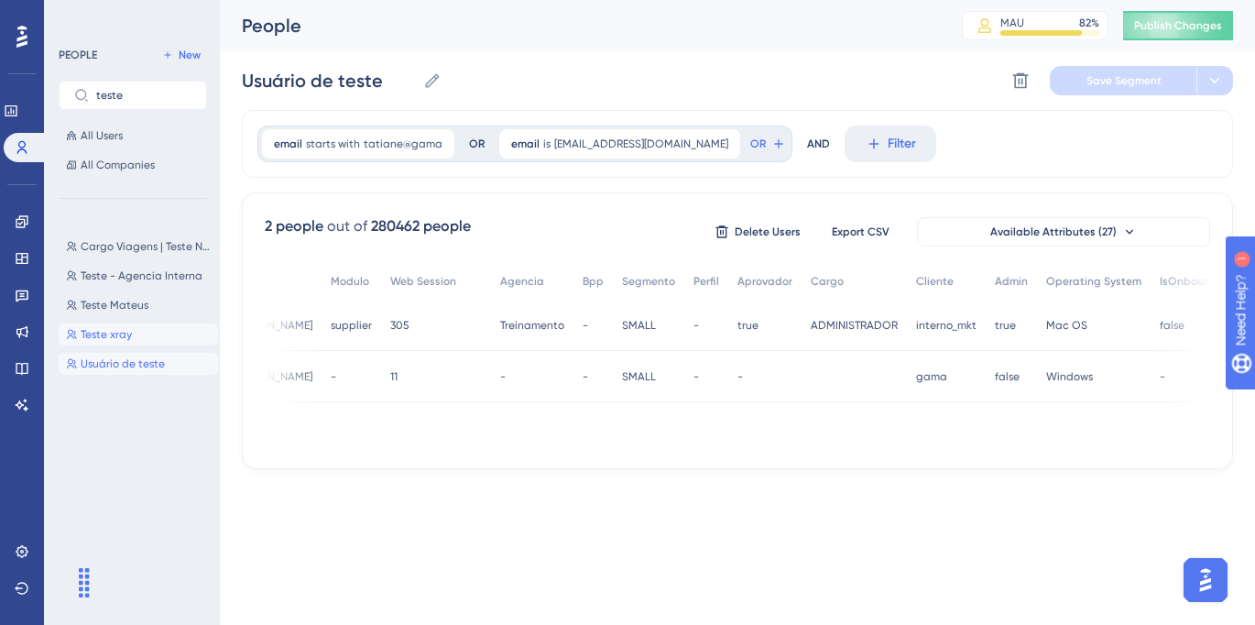
click at [139, 336] on button "Teste xray Teste xray" at bounding box center [138, 334] width 159 height 22
type input "Teste xray"
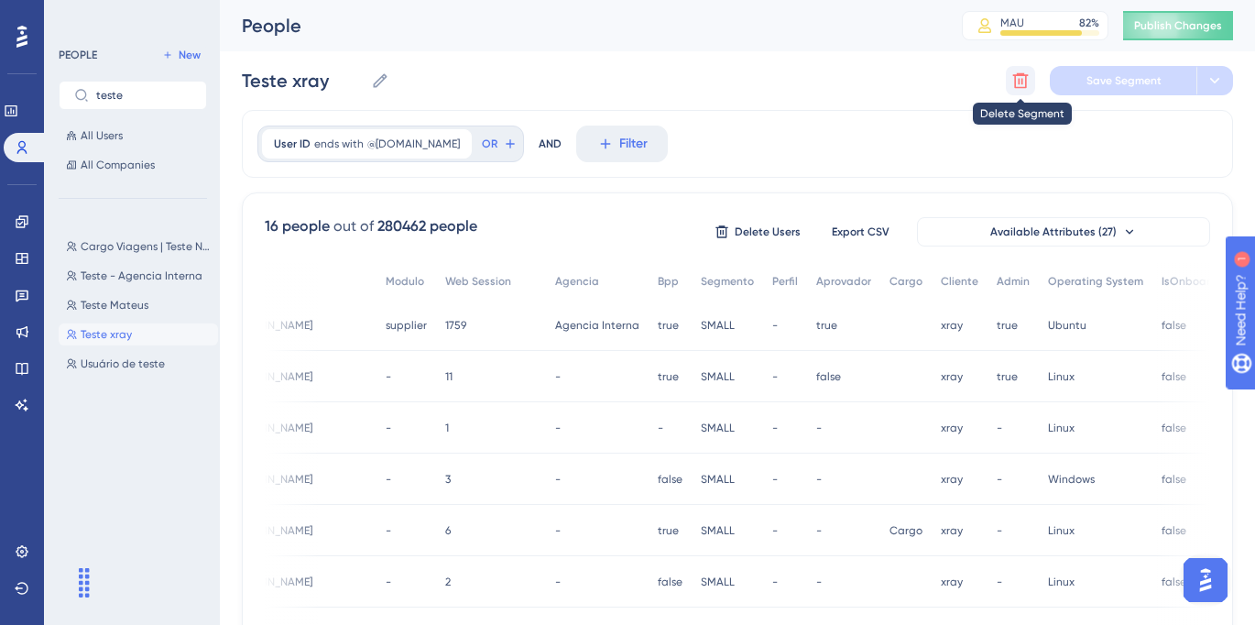
click at [1024, 77] on icon at bounding box center [1020, 80] width 18 height 18
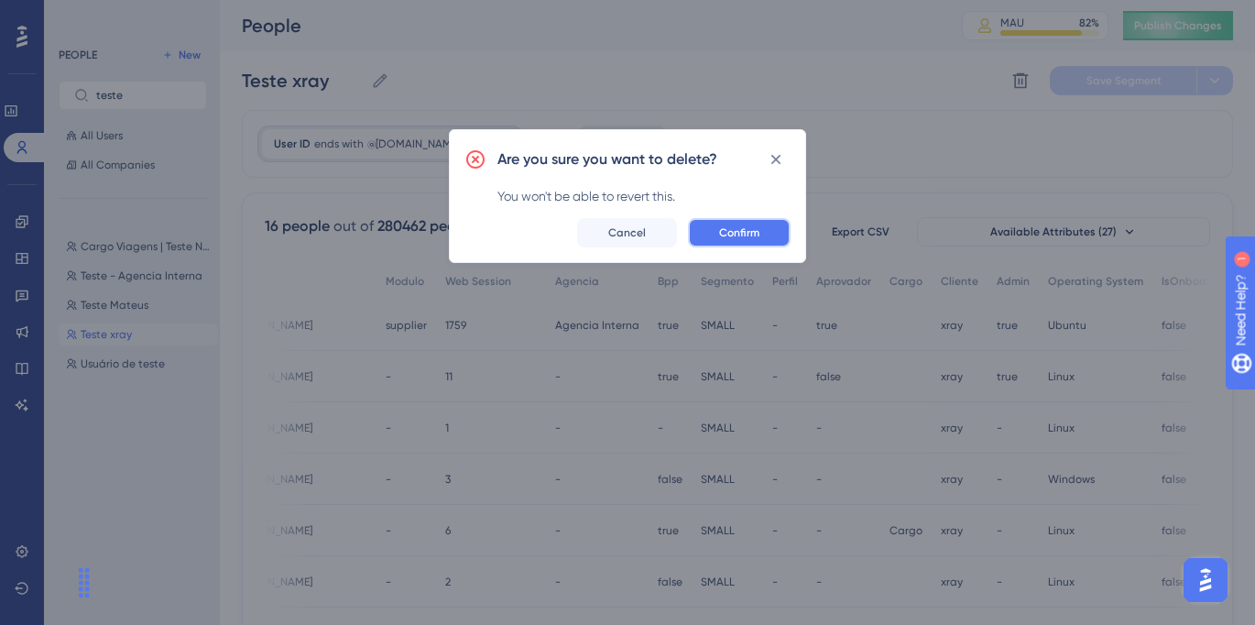
click at [735, 230] on span "Confirm" at bounding box center [739, 232] width 40 height 15
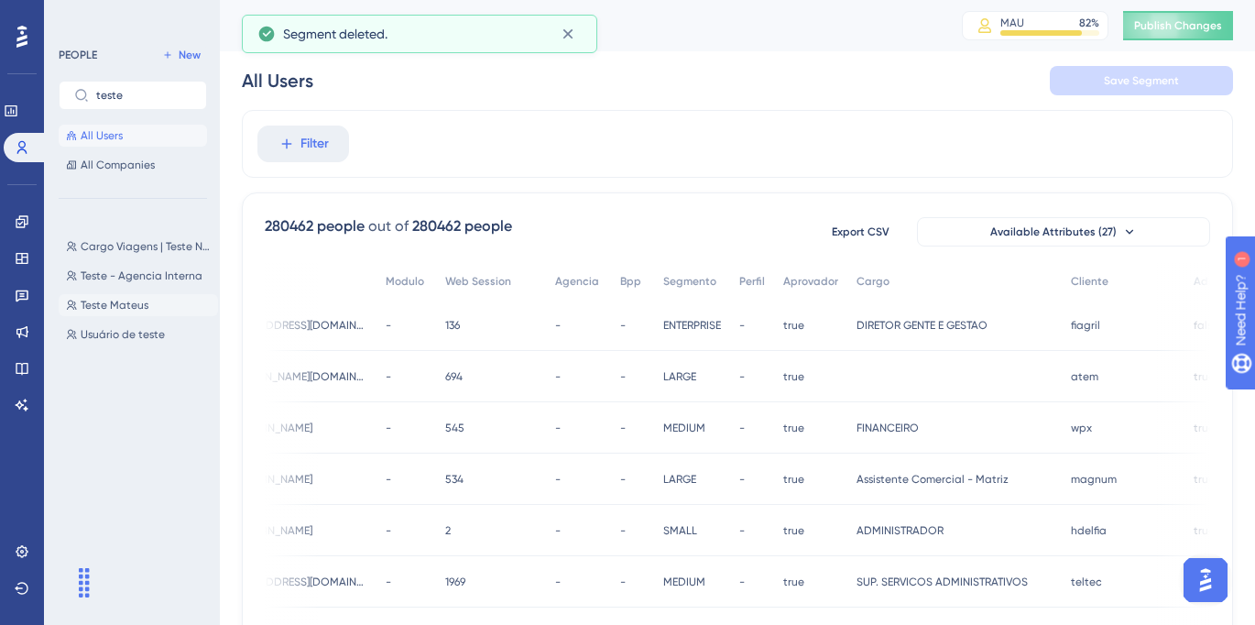
click at [155, 305] on button "Teste Mateus Teste Mateus" at bounding box center [138, 305] width 159 height 22
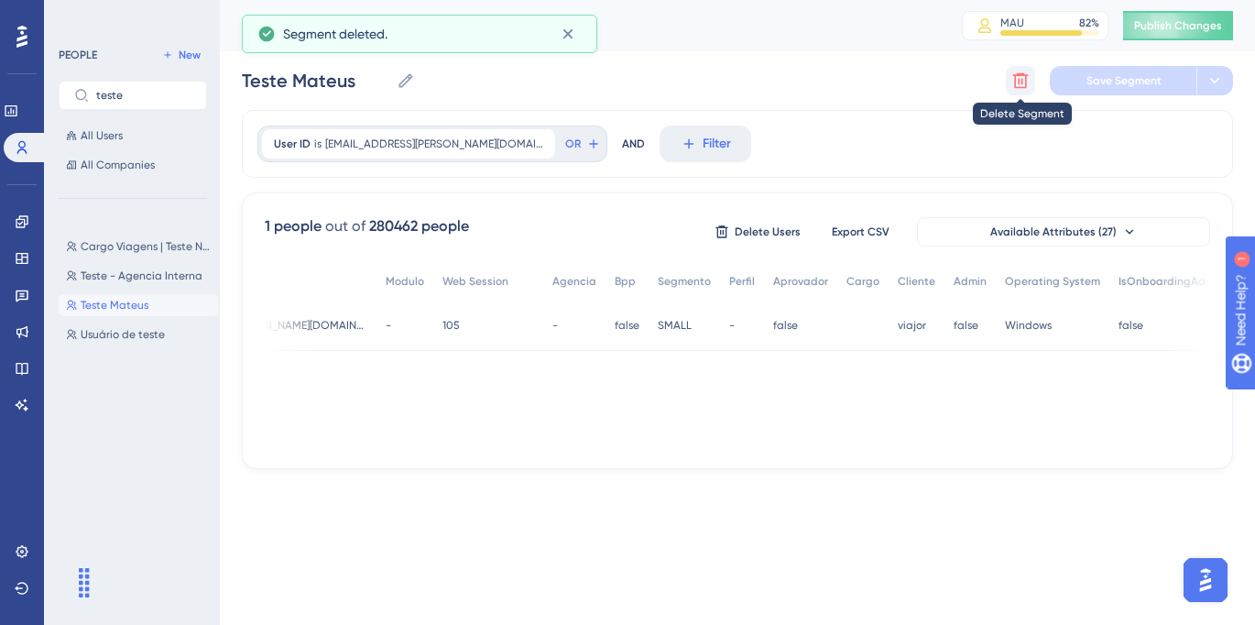
click at [1025, 80] on icon at bounding box center [1021, 81] width 16 height 16
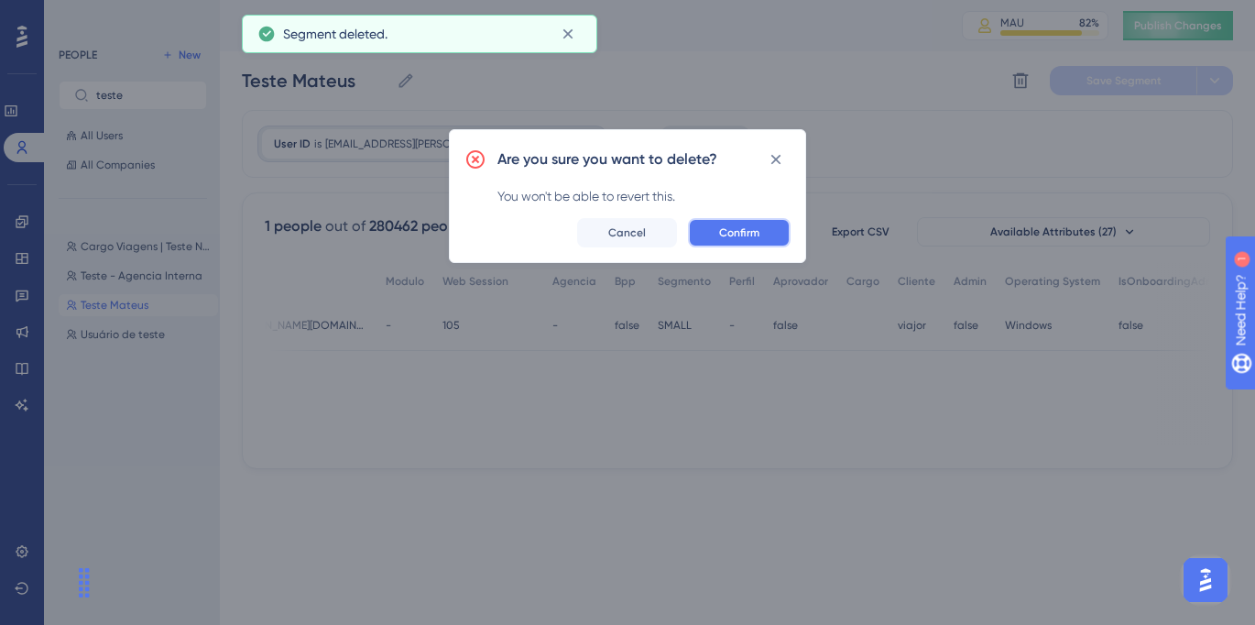
click at [728, 237] on span "Confirm" at bounding box center [739, 232] width 40 height 15
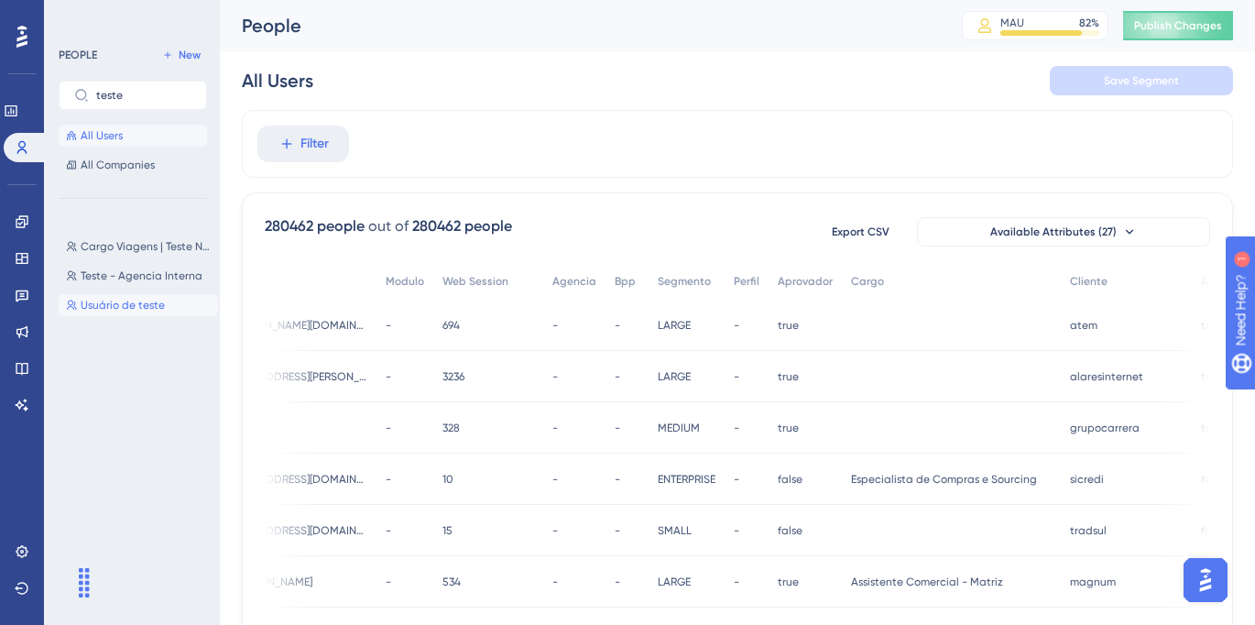
click at [139, 307] on span "Usuário de teste" at bounding box center [123, 305] width 84 height 15
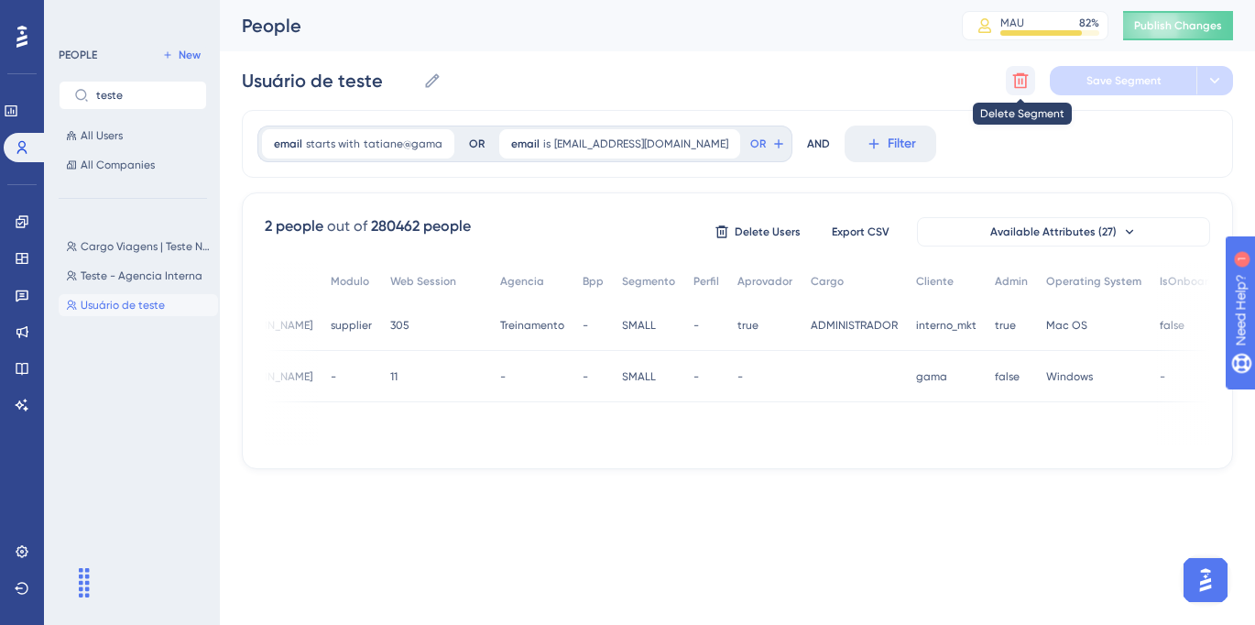
click at [1013, 75] on icon at bounding box center [1021, 81] width 16 height 16
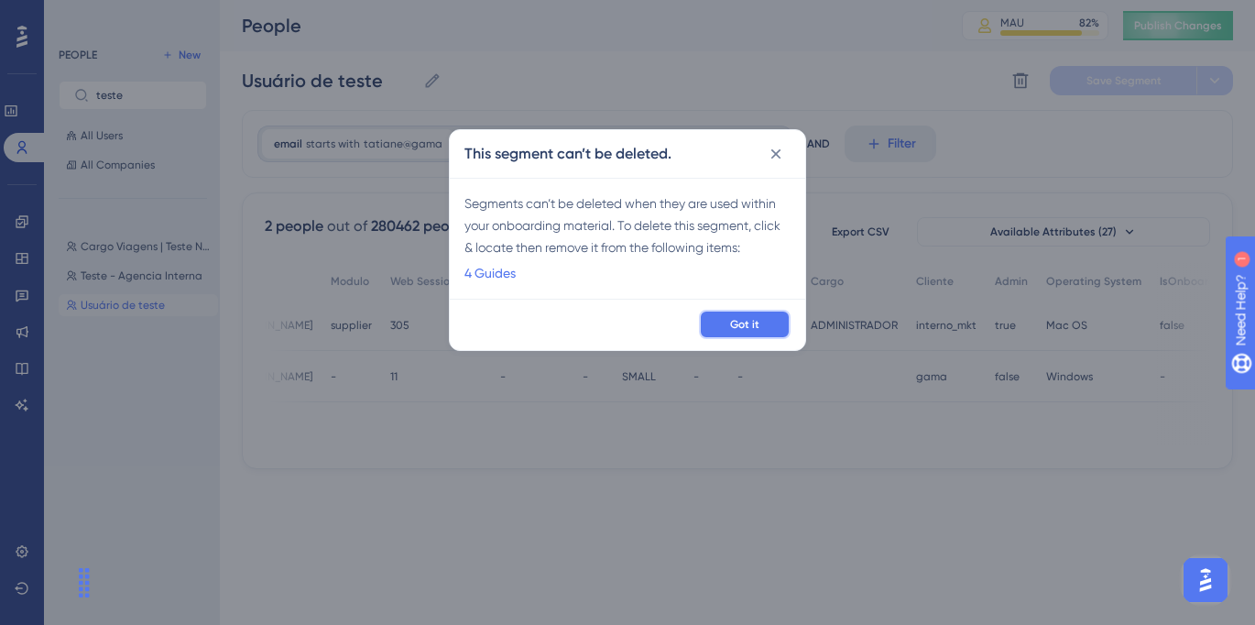
click at [729, 331] on button "Got it" at bounding box center [745, 324] width 92 height 29
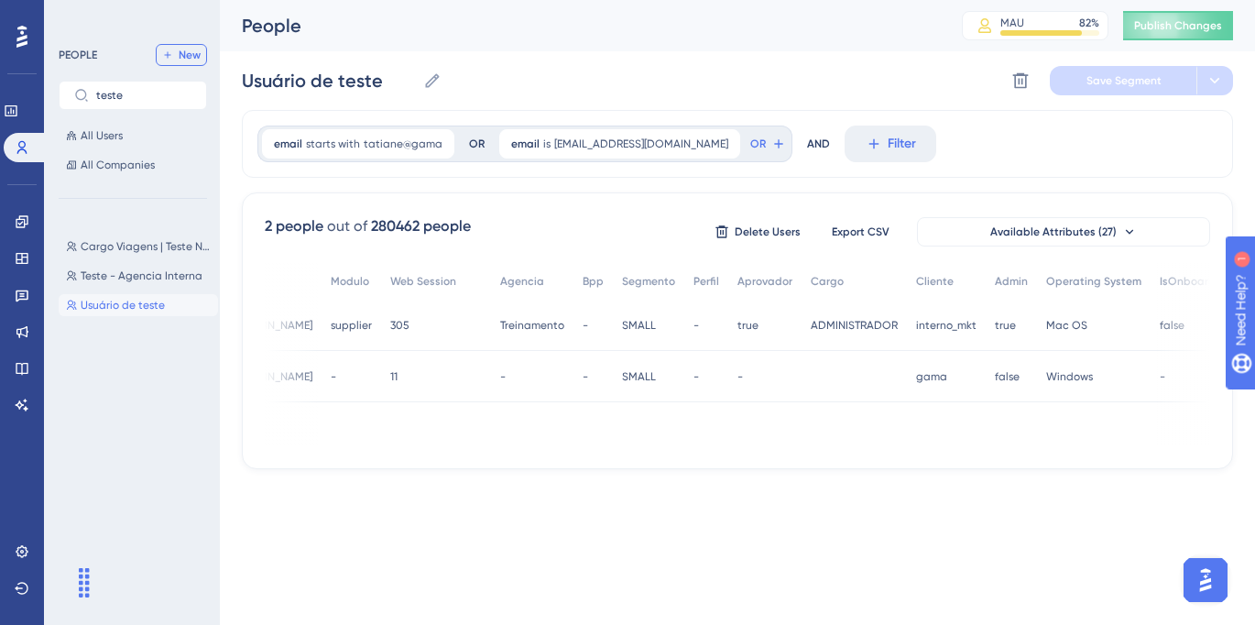
click at [183, 52] on span "New" at bounding box center [190, 55] width 22 height 15
type input "New Segment"
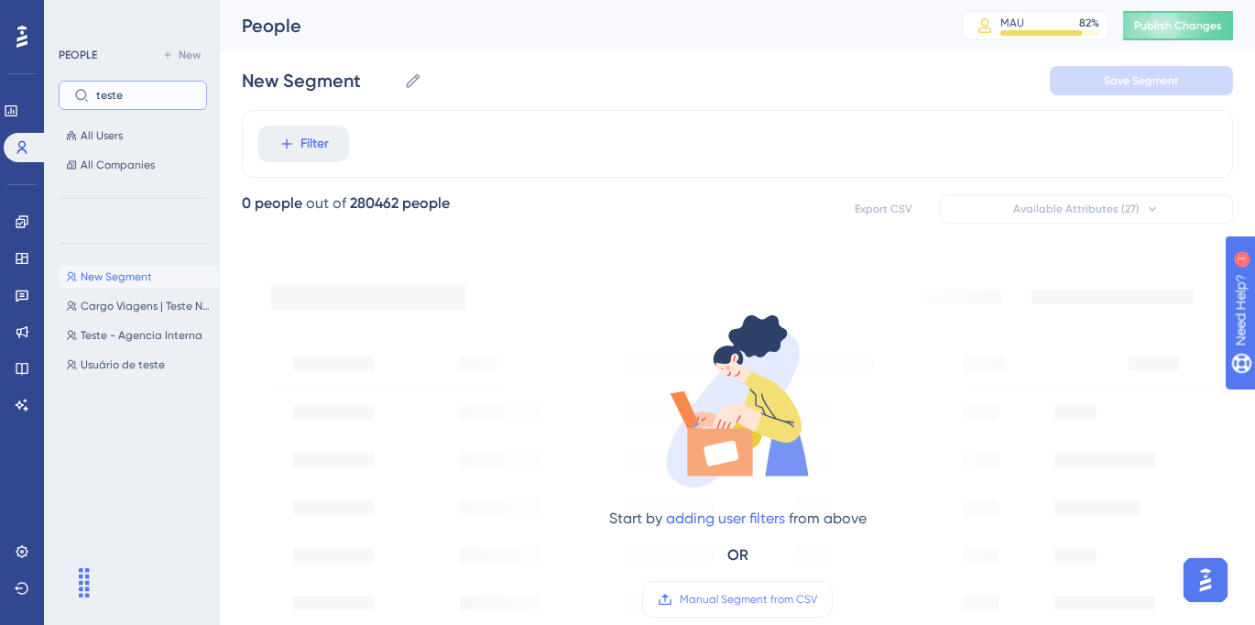
drag, startPoint x: 146, startPoint y: 95, endPoint x: 41, endPoint y: 89, distance: 104.6
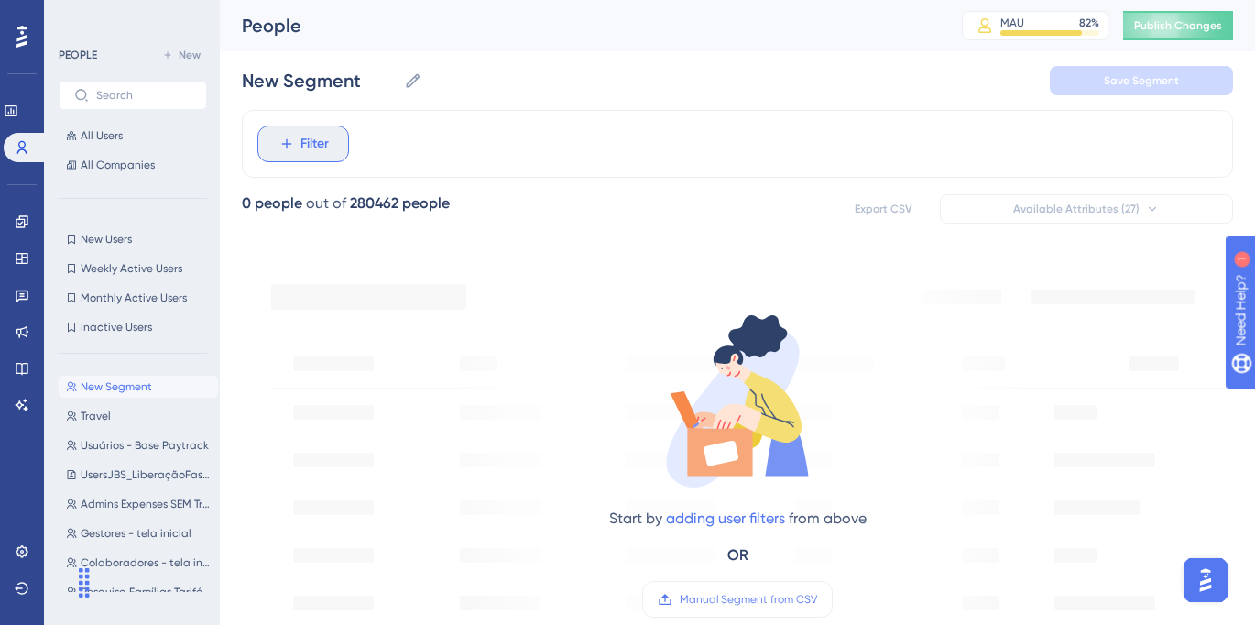
click at [317, 144] on span "Filter" at bounding box center [315, 144] width 28 height 22
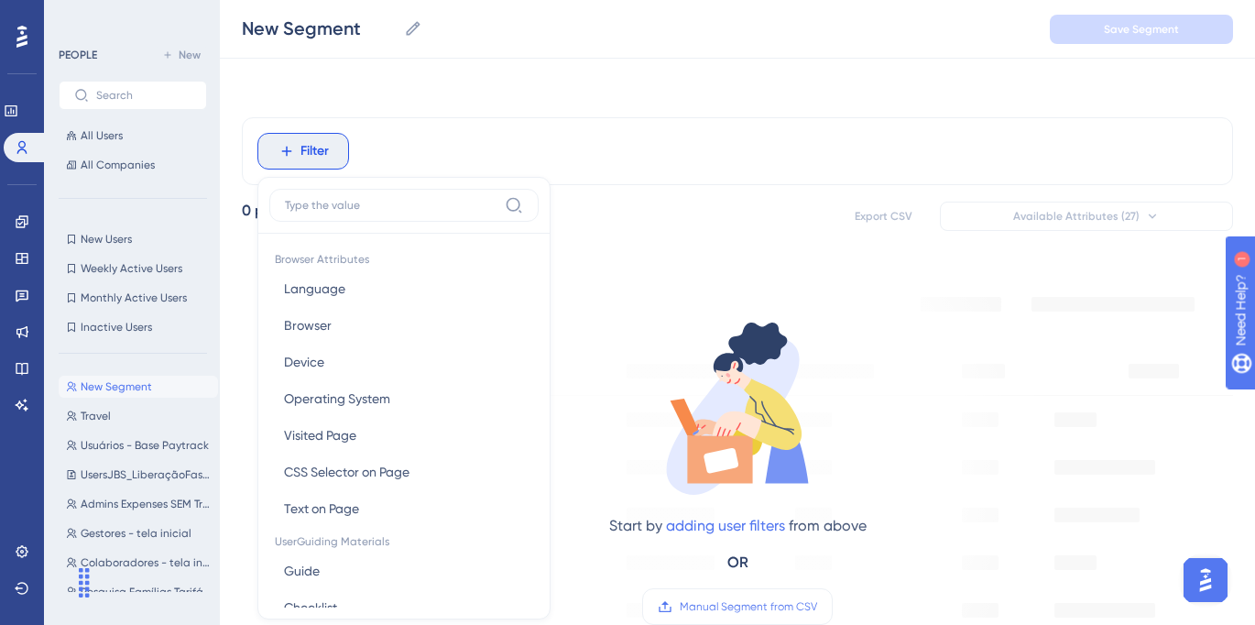
scroll to position [78, 0]
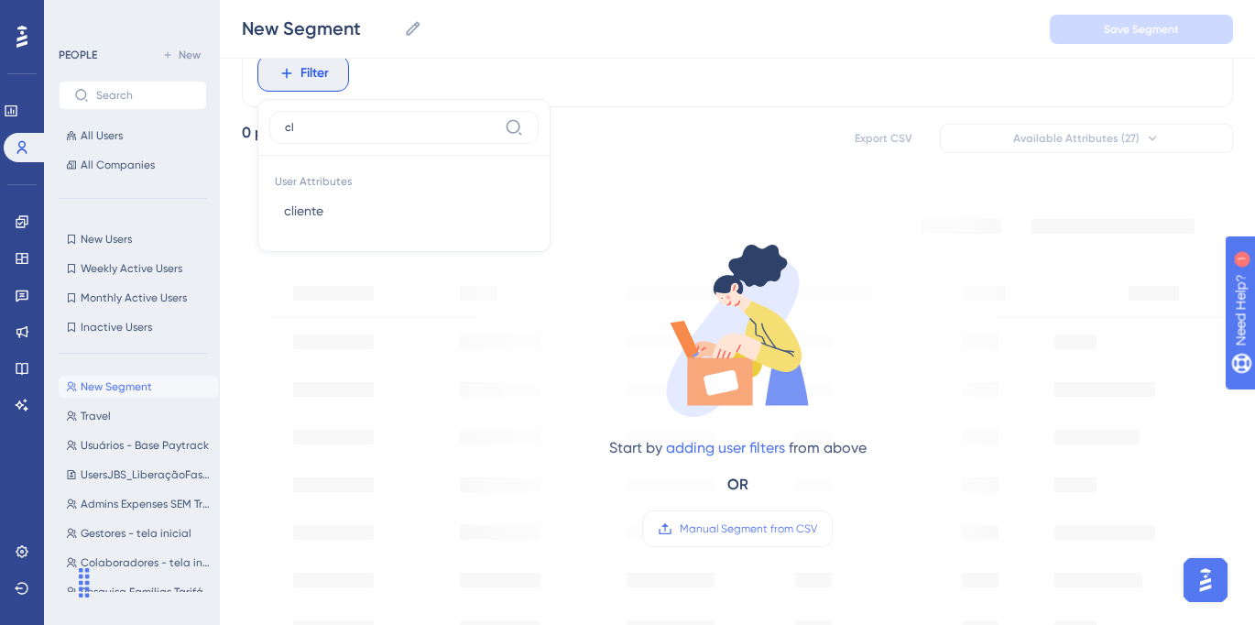
type input "c"
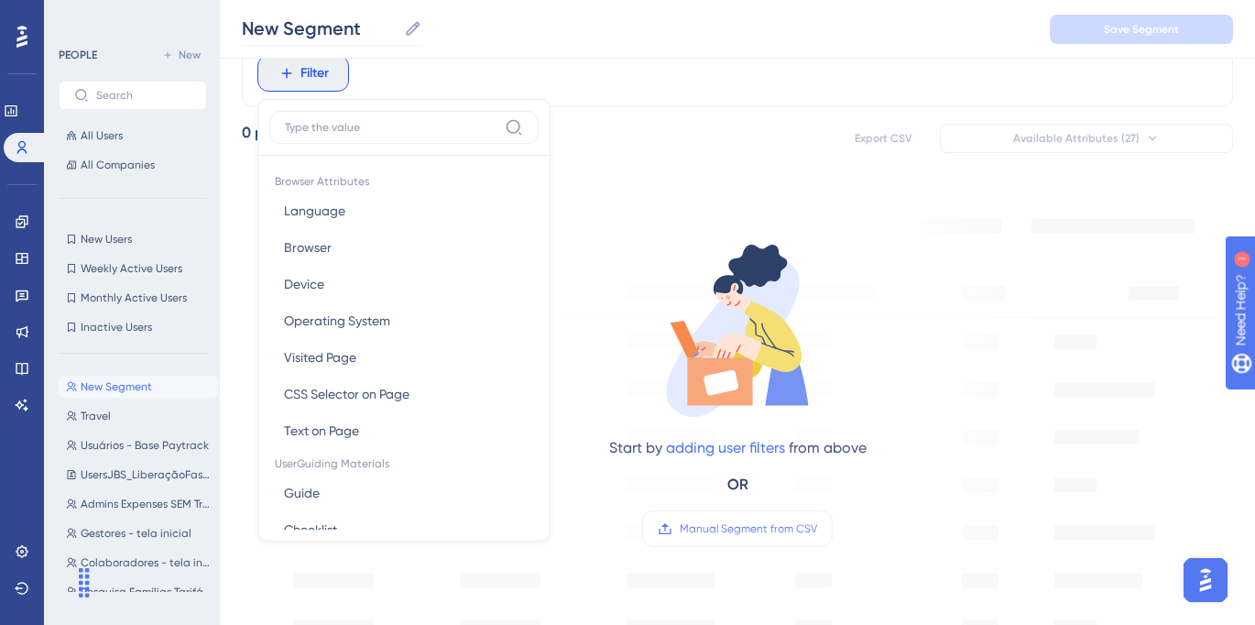
click at [413, 30] on icon at bounding box center [413, 28] width 14 height 14
click at [397, 30] on input "New Segment" at bounding box center [319, 29] width 155 height 26
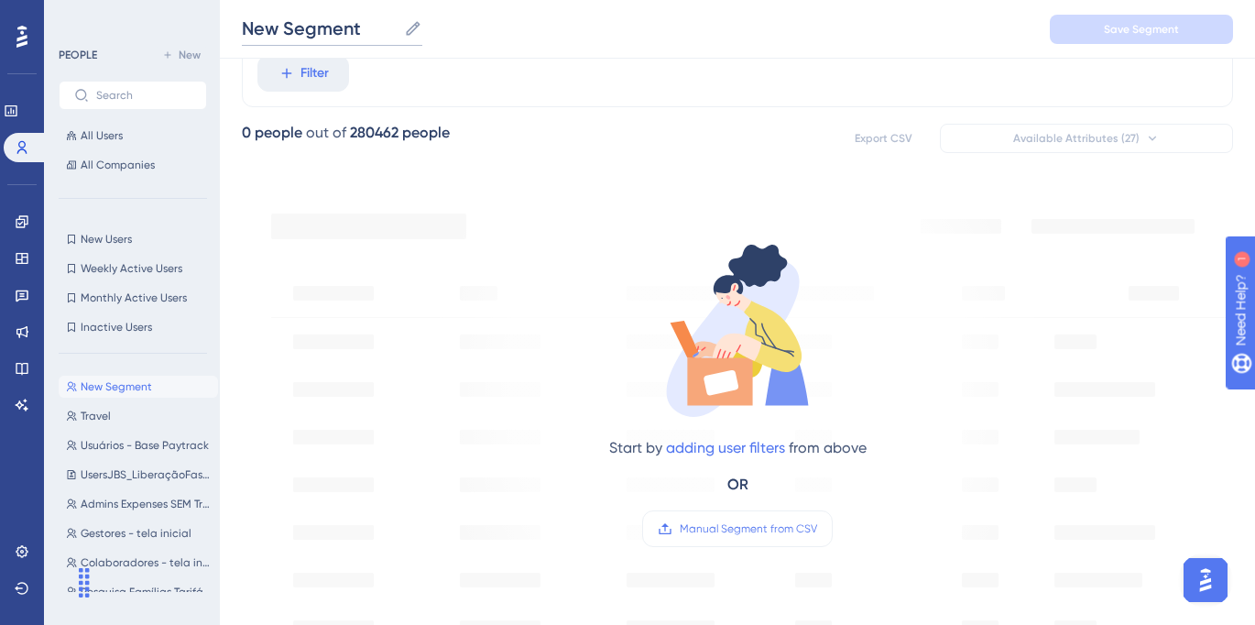
drag, startPoint x: 382, startPoint y: 31, endPoint x: 170, endPoint y: 18, distance: 212.0
click at [220, 18] on div "Performance Users Engagement Widgets Feedback Product Updates Knowledge Base AI…" at bounding box center [737, 629] width 1035 height 1415
paste input "Vínculo de pagamentos aos fornecedores"
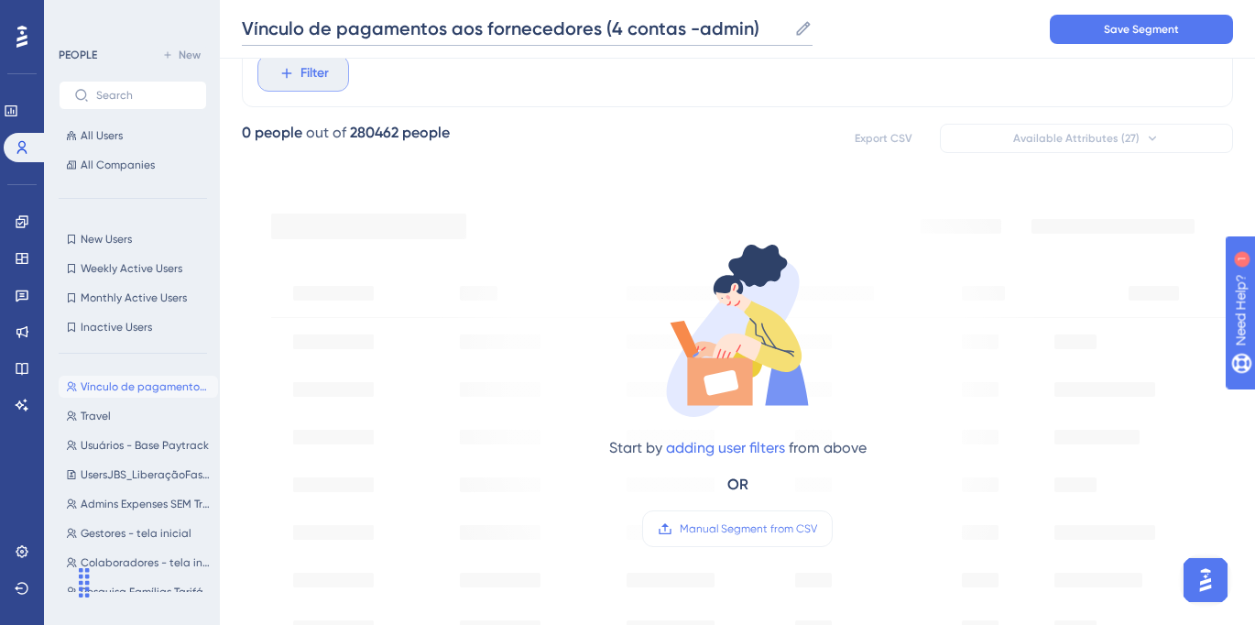
type input "Vínculo de pagamentos aos fornecedores (4 contas -admin)"
click at [301, 70] on span "Filter" at bounding box center [315, 73] width 28 height 22
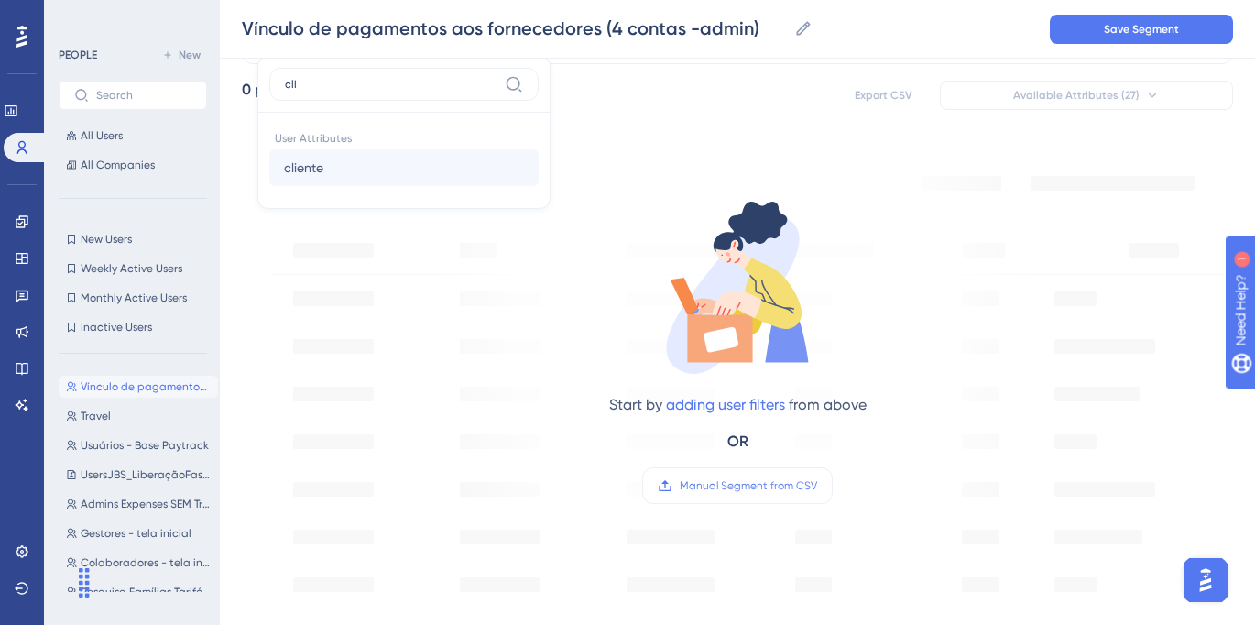
type input "cli"
click at [372, 157] on button "cliente cliente" at bounding box center [403, 167] width 269 height 37
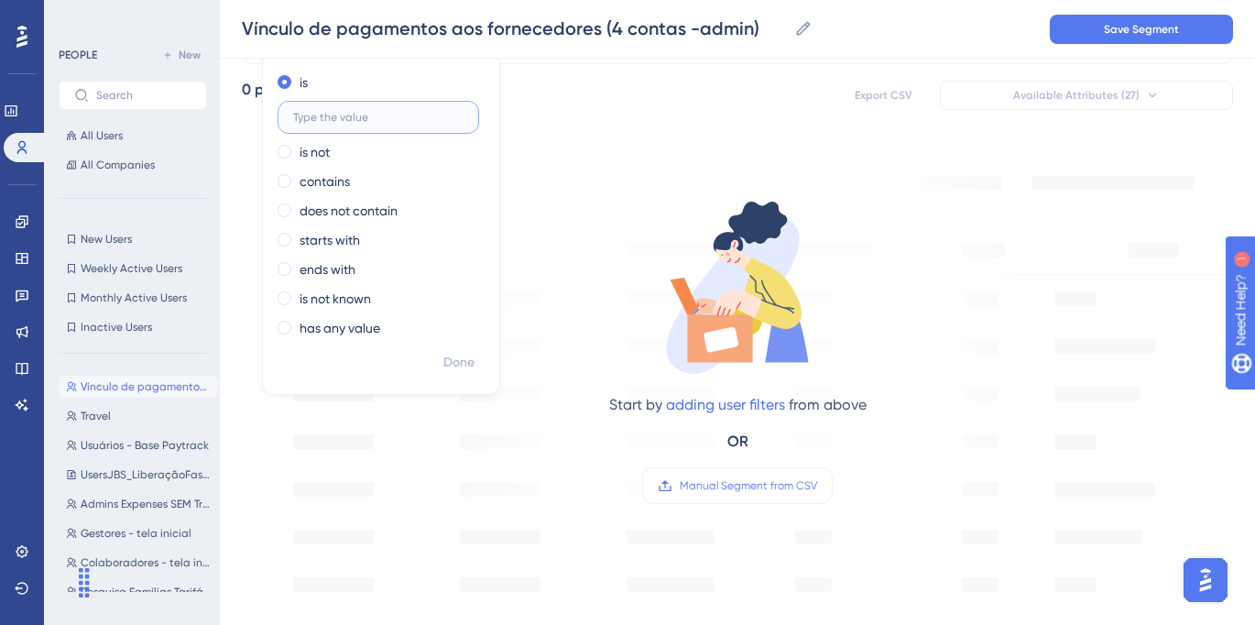
paste input "vermeer"
type input "vermeer"
click at [456, 353] on span "Done" at bounding box center [458, 363] width 31 height 22
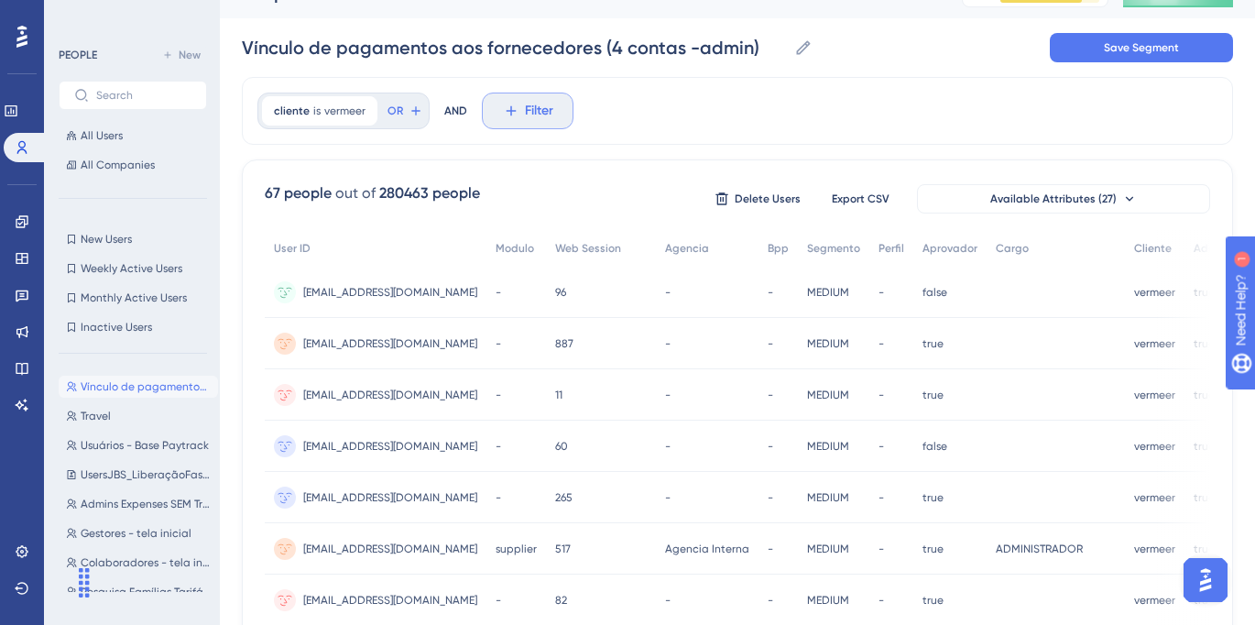
click at [528, 100] on span "Filter" at bounding box center [539, 111] width 28 height 22
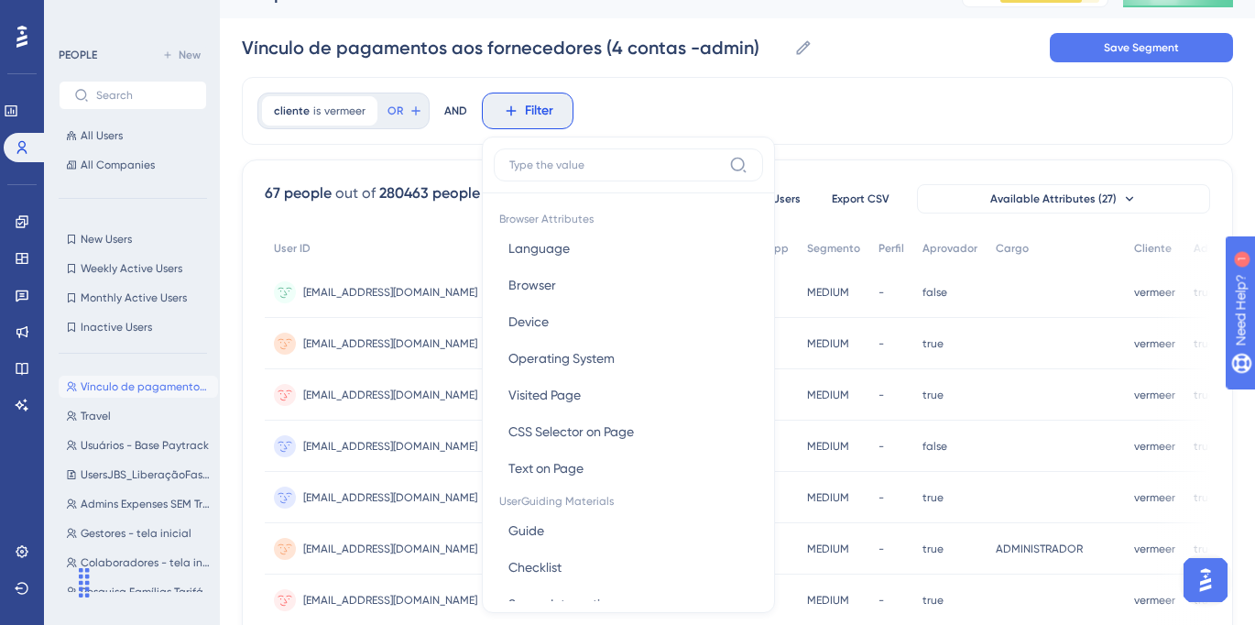
scroll to position [95, 0]
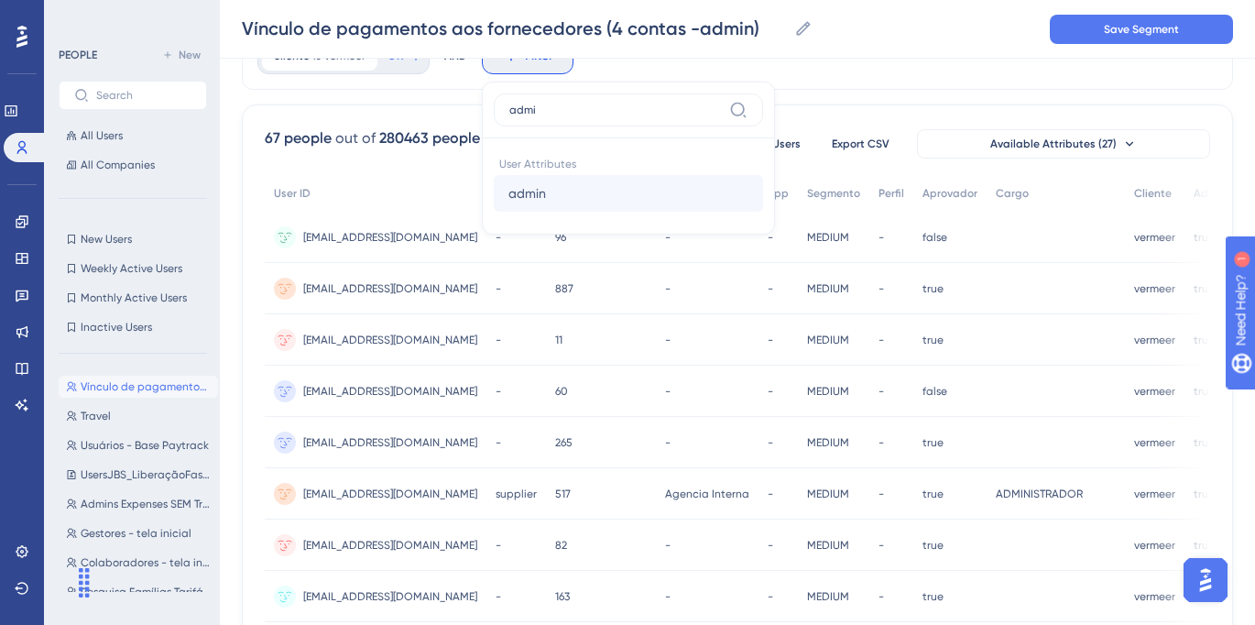
type input "admi"
click at [539, 181] on button "admin admin" at bounding box center [628, 193] width 269 height 37
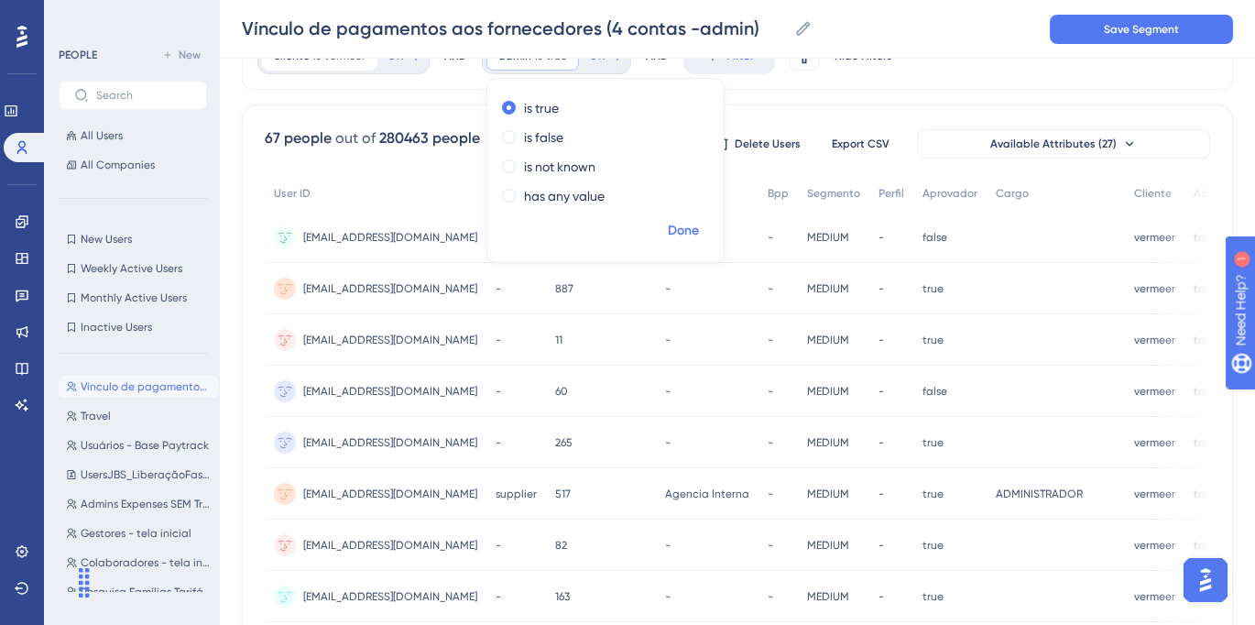
click at [686, 237] on span "Done" at bounding box center [683, 231] width 31 height 22
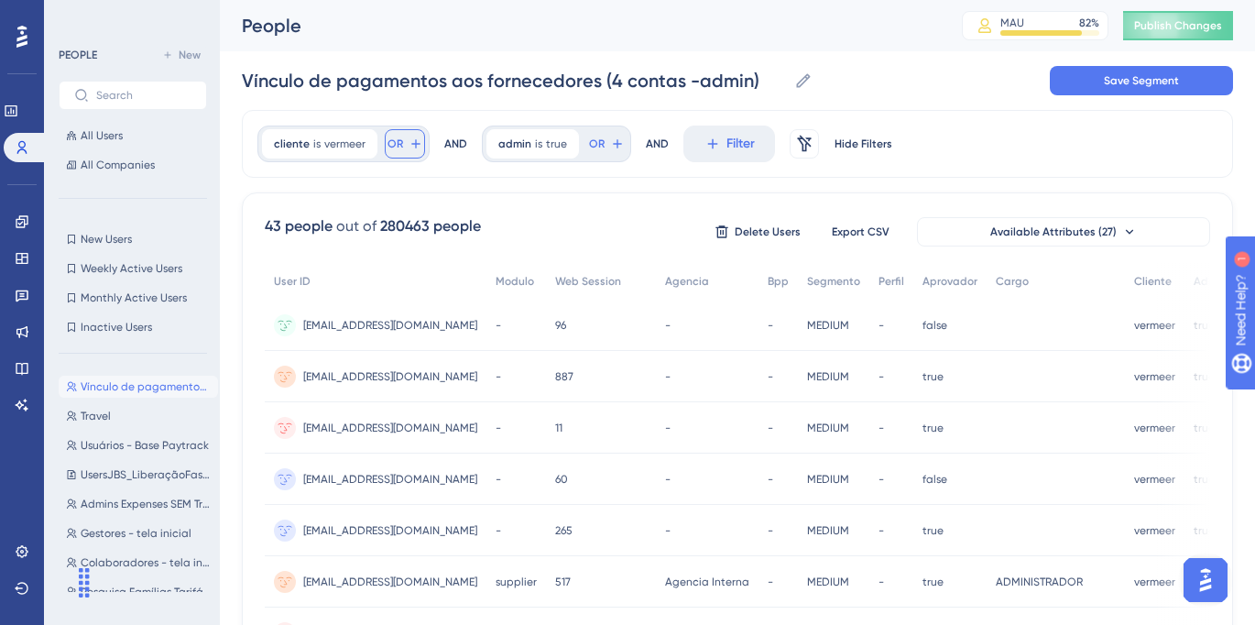
click at [410, 140] on icon at bounding box center [416, 144] width 15 height 15
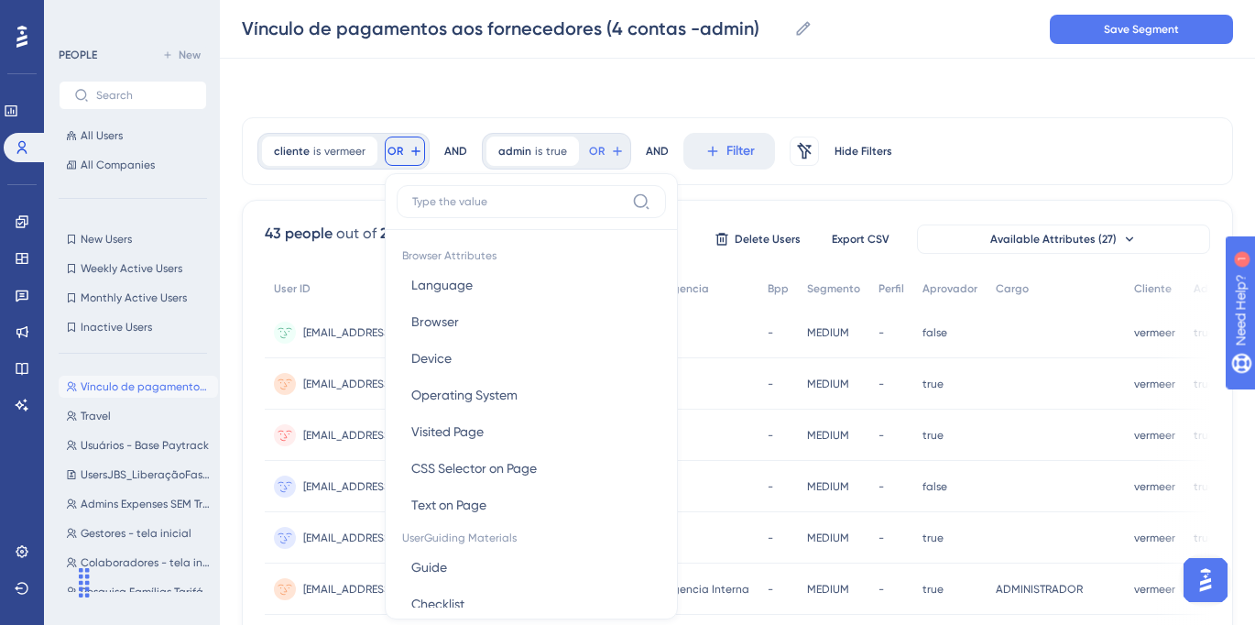
scroll to position [76, 0]
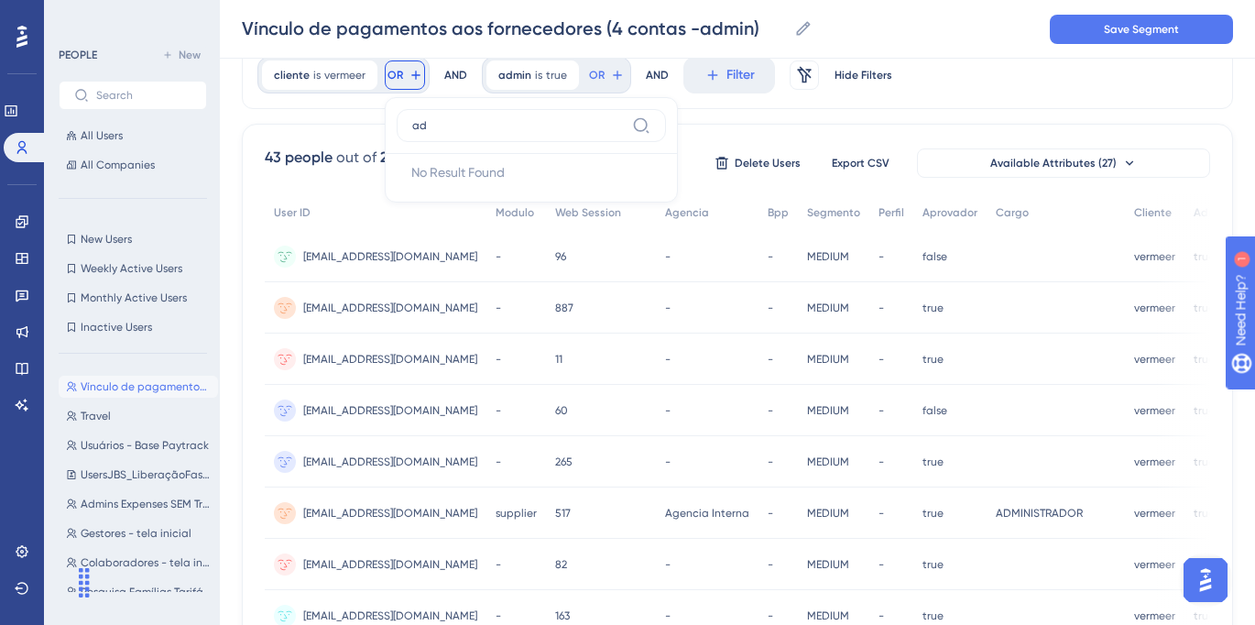
type input "a"
type input "cli"
click at [525, 215] on button "cliente cliente" at bounding box center [531, 209] width 269 height 37
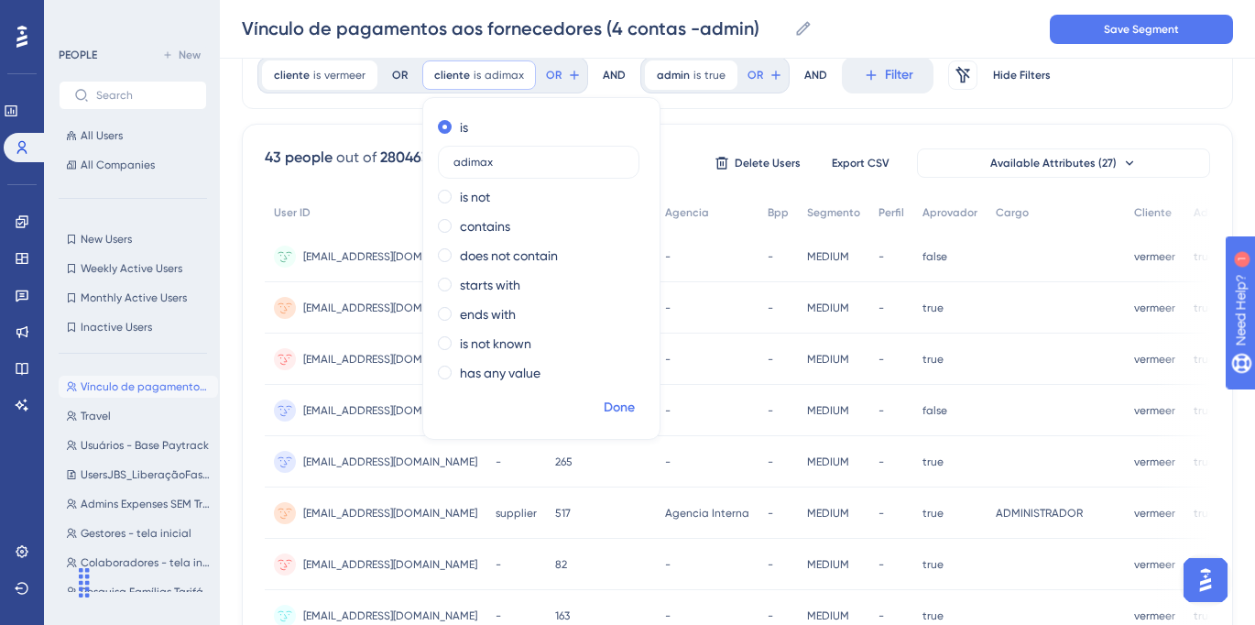
type input "adimax"
click at [612, 411] on span "Done" at bounding box center [619, 408] width 31 height 22
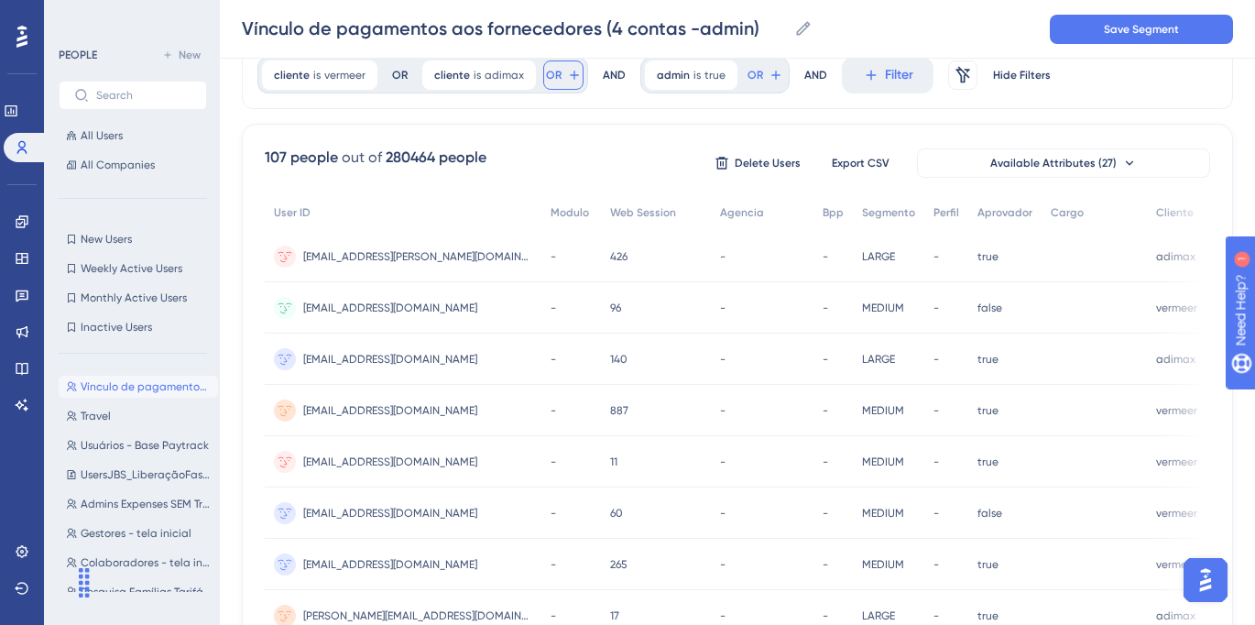
click at [558, 78] on button "OR" at bounding box center [563, 74] width 40 height 29
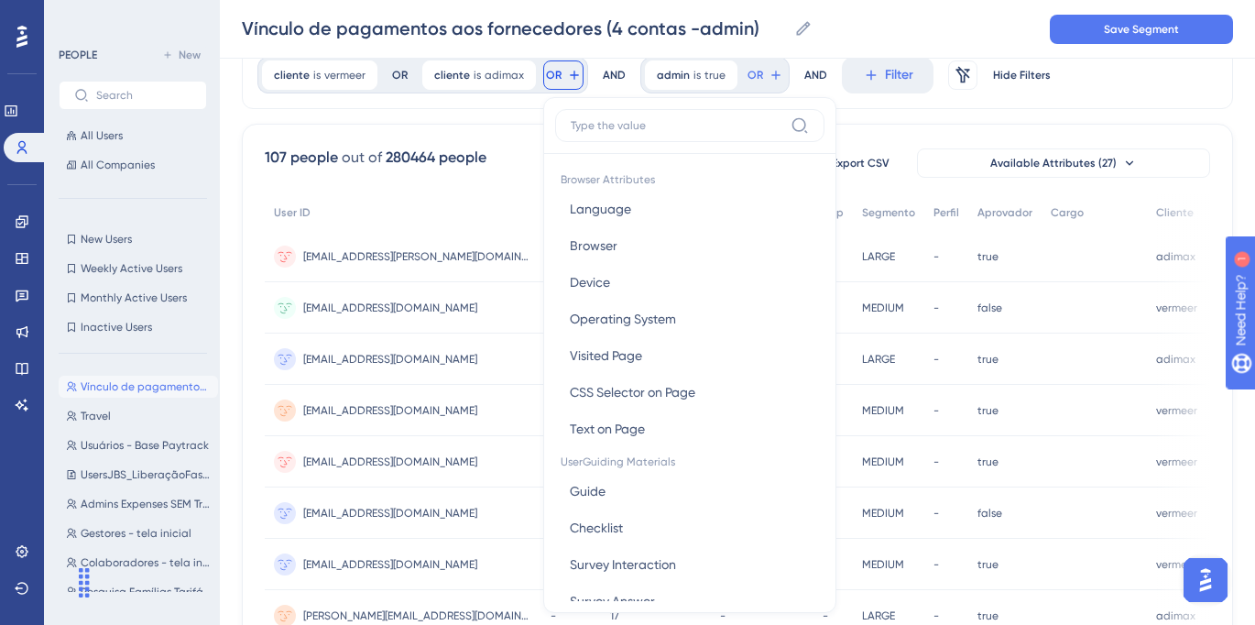
scroll to position [118, 0]
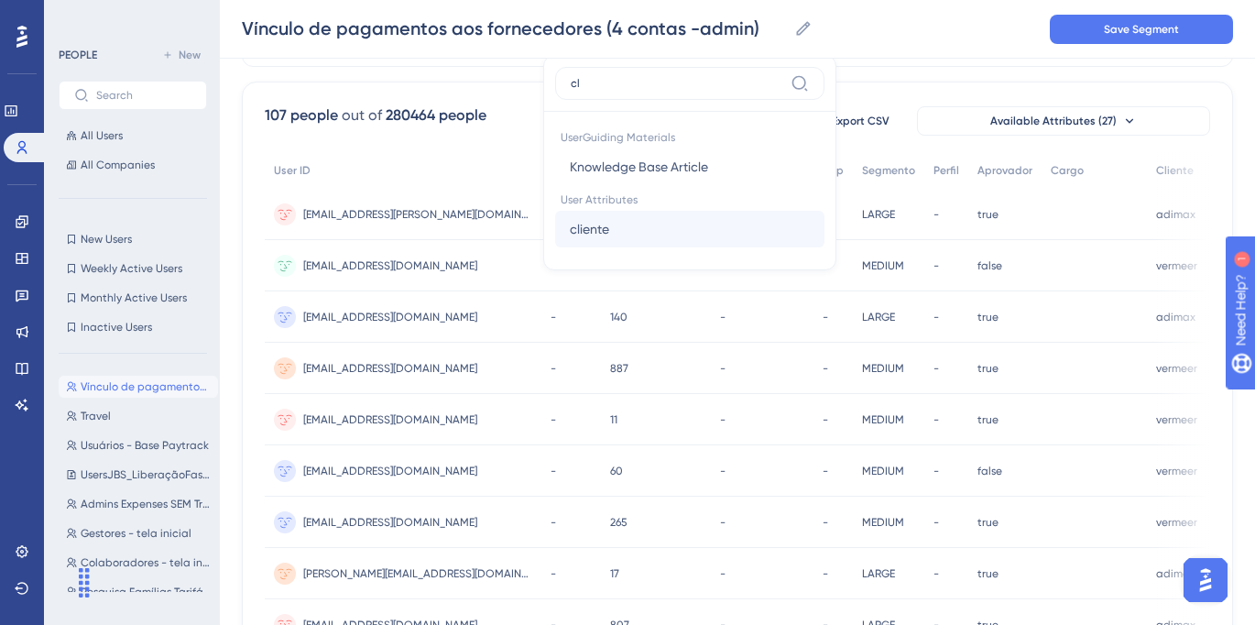
type input "cl"
click at [629, 232] on button "cliente cliente" at bounding box center [689, 229] width 269 height 37
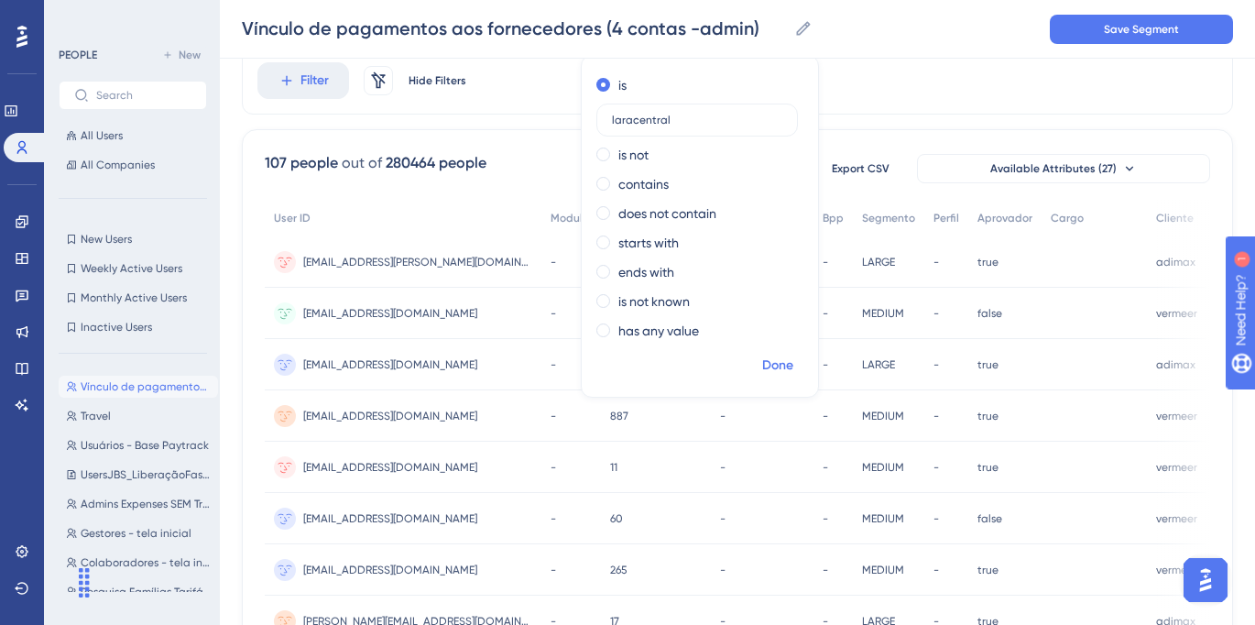
type input "laracentral"
click at [777, 363] on span "Done" at bounding box center [777, 366] width 31 height 22
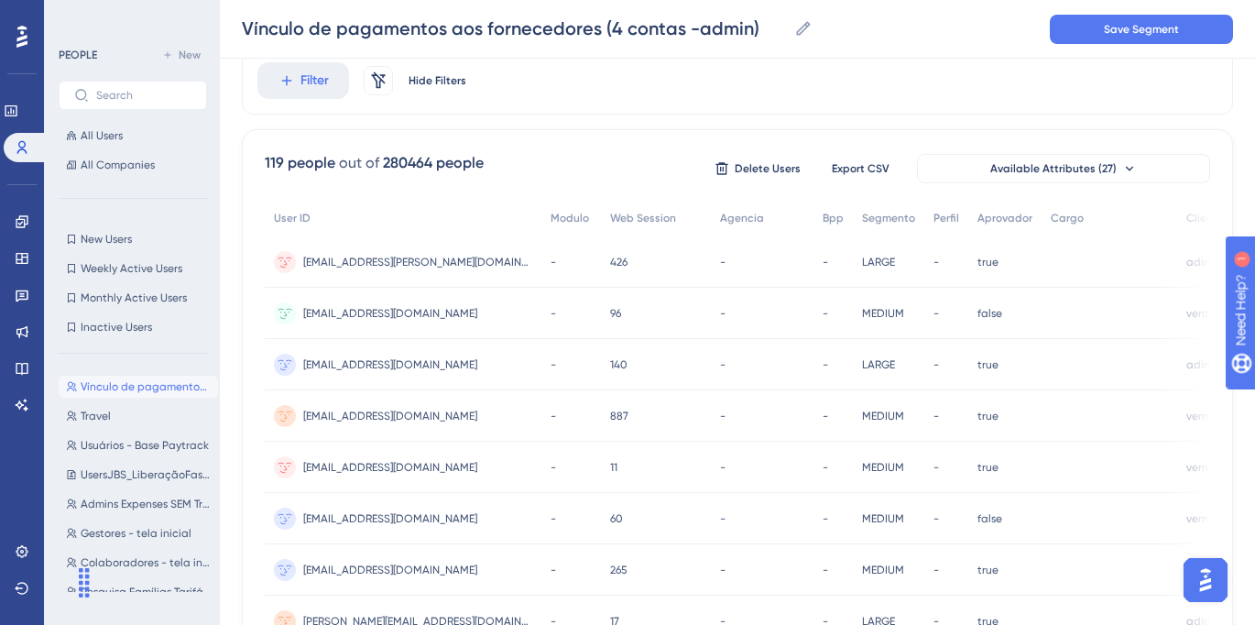
scroll to position [2, 0]
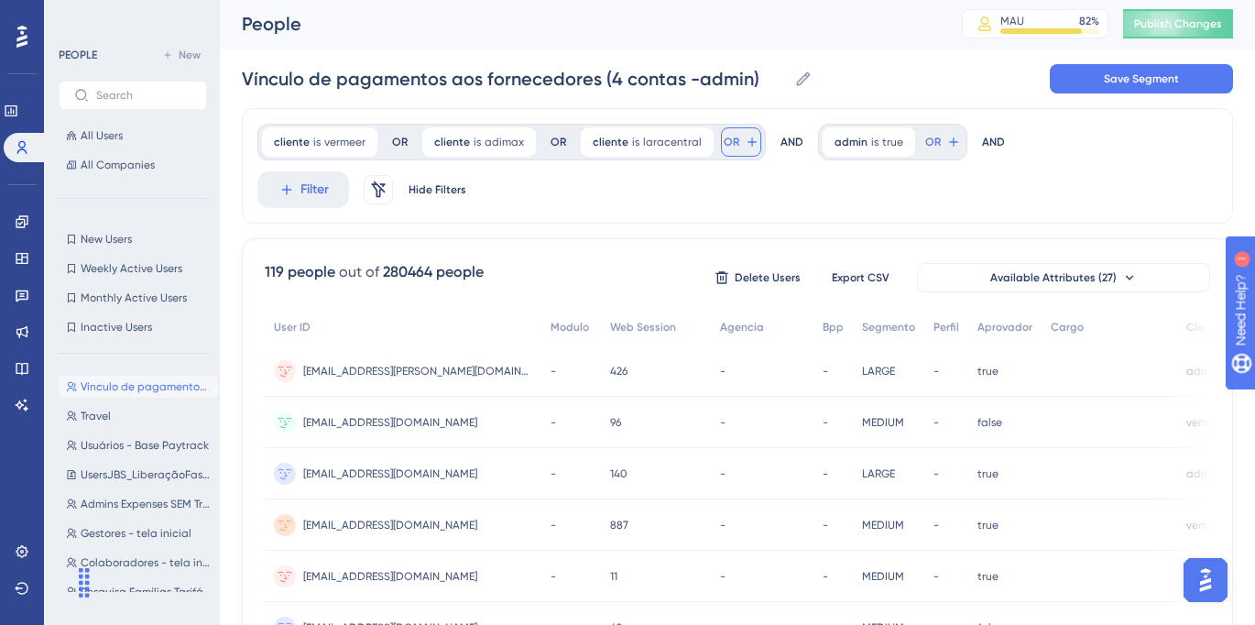
click at [724, 139] on span "OR" at bounding box center [732, 142] width 16 height 15
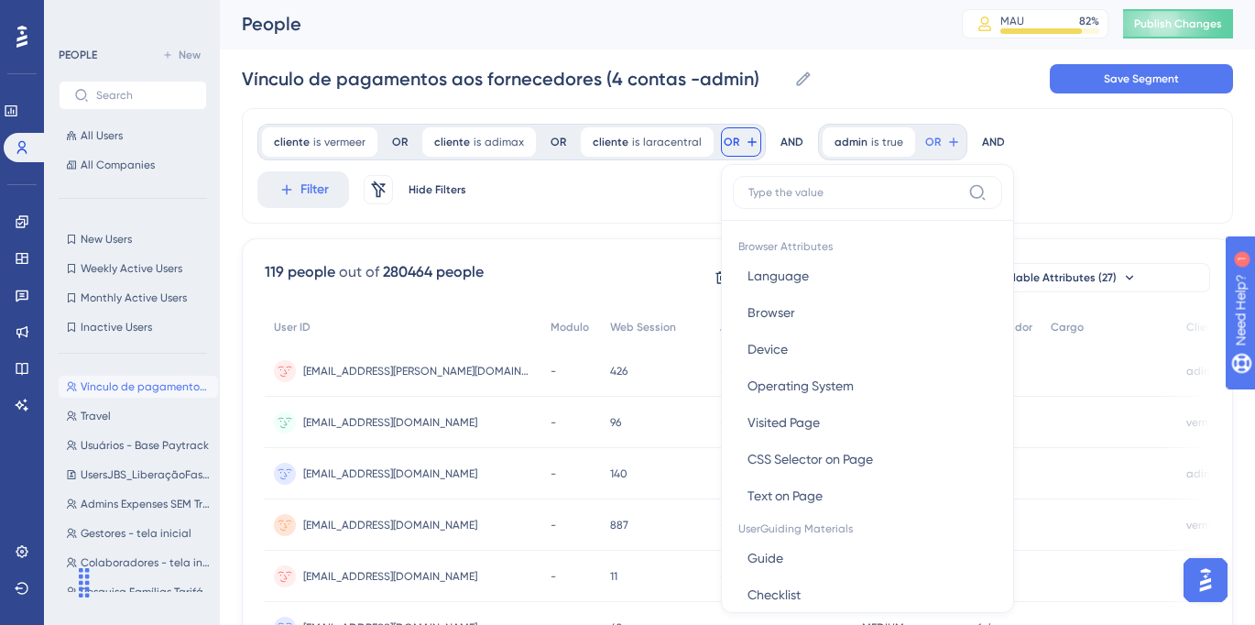
scroll to position [78, 0]
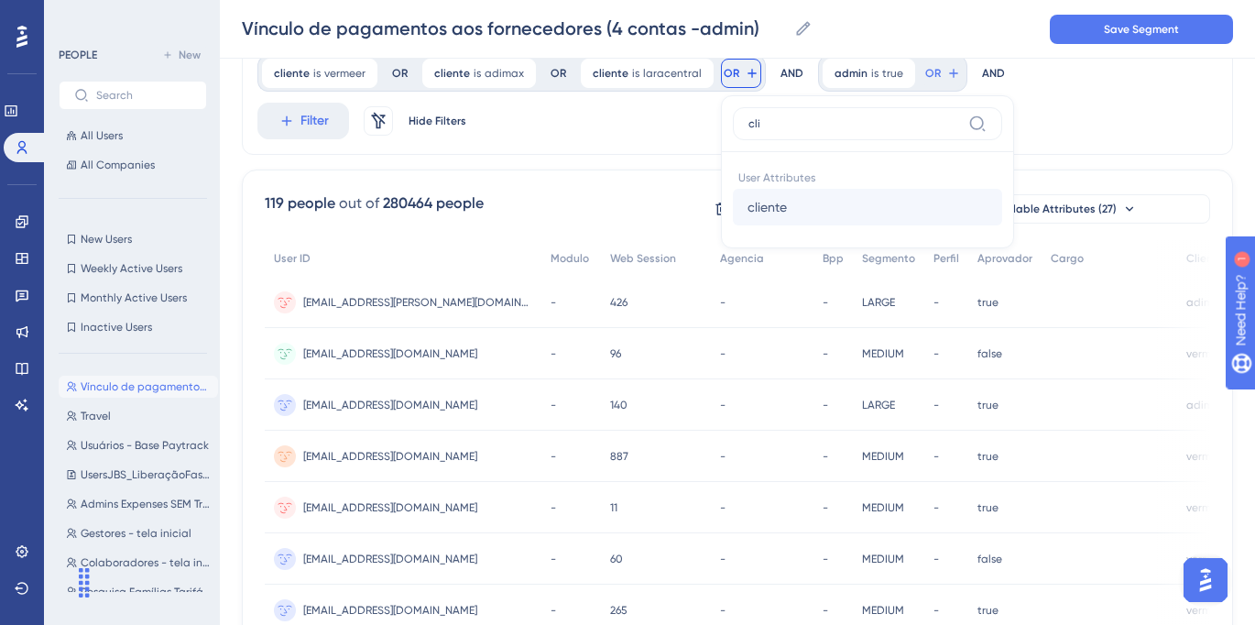
type input "cli"
click at [785, 206] on button "cliente cliente" at bounding box center [867, 207] width 269 height 37
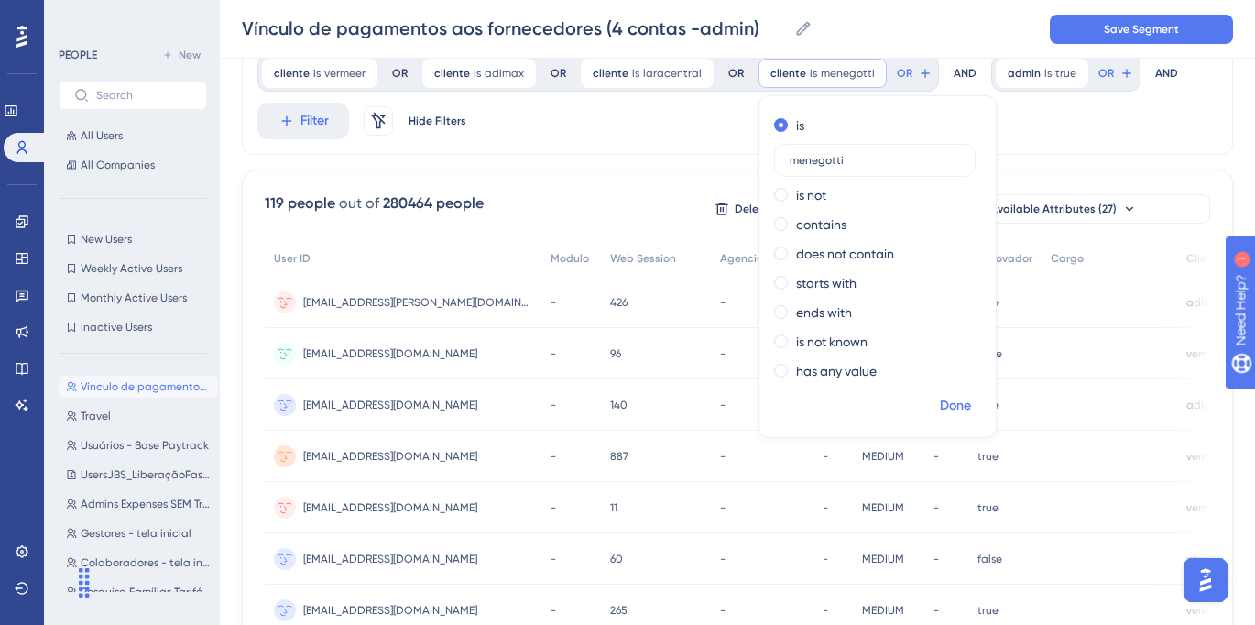
type input "menegotti"
click at [940, 399] on span "Done" at bounding box center [955, 406] width 31 height 22
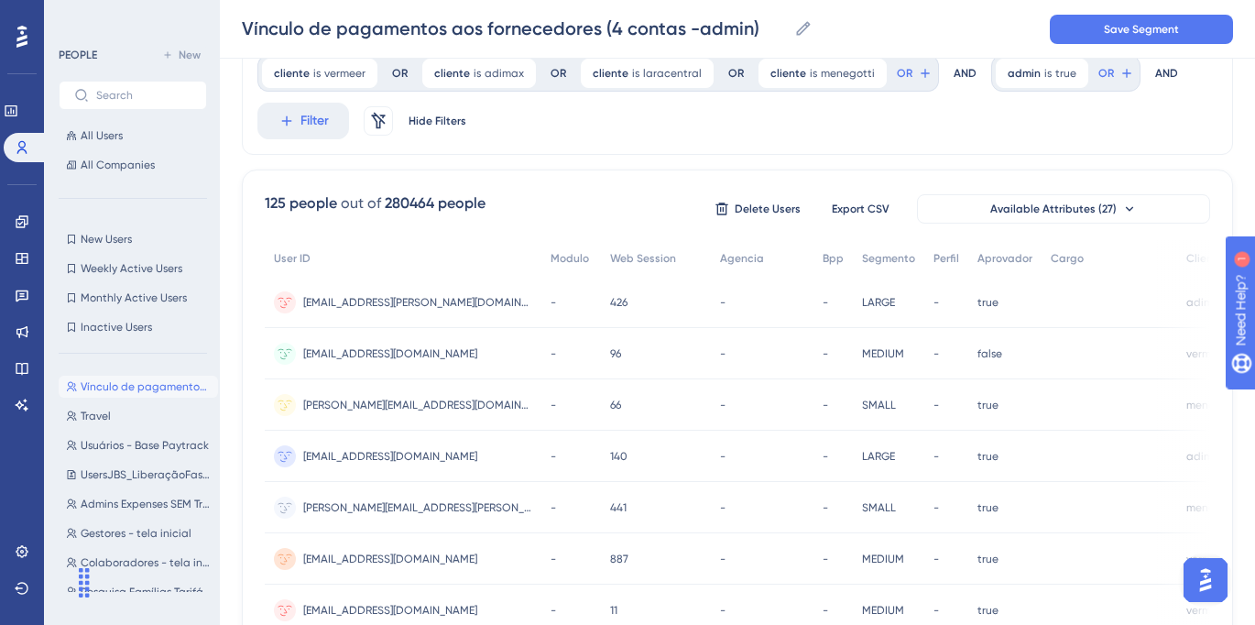
scroll to position [0, 0]
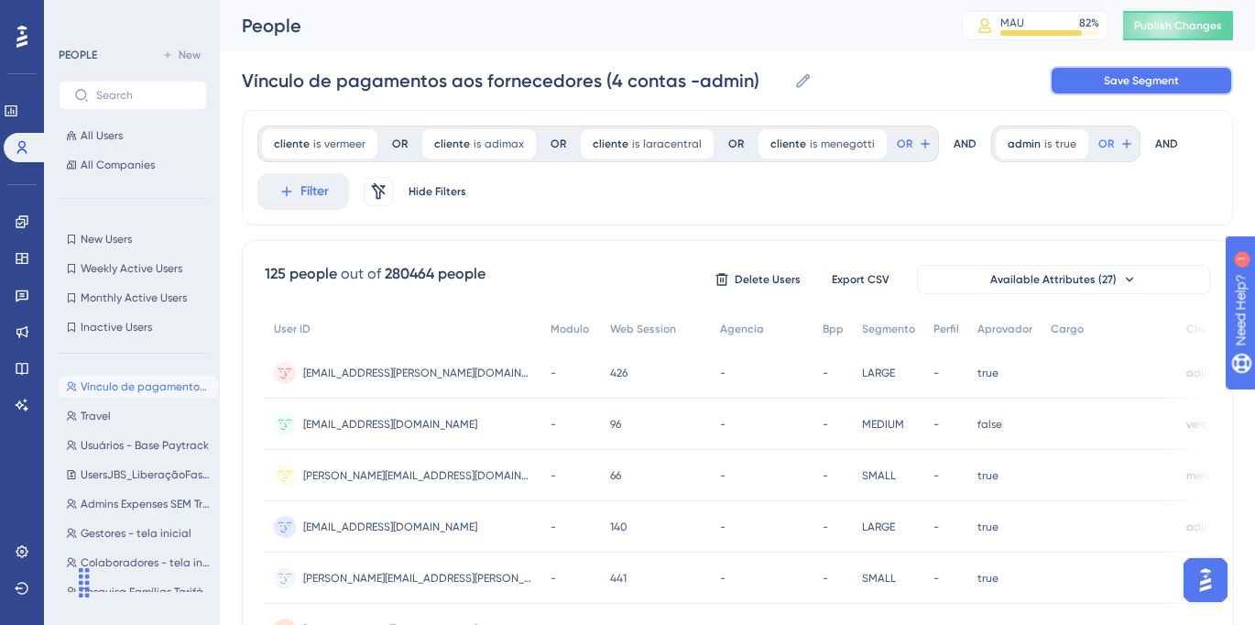
click at [1159, 84] on span "Save Segment" at bounding box center [1141, 80] width 75 height 15
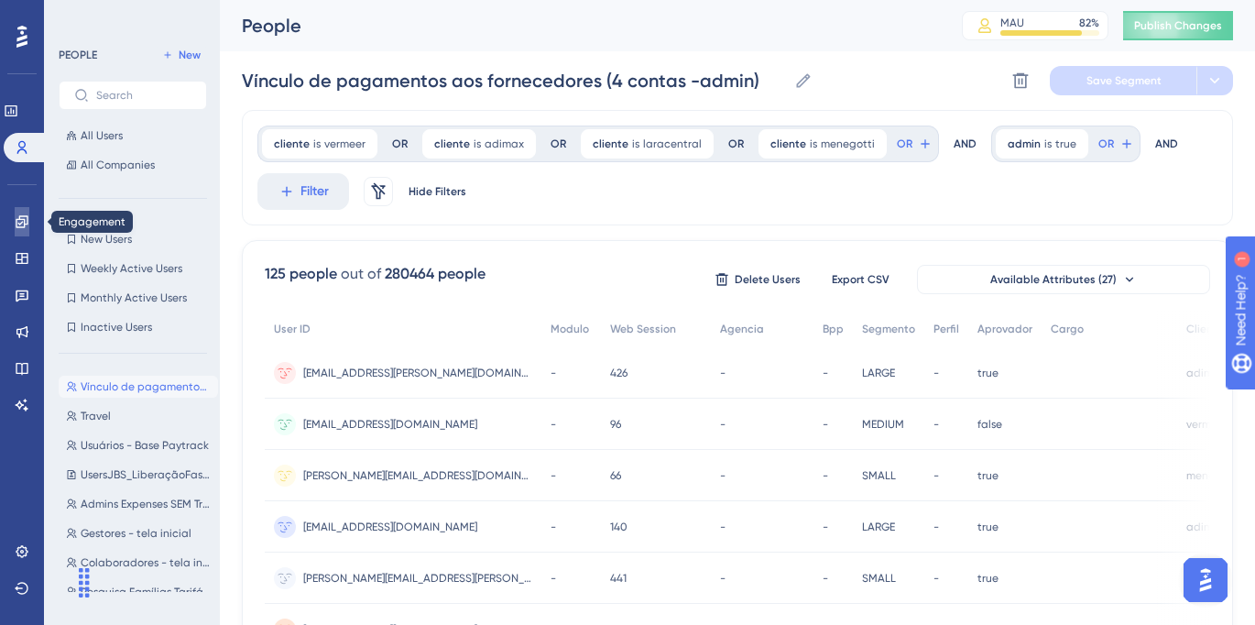
click at [15, 218] on link at bounding box center [22, 221] width 15 height 29
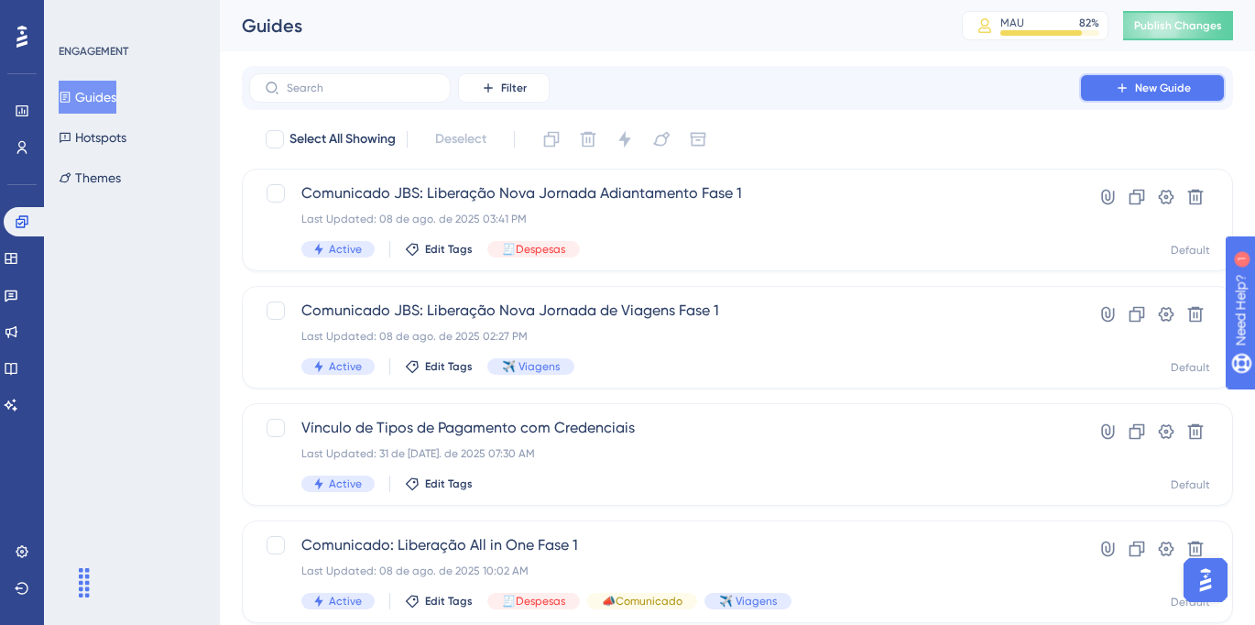
click at [1186, 90] on span "New Guide" at bounding box center [1163, 88] width 56 height 15
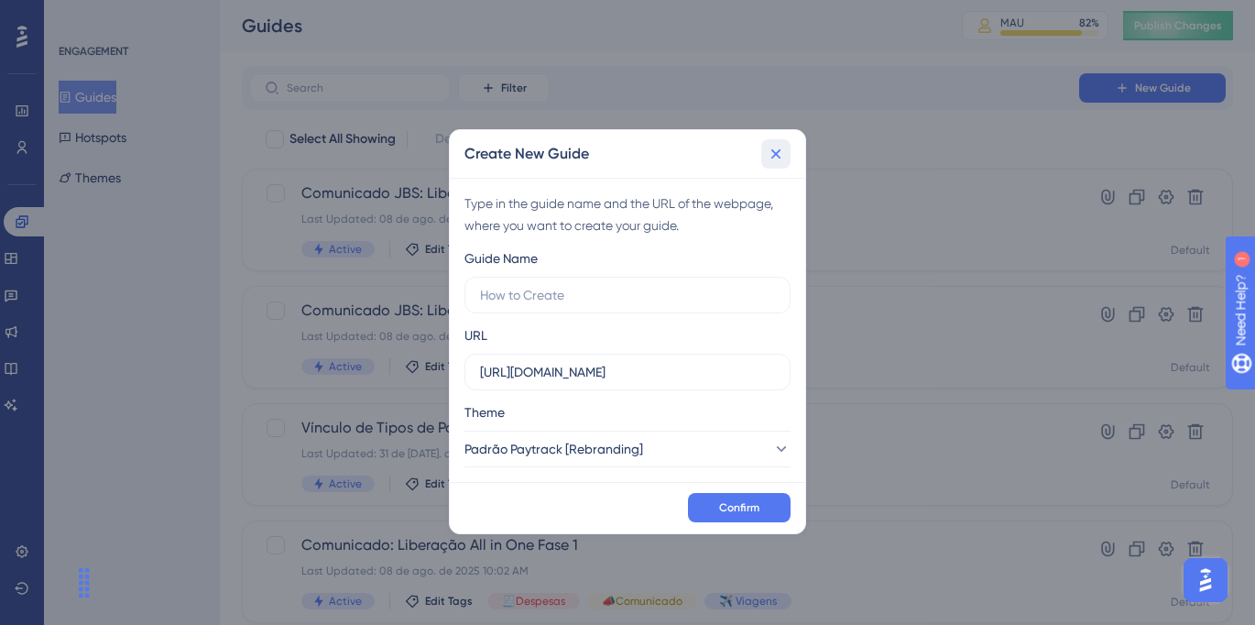
click at [774, 163] on button at bounding box center [775, 153] width 29 height 29
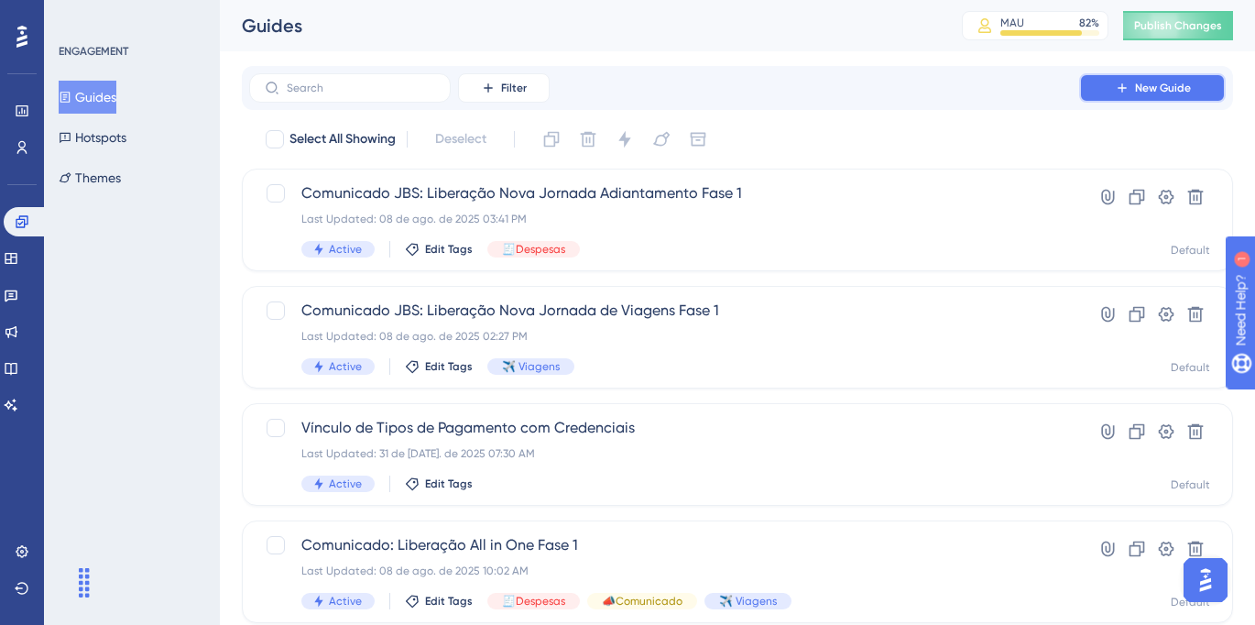
click at [1141, 84] on span "New Guide" at bounding box center [1163, 88] width 56 height 15
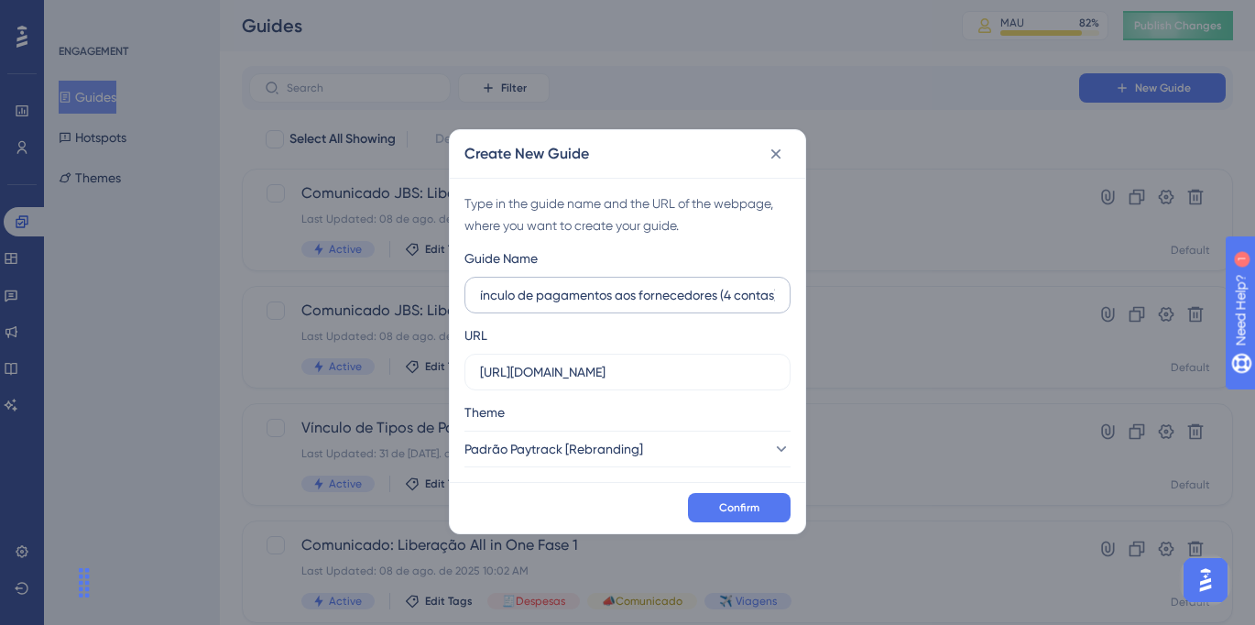
scroll to position [0, 12]
click at [721, 298] on input "Vínculo de pagamentos aos fornecedores (4 contas)" at bounding box center [627, 295] width 295 height 20
type input "Vínculo de pagamentos aos fornecedores: 4 contas"
click at [746, 509] on span "Confirm" at bounding box center [739, 507] width 40 height 15
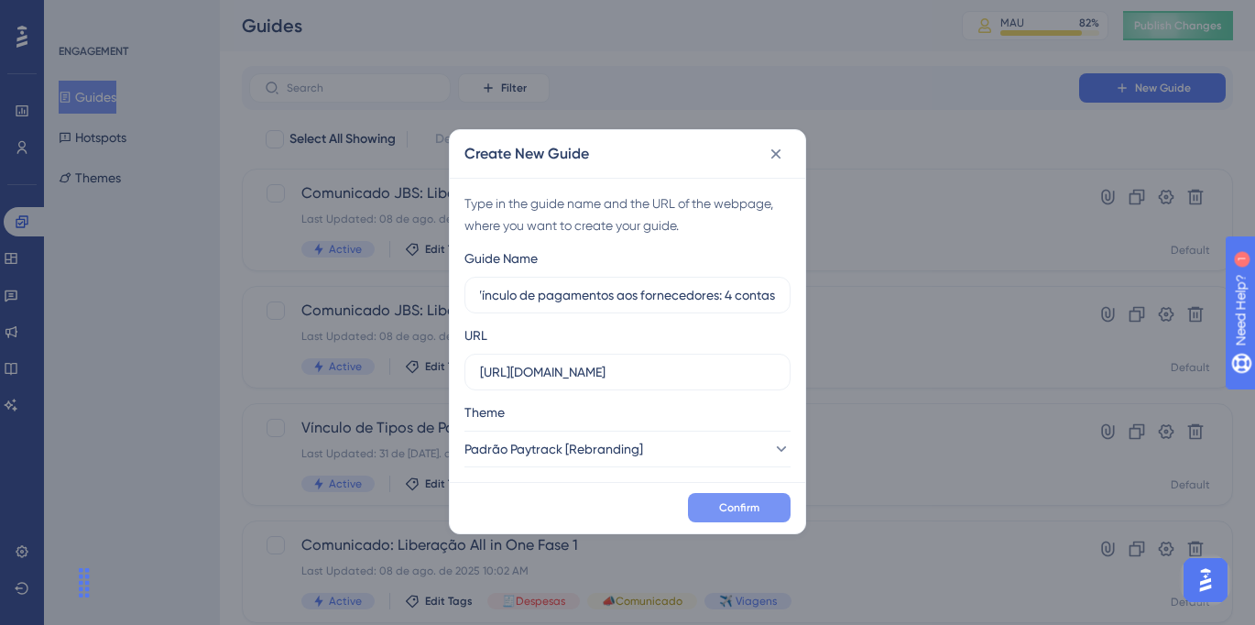
scroll to position [0, 0]
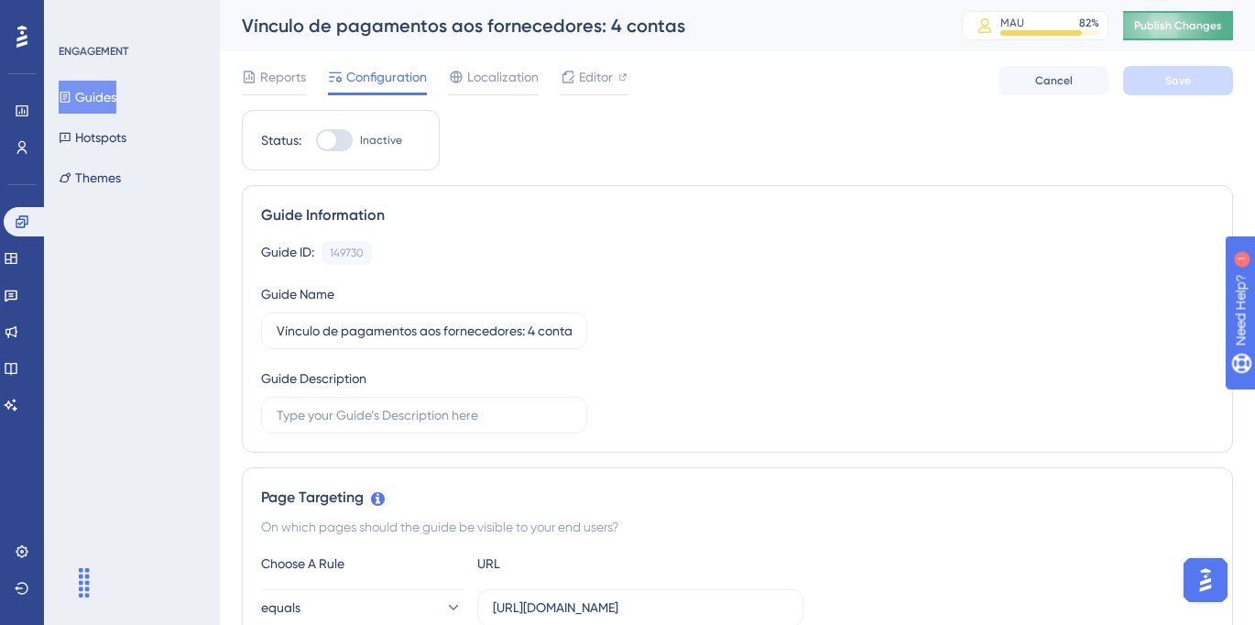
click at [1160, 26] on span "Publish Changes" at bounding box center [1178, 25] width 88 height 15
click at [577, 88] on div "Editor" at bounding box center [594, 80] width 67 height 29
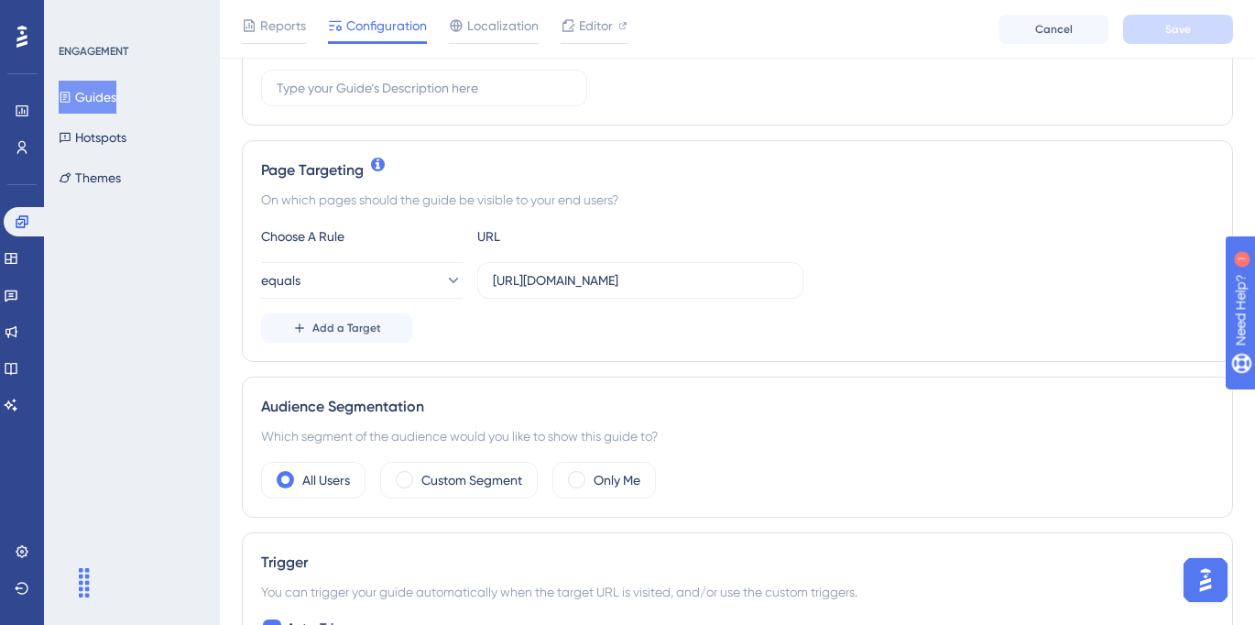
scroll to position [346, 0]
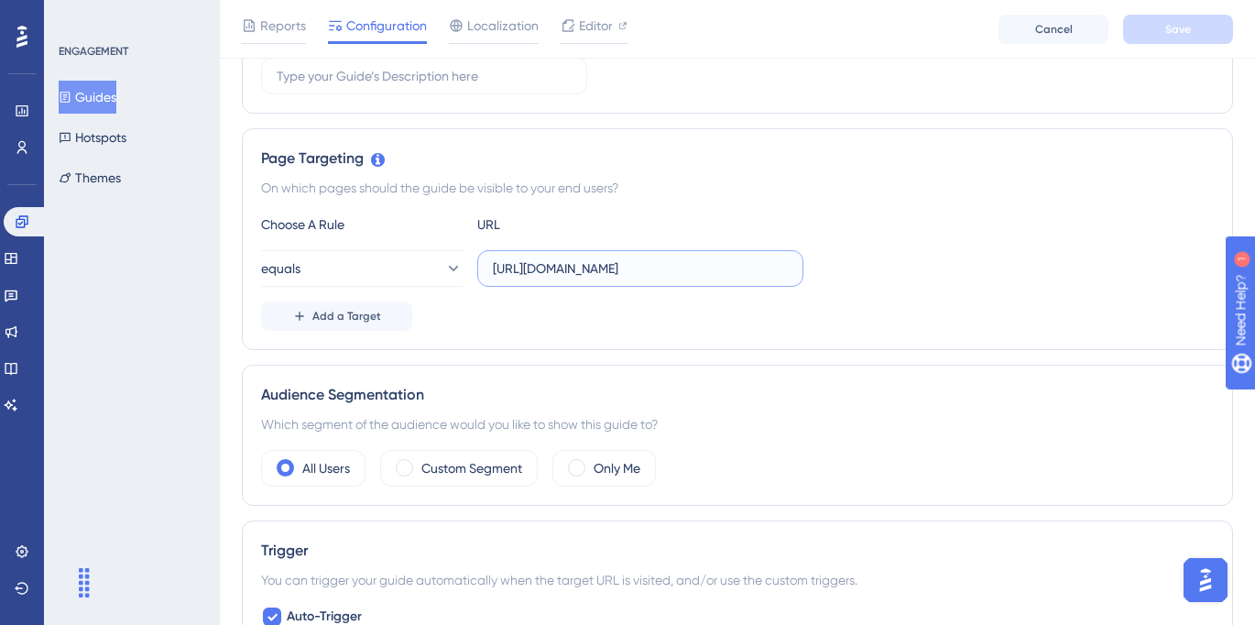
click at [624, 267] on input "https://app.paytrack.com.br/#/dashboard/colaborador" at bounding box center [640, 268] width 295 height 20
paste input "config/cadastro/tipoPagamento"
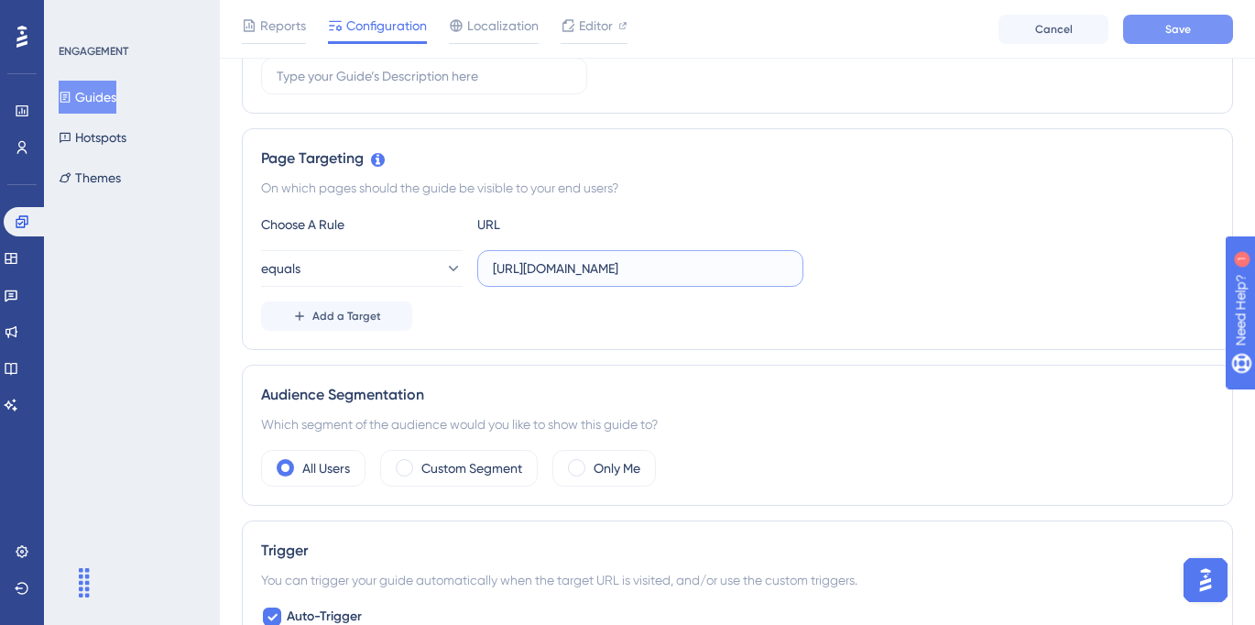
type input "https://app.paytrack.com.br/#/config/cadastro/tipoPagamento"
click at [1169, 36] on button "Save" at bounding box center [1178, 29] width 110 height 29
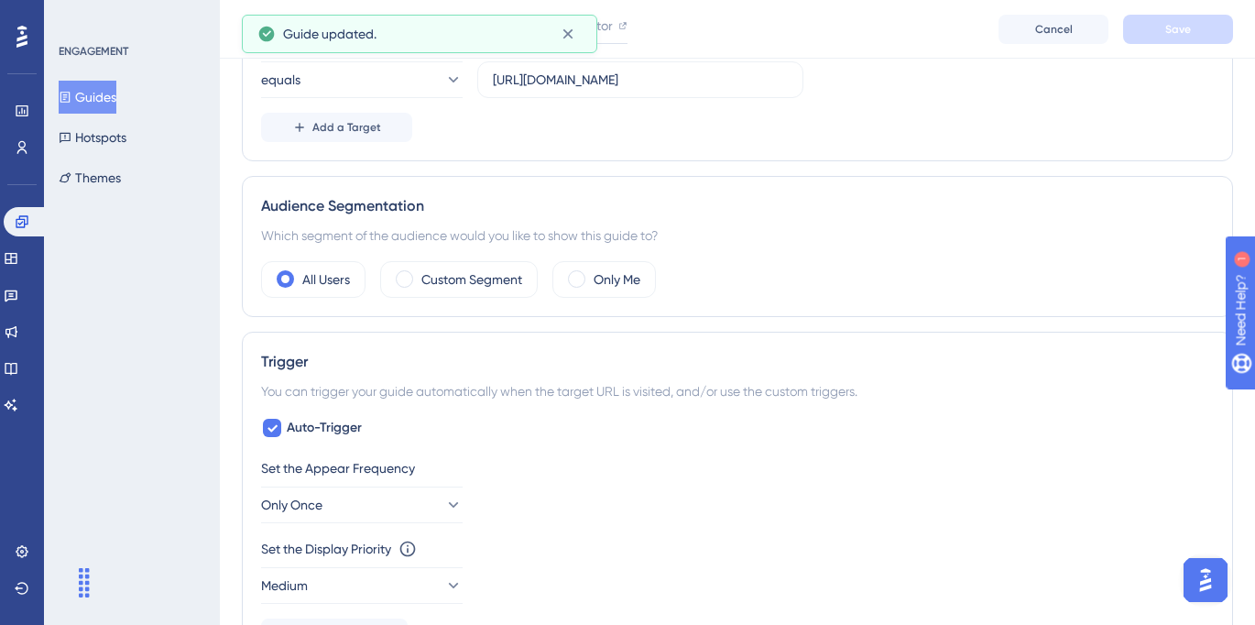
scroll to position [536, 0]
click at [465, 292] on div "Custom Segment" at bounding box center [459, 278] width 158 height 37
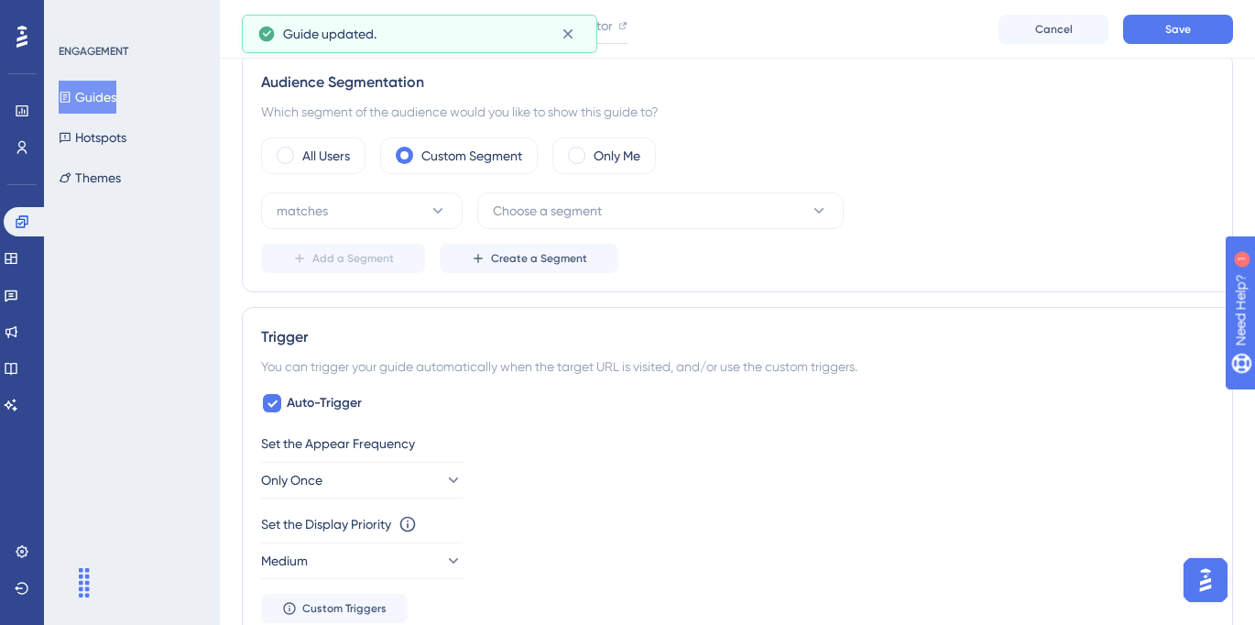
scroll to position [687, 0]
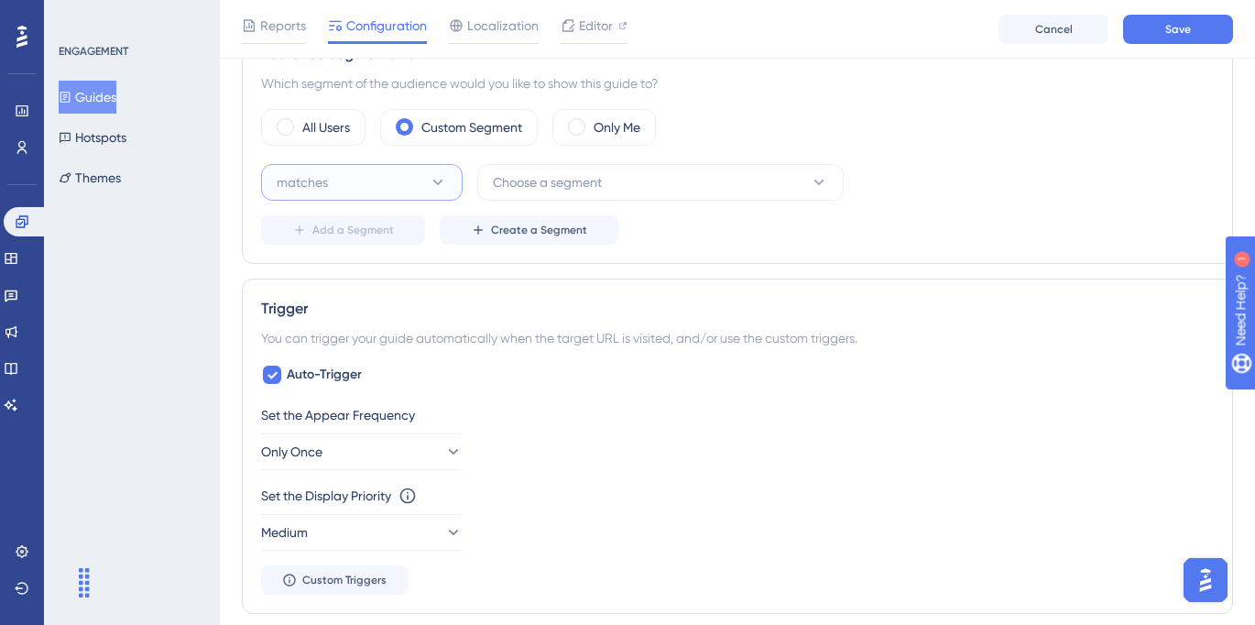
click at [420, 179] on button "matches" at bounding box center [362, 182] width 202 height 37
click at [588, 192] on span "Choose a segment" at bounding box center [547, 182] width 109 height 22
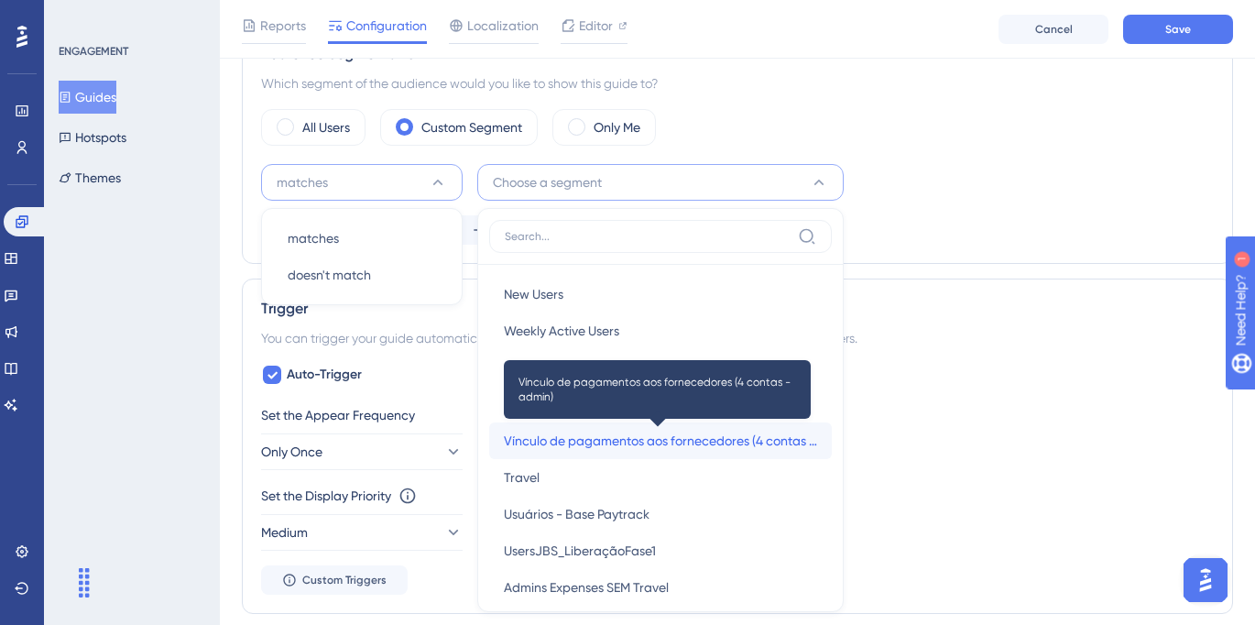
click at [599, 443] on span "Vínculo de pagamentos aos fornecedores (4 contas -admin)" at bounding box center [660, 441] width 313 height 22
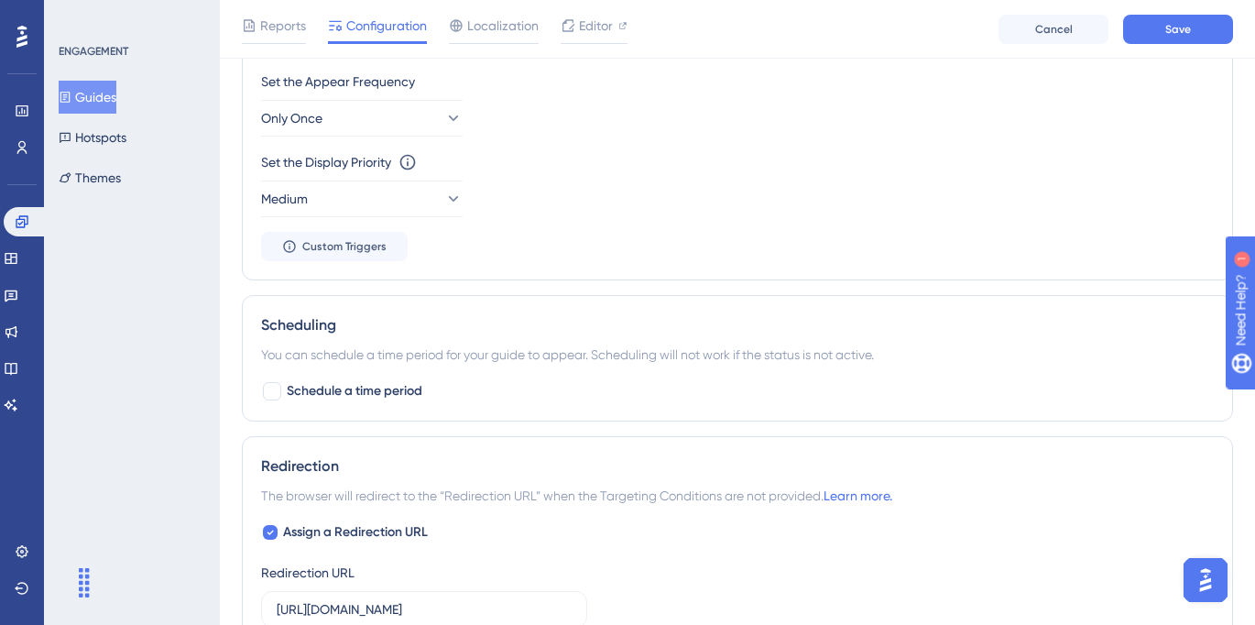
scroll to position [1011, 0]
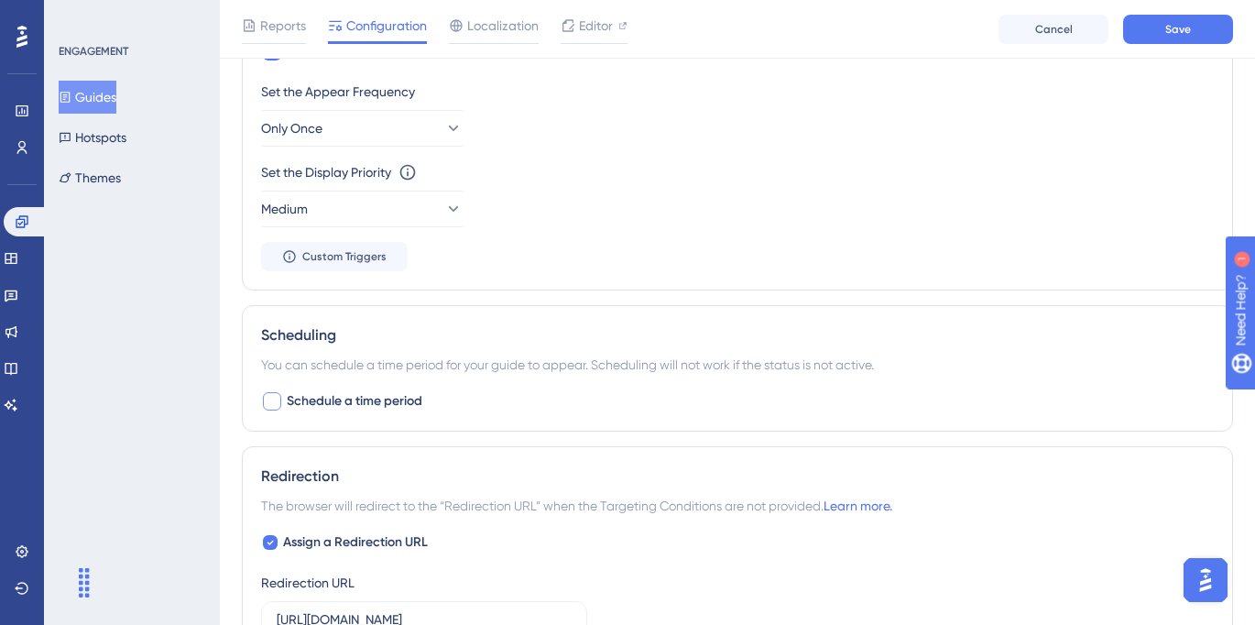
click at [276, 407] on div at bounding box center [272, 401] width 18 height 18
checkbox input "true"
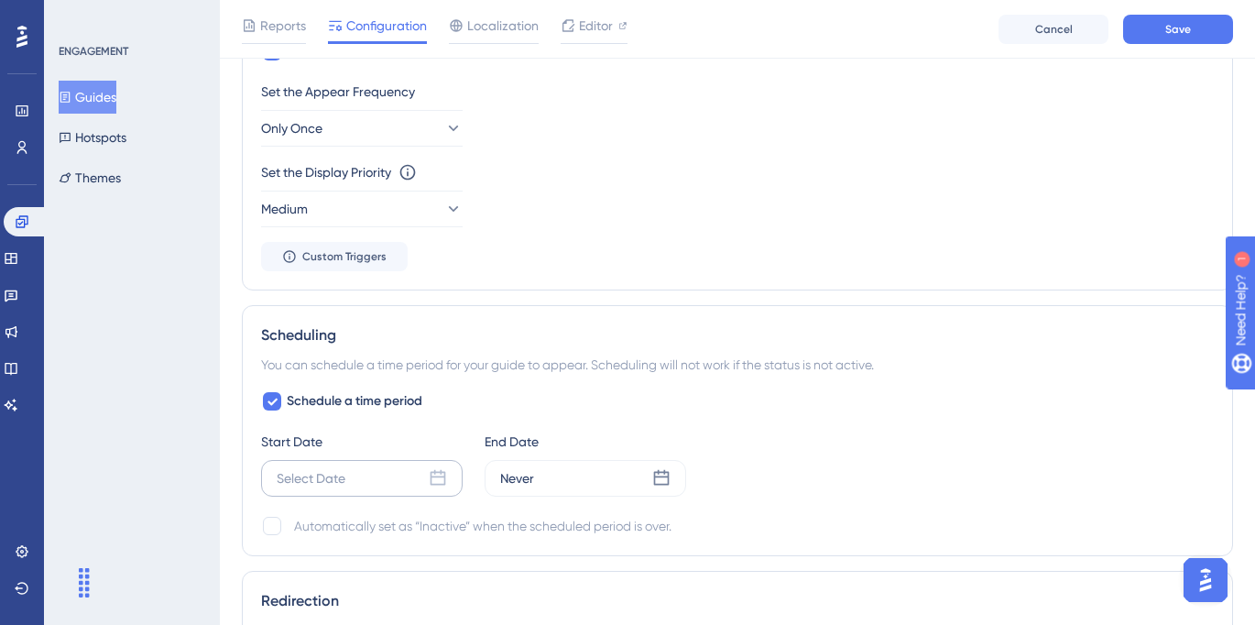
click at [438, 479] on icon at bounding box center [438, 478] width 18 height 18
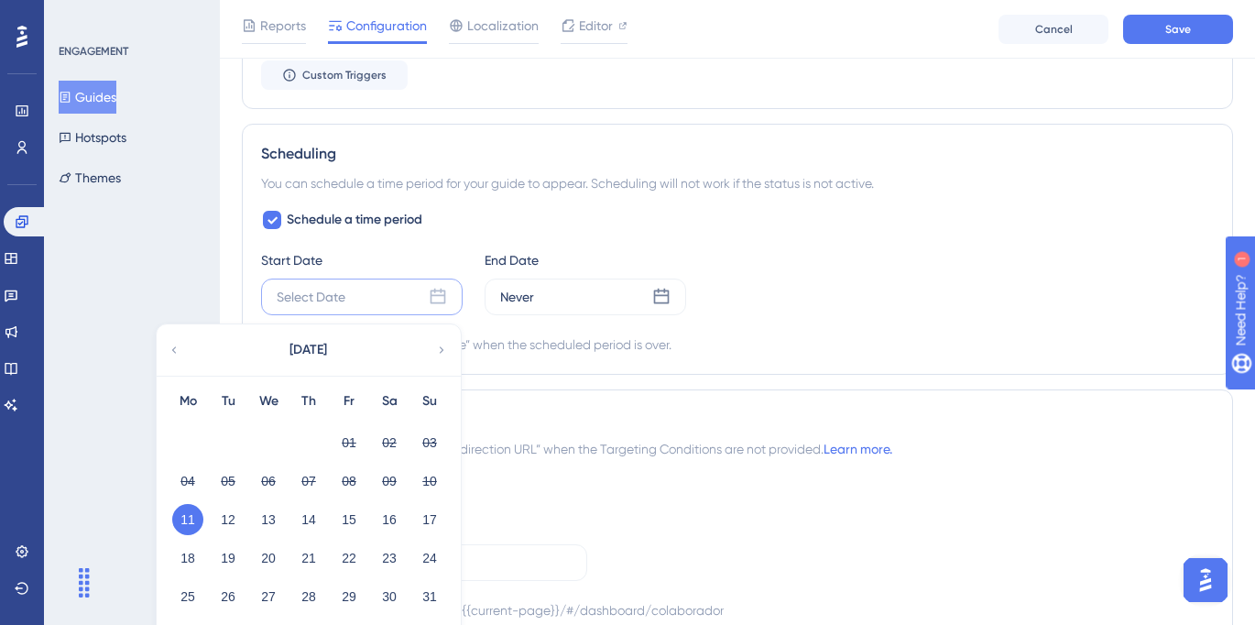
scroll to position [1197, 0]
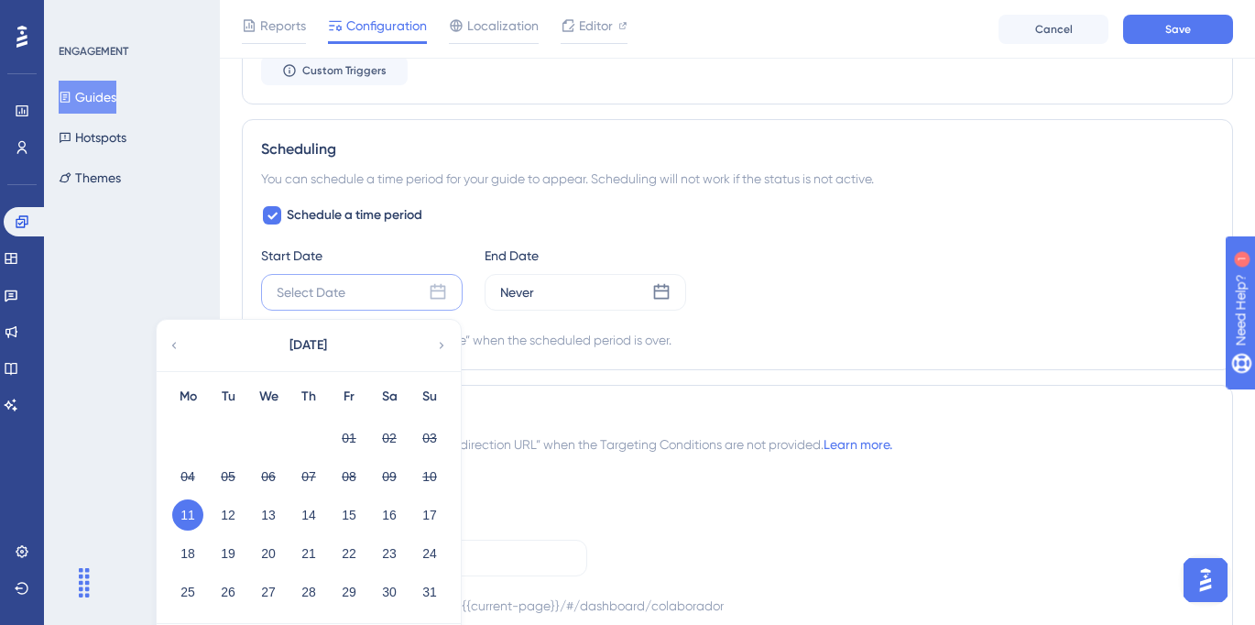
click at [187, 520] on button "11" at bounding box center [187, 514] width 31 height 31
click at [188, 513] on button "11" at bounding box center [187, 514] width 31 height 31
click at [229, 515] on button "12" at bounding box center [228, 514] width 31 height 31
click at [186, 518] on button "11" at bounding box center [187, 514] width 31 height 31
click at [577, 302] on div "Never" at bounding box center [586, 292] width 202 height 37
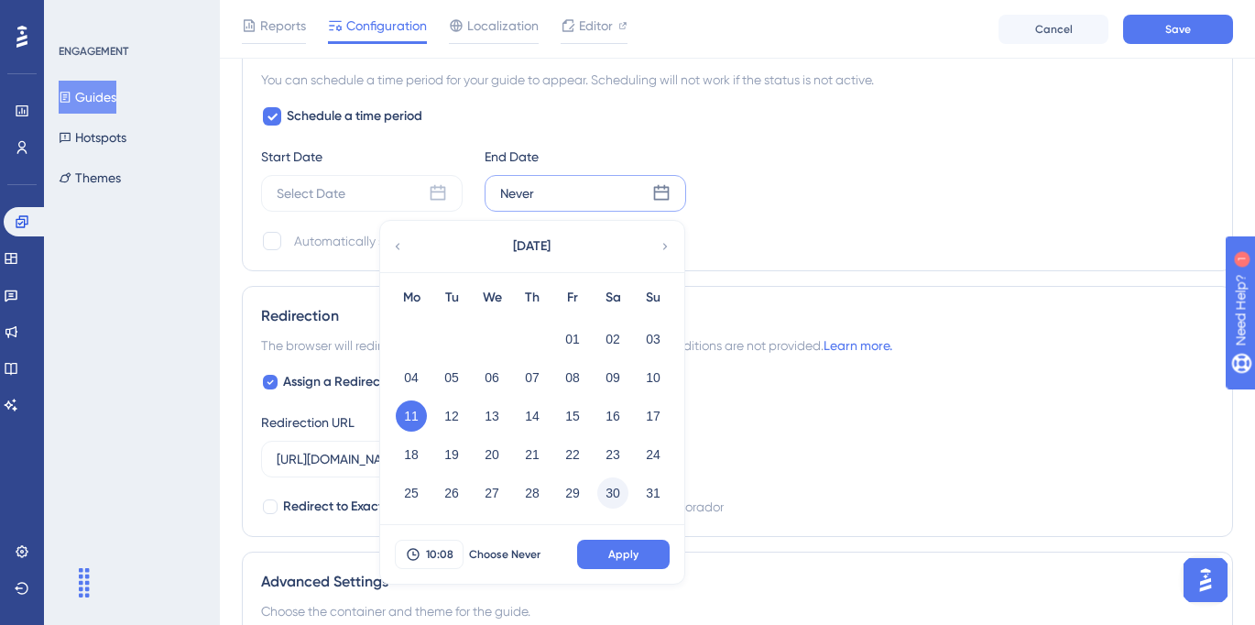
scroll to position [1305, 0]
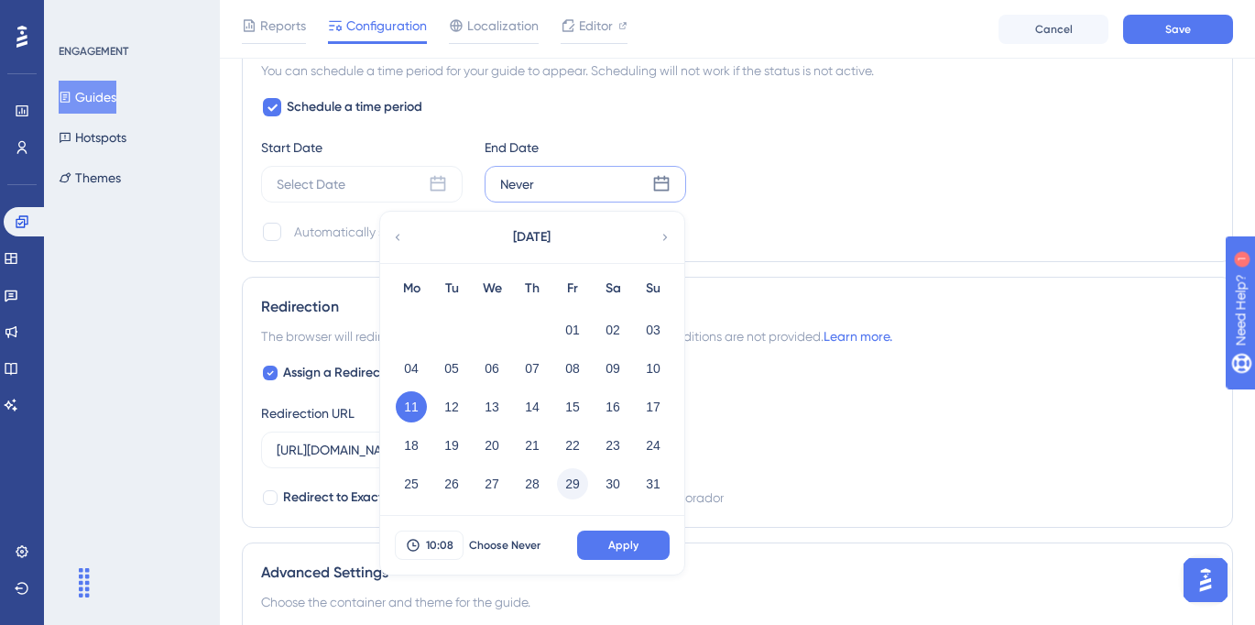
click at [572, 482] on button "29" at bounding box center [572, 483] width 31 height 31
click at [613, 546] on span "Apply" at bounding box center [623, 545] width 30 height 15
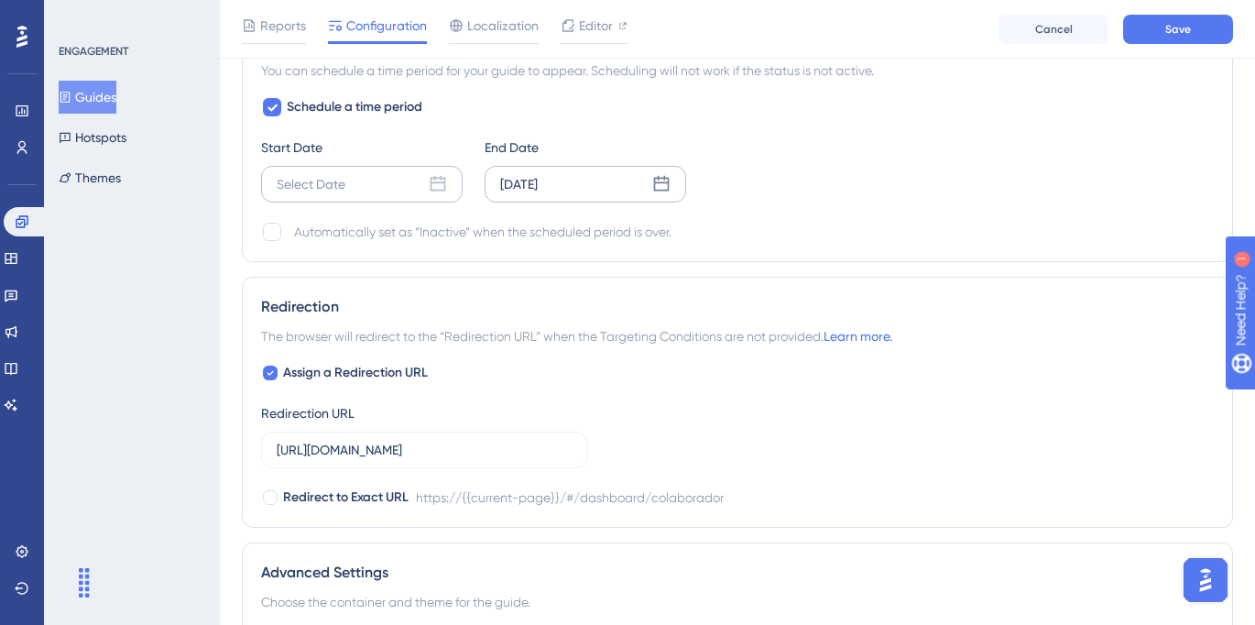
click at [403, 187] on div "Select Date" at bounding box center [362, 184] width 202 height 37
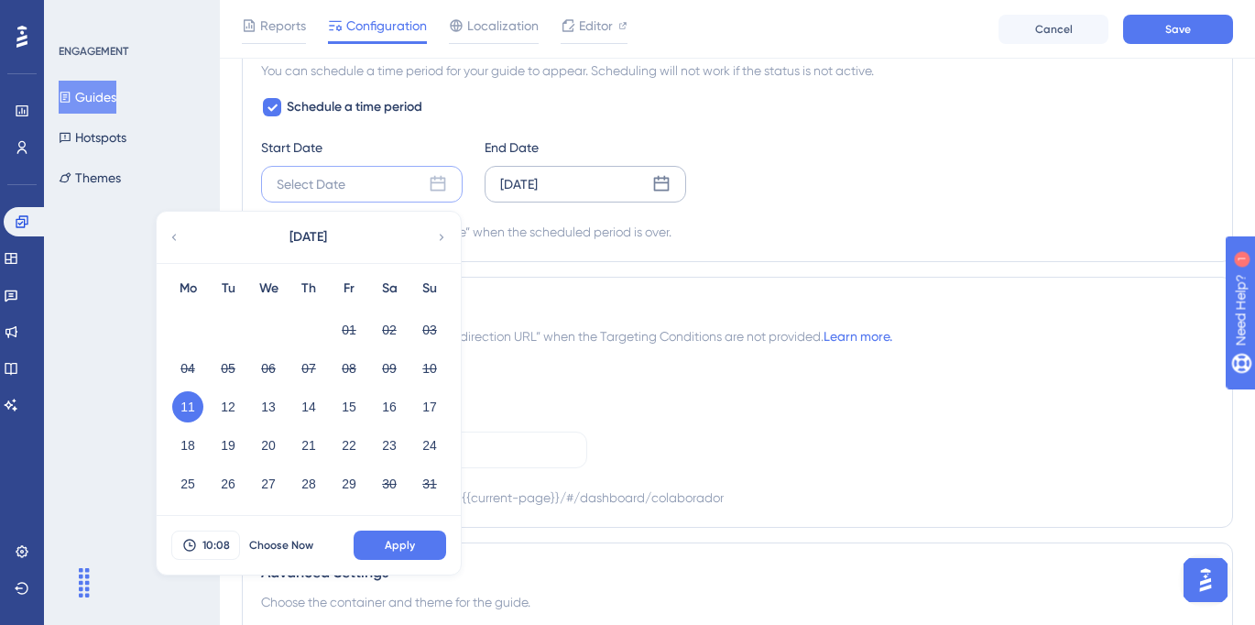
click at [191, 409] on button "11" at bounding box center [187, 406] width 31 height 31
click at [388, 541] on span "Apply" at bounding box center [400, 545] width 30 height 15
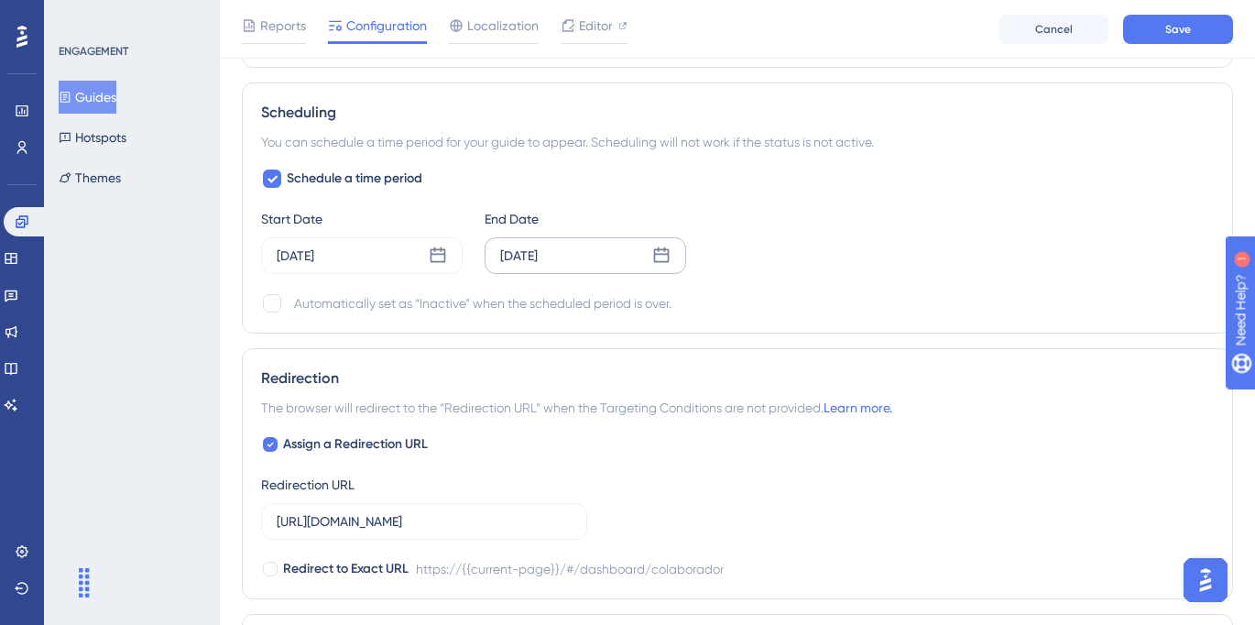
scroll to position [1196, 0]
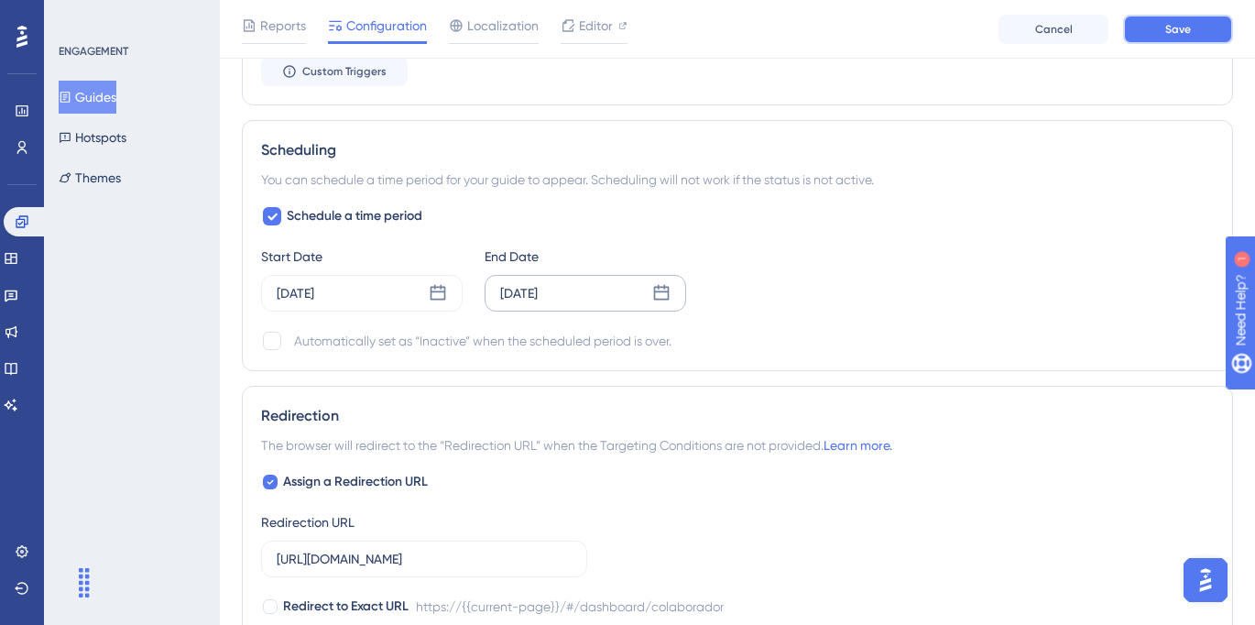
click at [1186, 30] on span "Save" at bounding box center [1178, 29] width 26 height 15
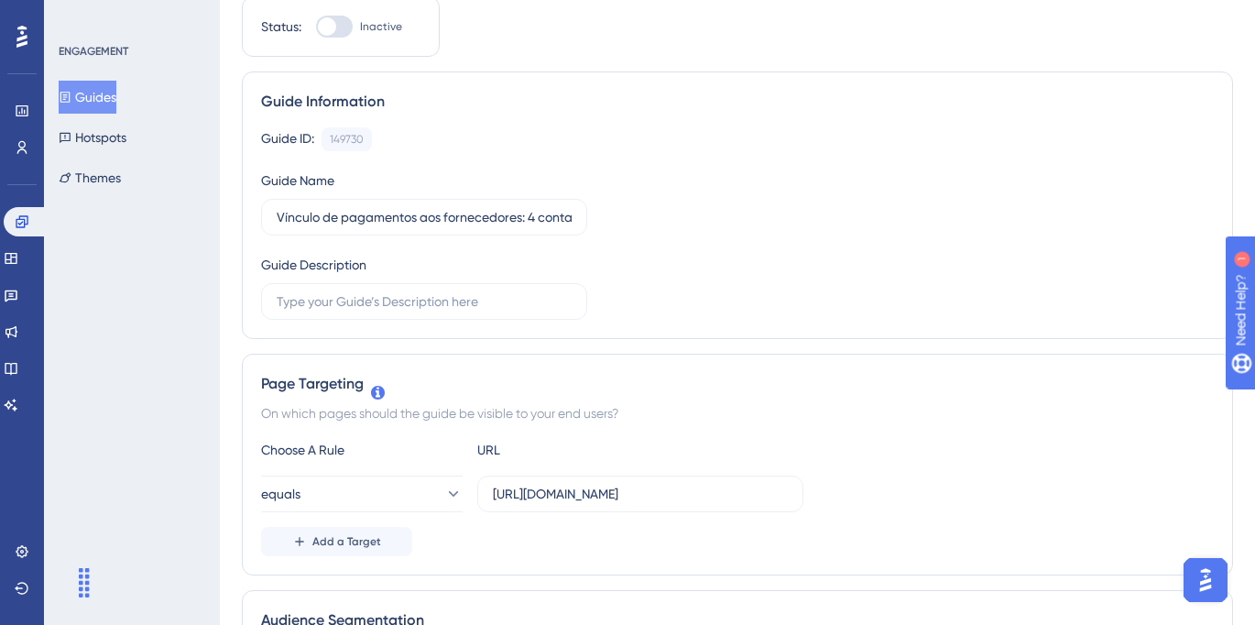
scroll to position [0, 0]
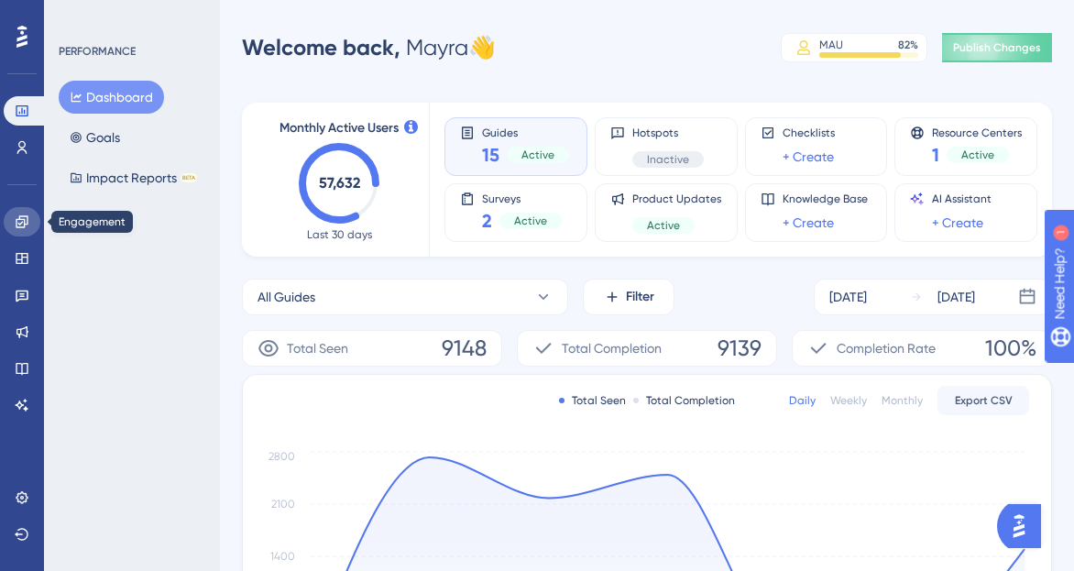
click at [23, 223] on icon at bounding box center [22, 221] width 15 height 15
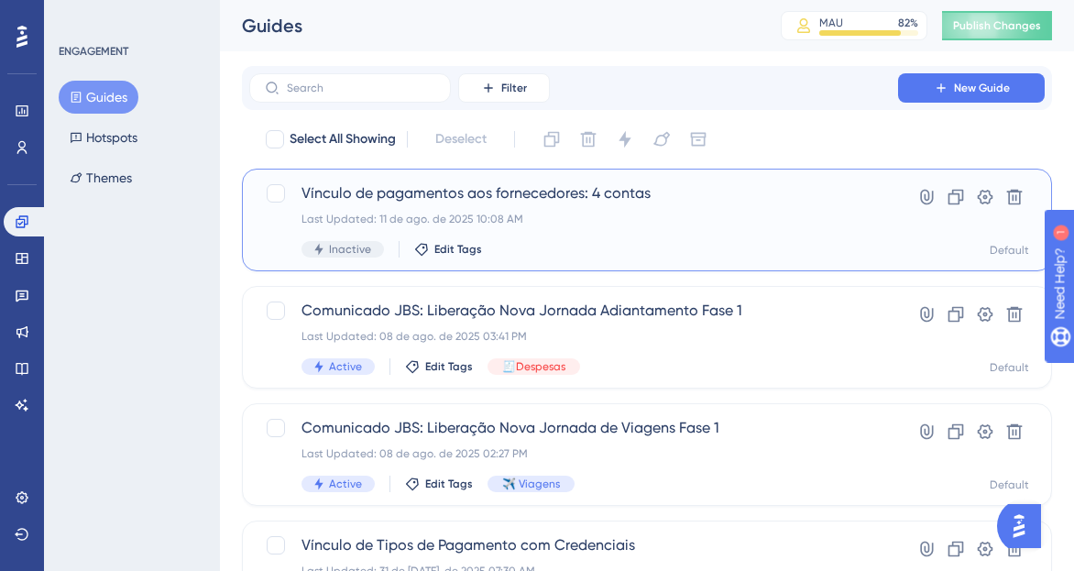
click at [845, 246] on div "Inactive Edit Tags" at bounding box center [573, 249] width 544 height 16
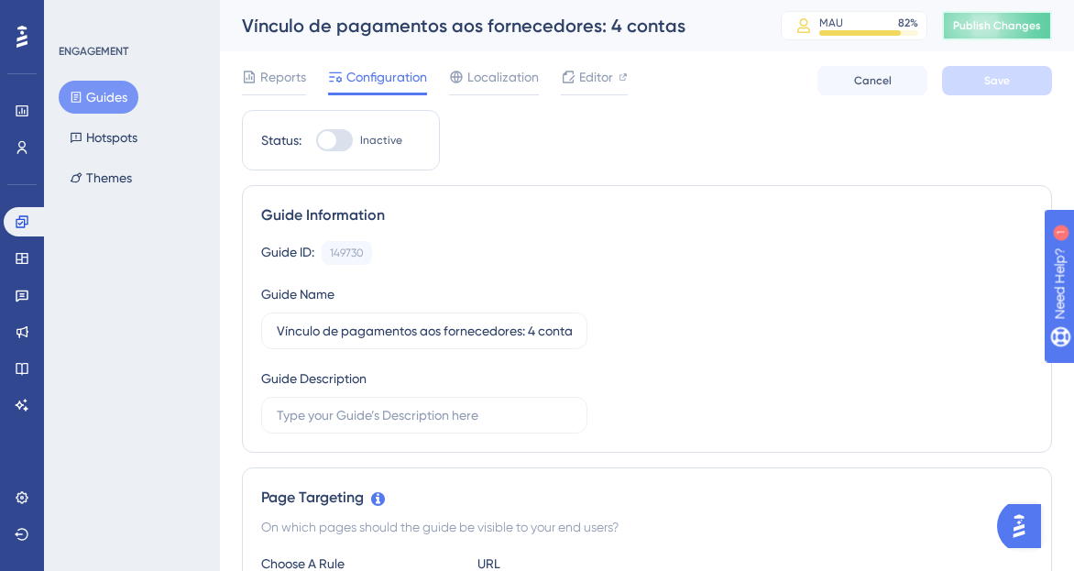
click at [1000, 23] on span "Publish Changes" at bounding box center [997, 25] width 88 height 15
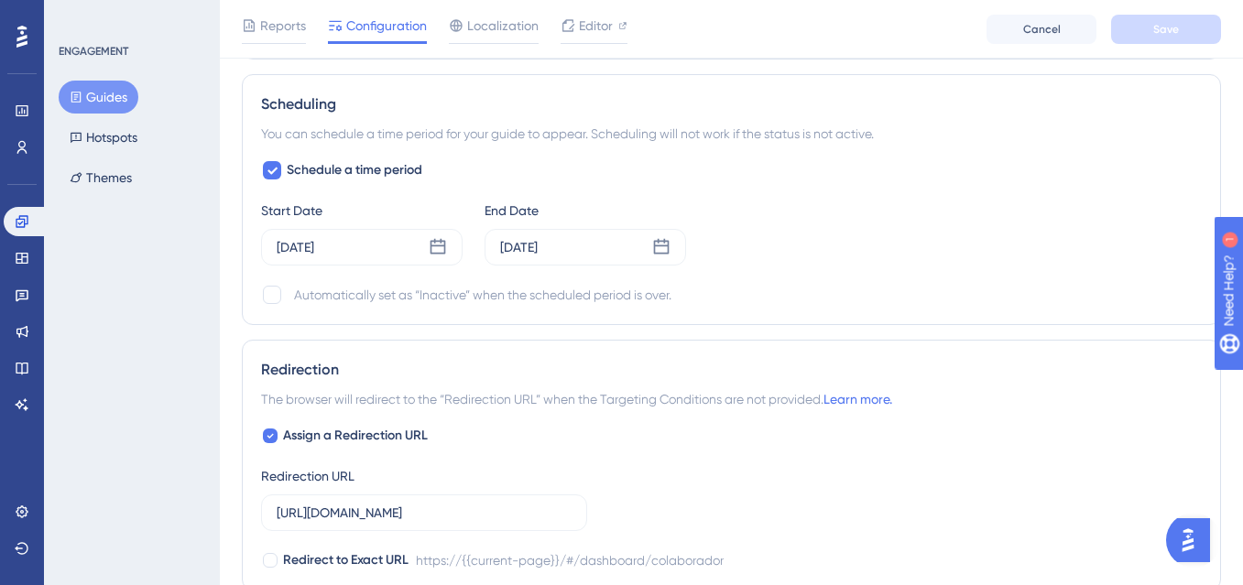
scroll to position [1222, 0]
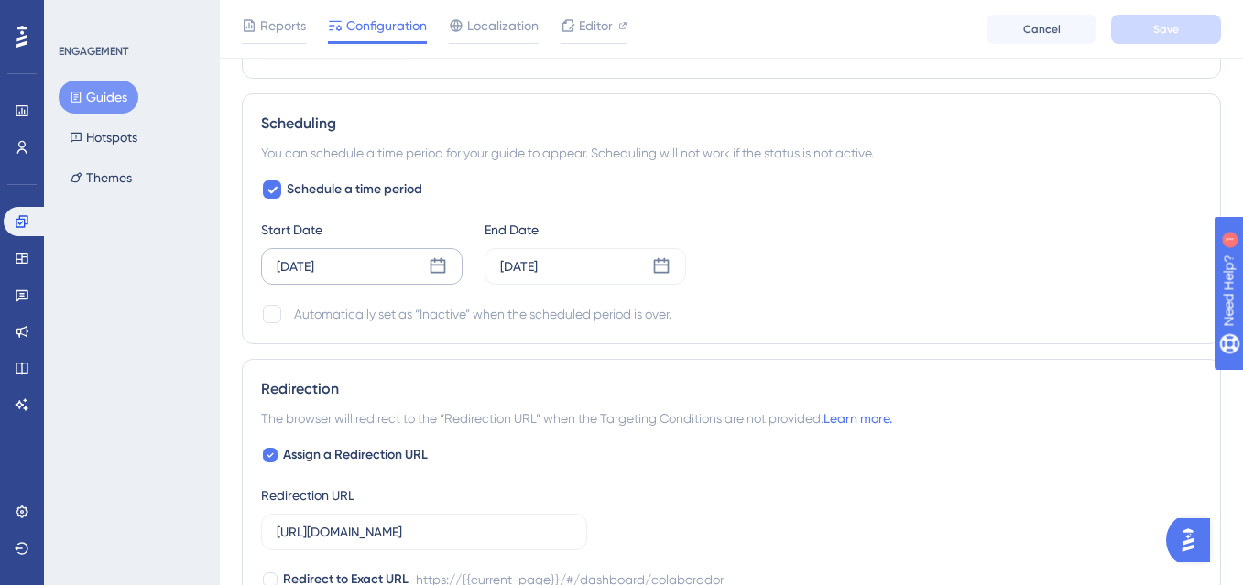
click at [439, 266] on icon at bounding box center [439, 266] width 16 height 16
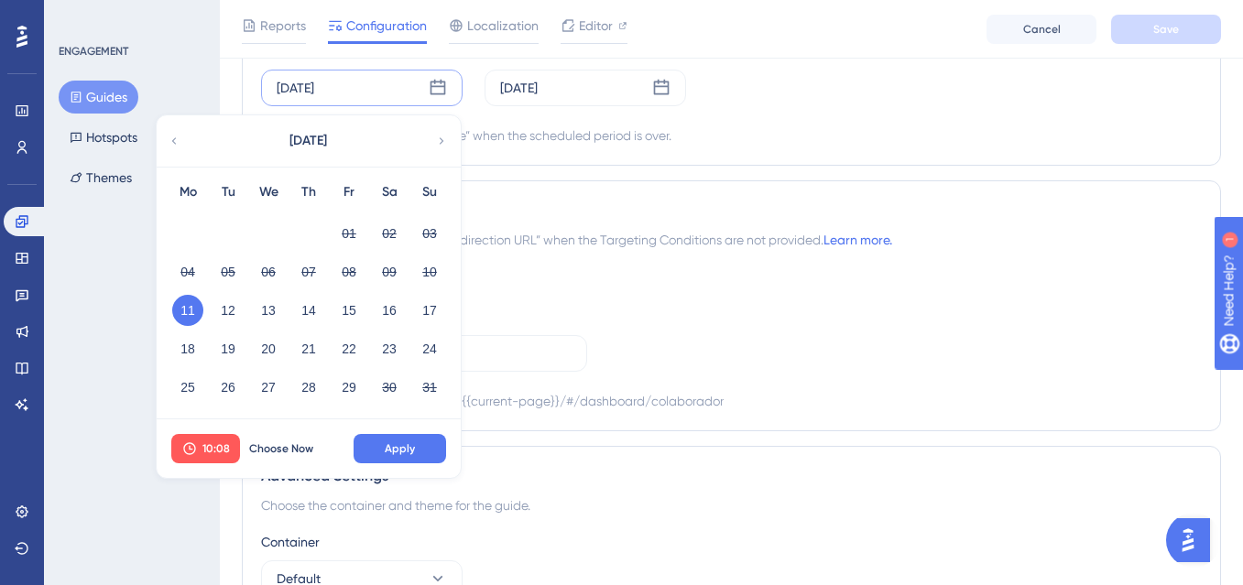
scroll to position [1403, 0]
click at [287, 449] on span "Choose Now" at bounding box center [281, 447] width 64 height 15
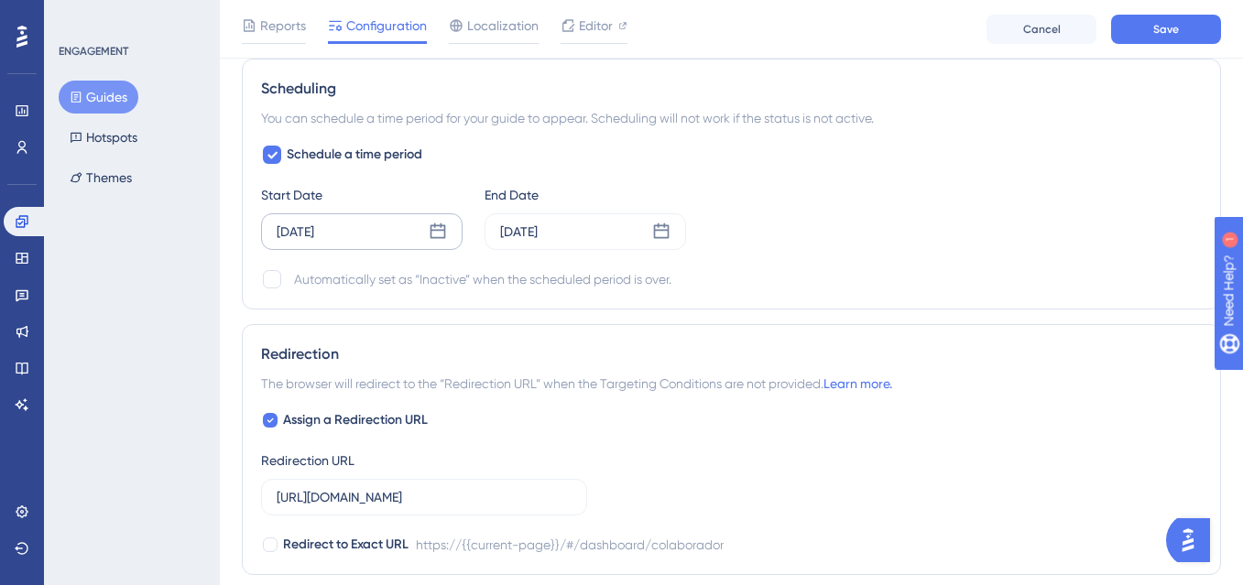
scroll to position [1236, 0]
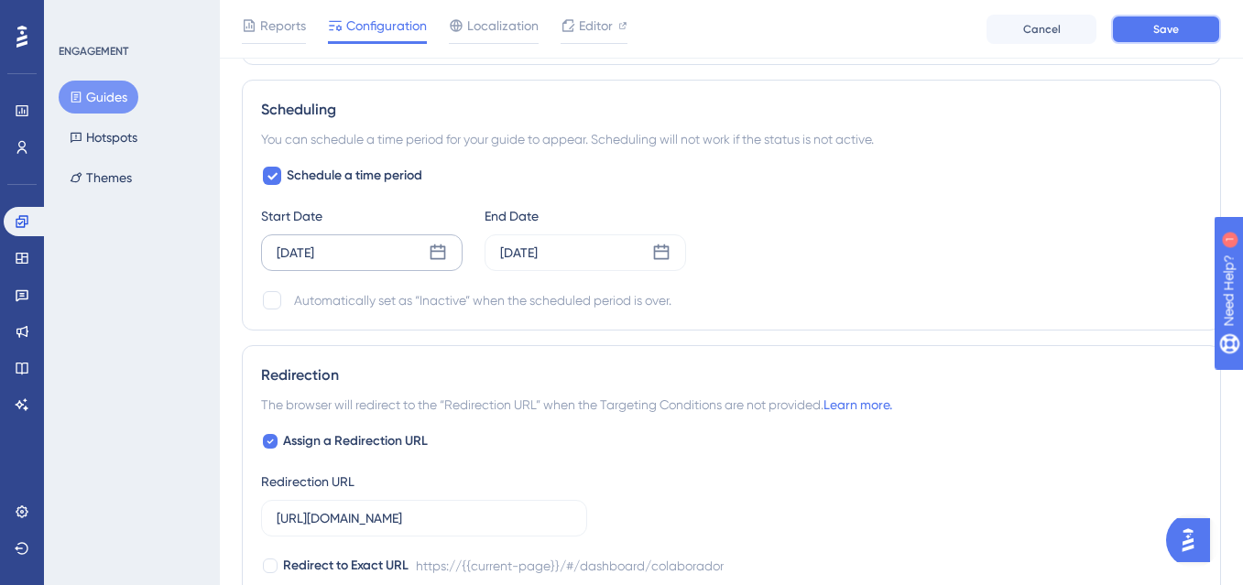
click at [1073, 29] on span "Save" at bounding box center [1167, 29] width 26 height 15
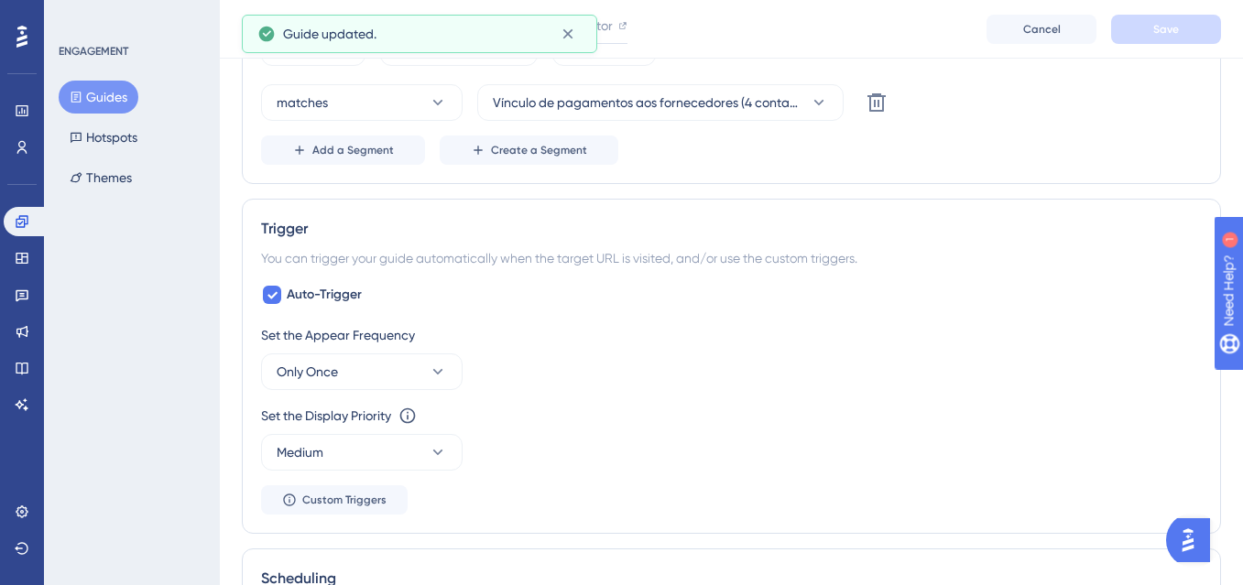
scroll to position [0, 0]
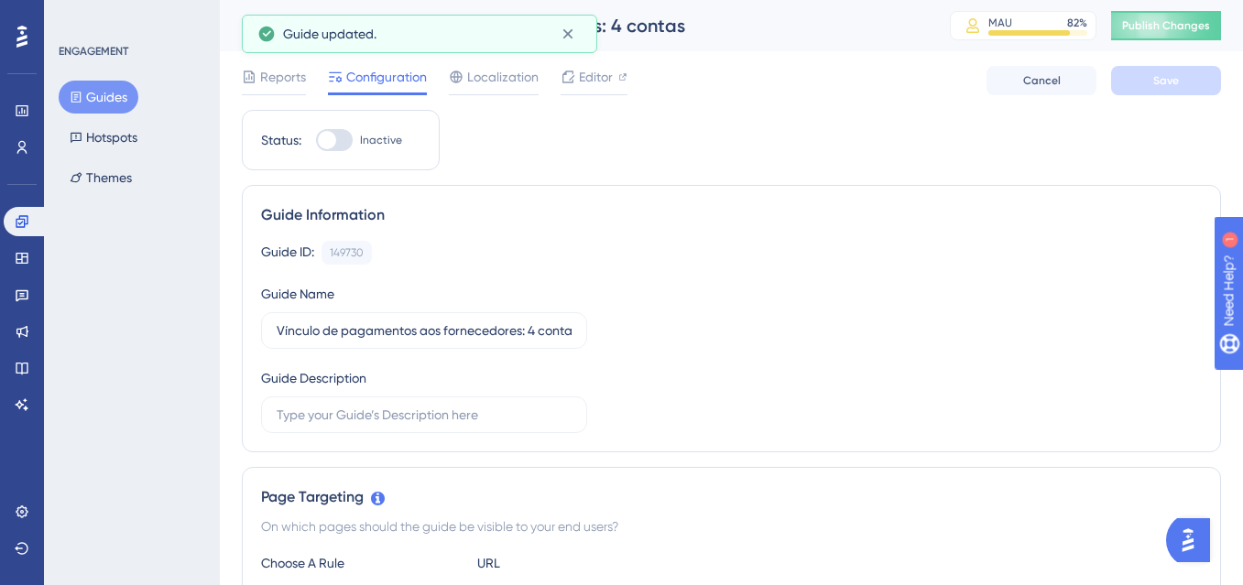
click at [349, 142] on div at bounding box center [334, 140] width 37 height 22
click at [316, 141] on input "Inactive" at bounding box center [315, 140] width 1 height 1
checkbox input "true"
click at [1073, 94] on button "Save" at bounding box center [1166, 80] width 110 height 29
click at [1073, 23] on span "Publish Changes" at bounding box center [1166, 25] width 88 height 15
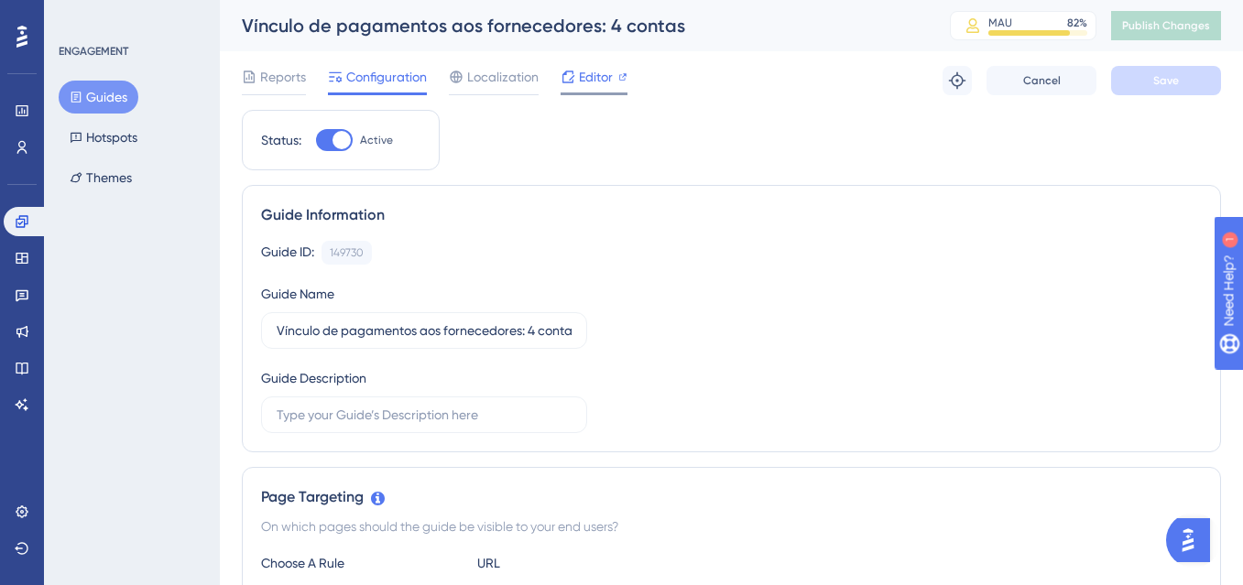
click at [610, 66] on span "Editor" at bounding box center [596, 77] width 34 height 22
click at [267, 84] on span "Reports" at bounding box center [283, 77] width 46 height 22
